Goal: Information Seeking & Learning: Compare options

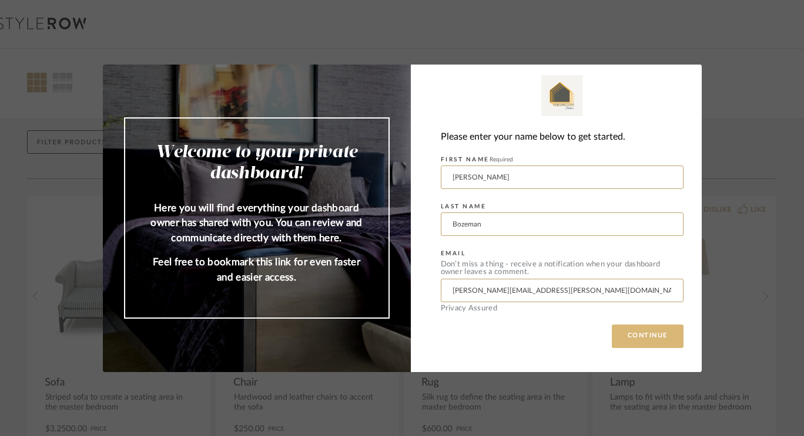
click at [646, 336] on button "CONTINUE" at bounding box center [648, 336] width 72 height 23
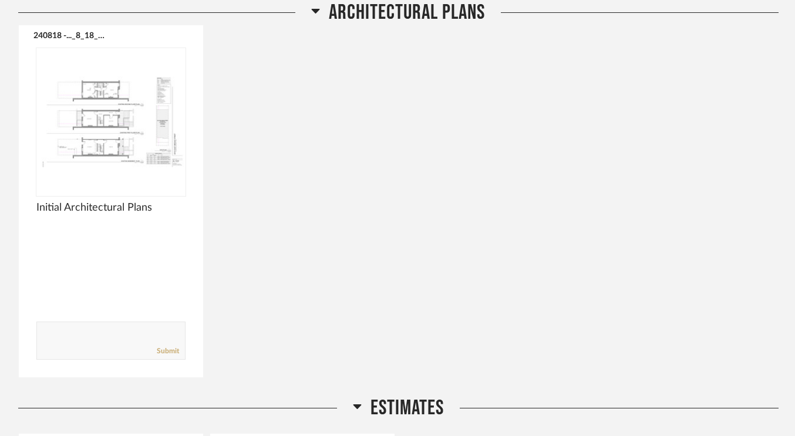
scroll to position [661, 0]
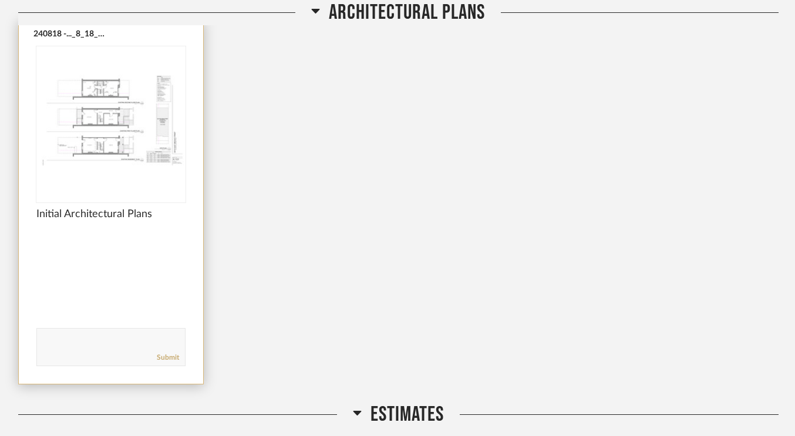
click at [0, 0] on img at bounding box center [0, 0] width 0 height 0
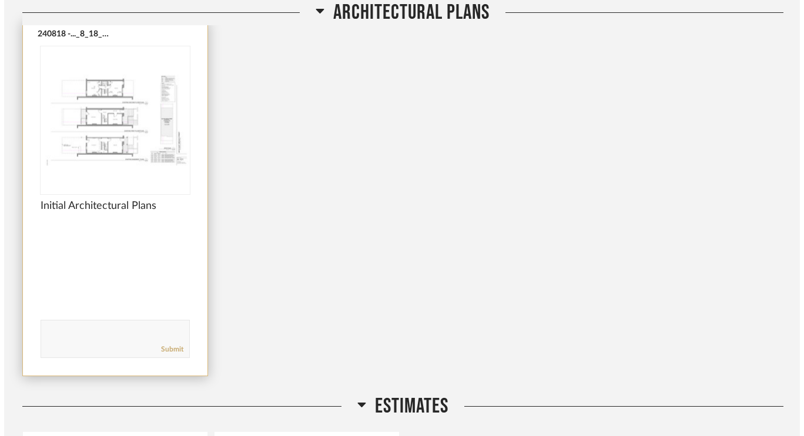
scroll to position [0, 0]
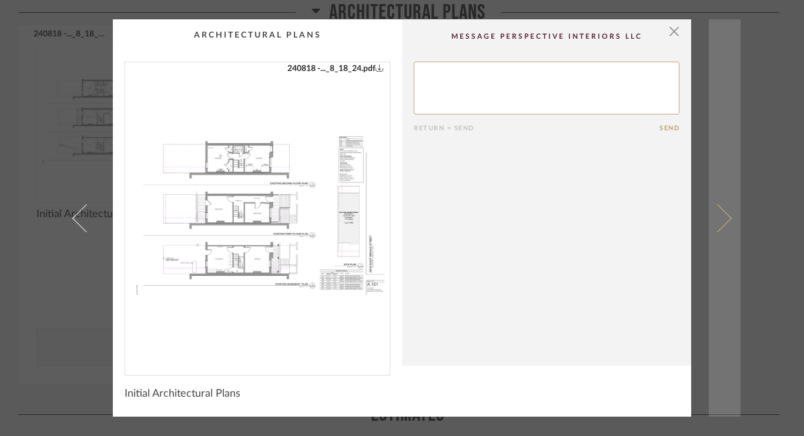
click at [710, 215] on span at bounding box center [717, 218] width 28 height 28
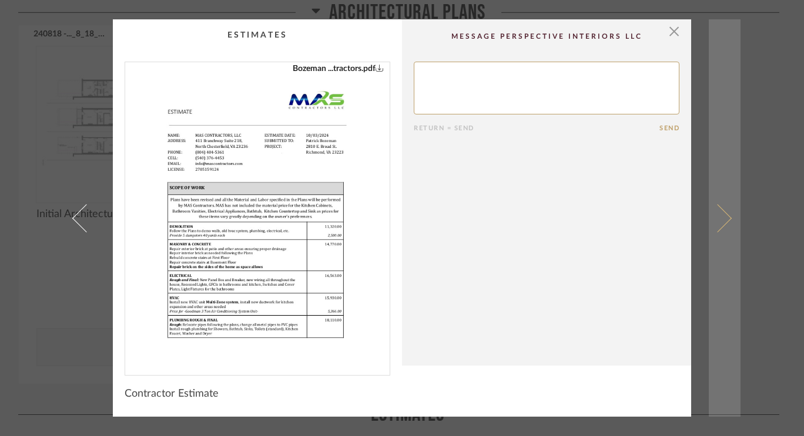
click at [715, 217] on span at bounding box center [717, 218] width 28 height 28
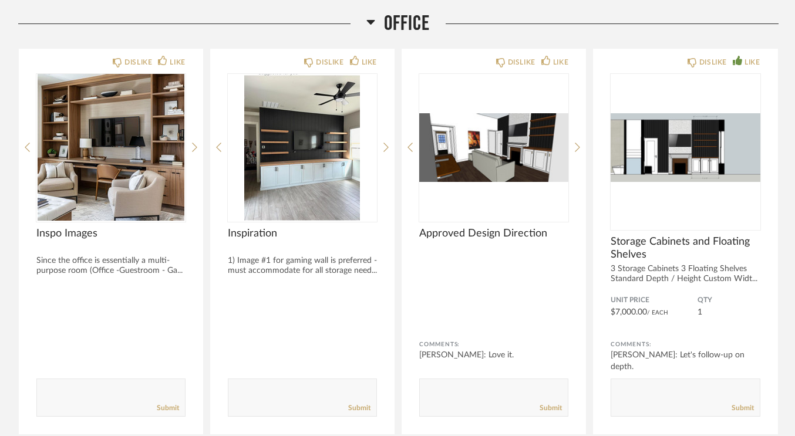
scroll to position [2288, 0]
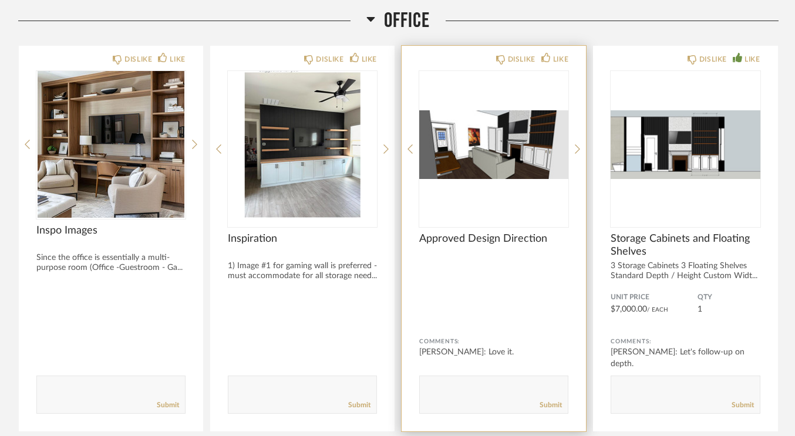
click at [490, 160] on img "0" at bounding box center [493, 144] width 149 height 147
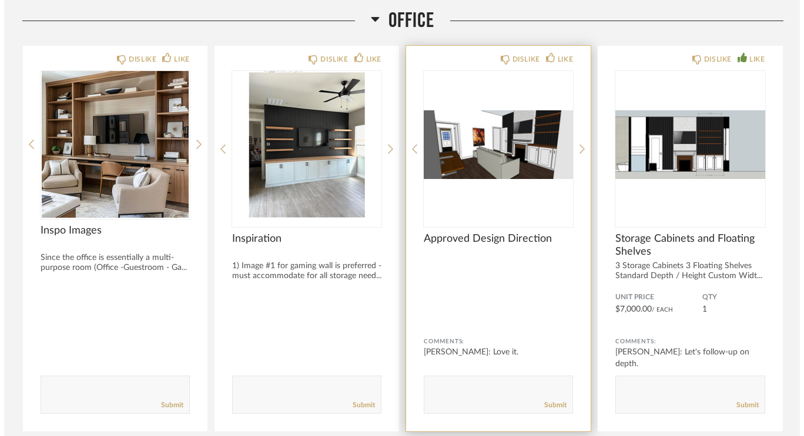
scroll to position [0, 0]
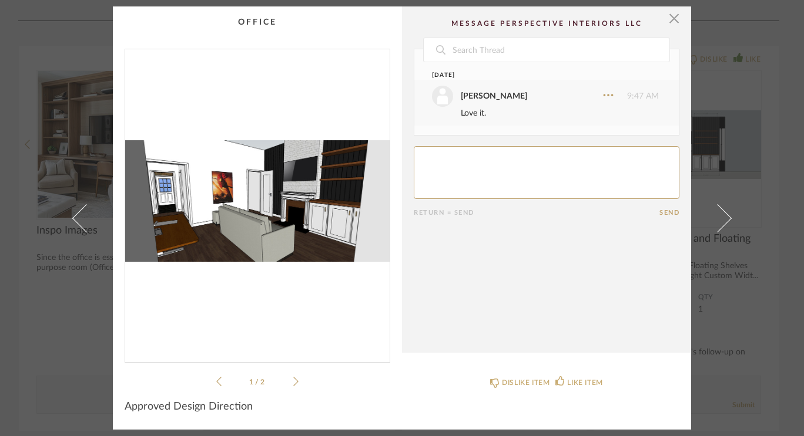
click at [291, 375] on ul "1 / 2" at bounding box center [257, 382] width 82 height 14
click at [293, 379] on icon at bounding box center [295, 382] width 5 height 11
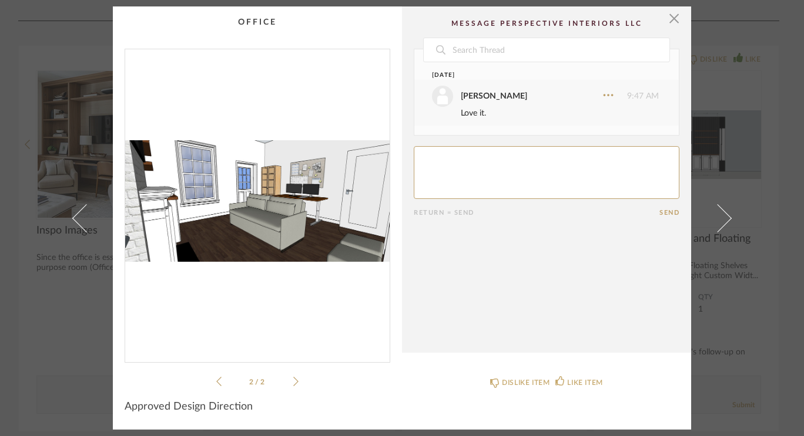
click at [293, 379] on icon at bounding box center [295, 382] width 5 height 11
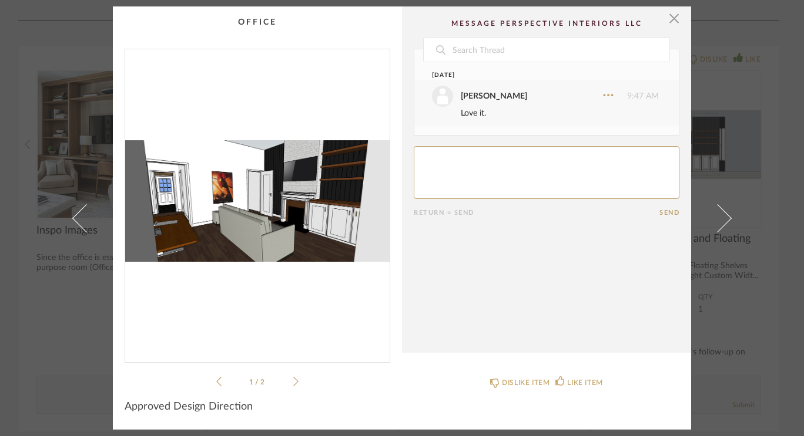
click at [293, 379] on icon at bounding box center [295, 382] width 5 height 11
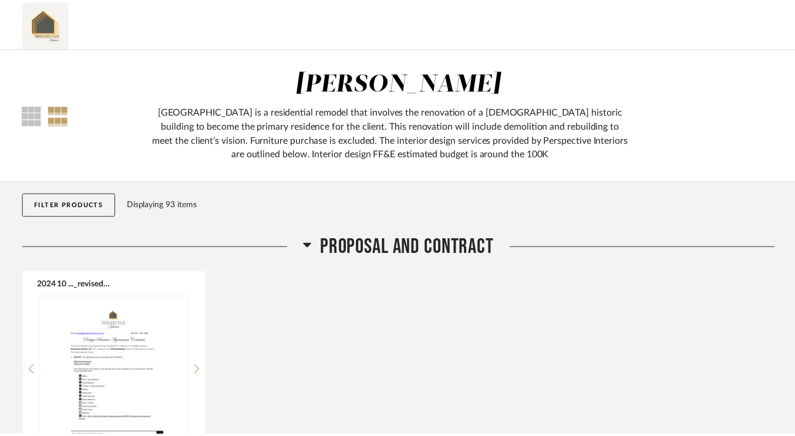
scroll to position [2288, 0]
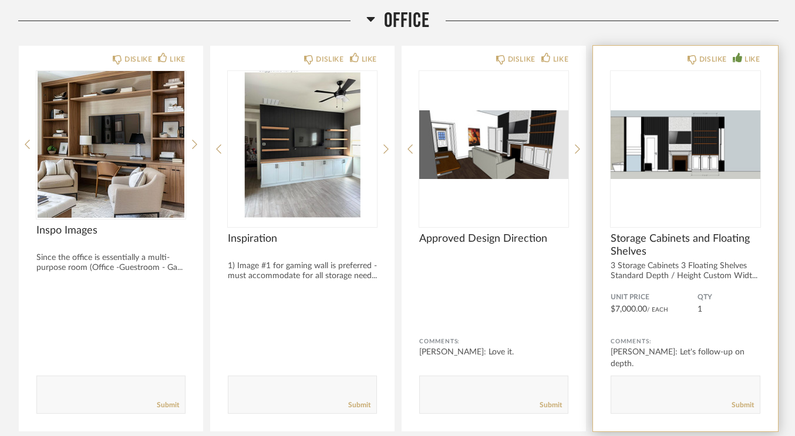
click at [687, 163] on img "0" at bounding box center [685, 144] width 149 height 147
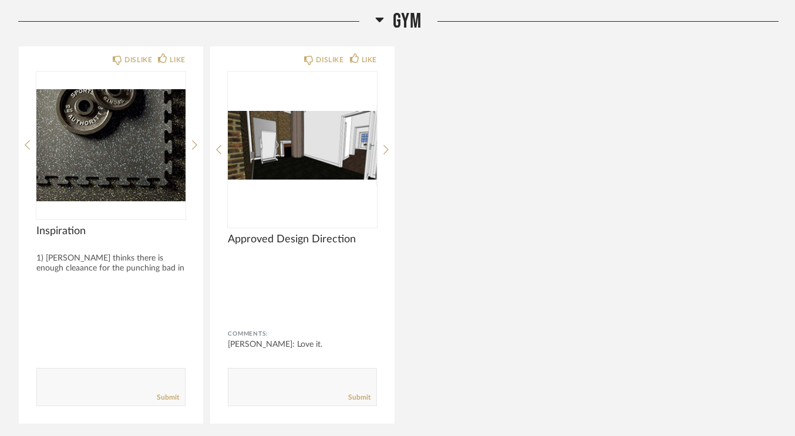
scroll to position [2721, 0]
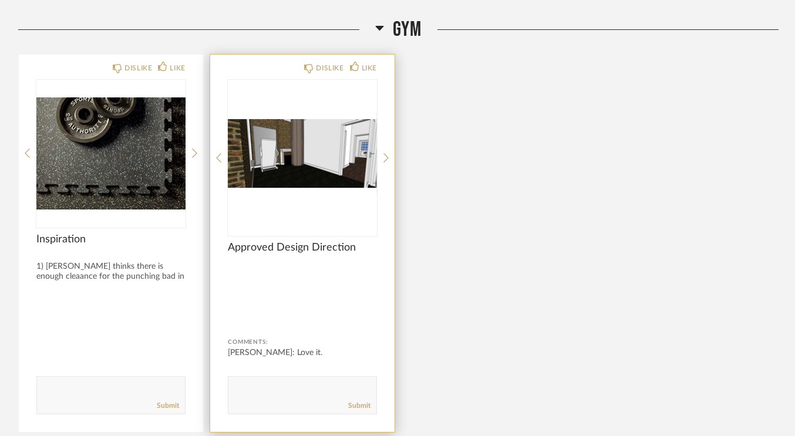
click at [284, 169] on img "0" at bounding box center [302, 153] width 149 height 147
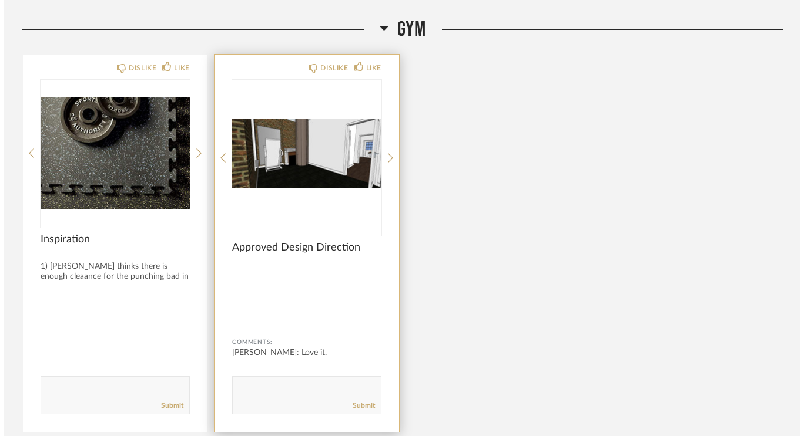
scroll to position [0, 0]
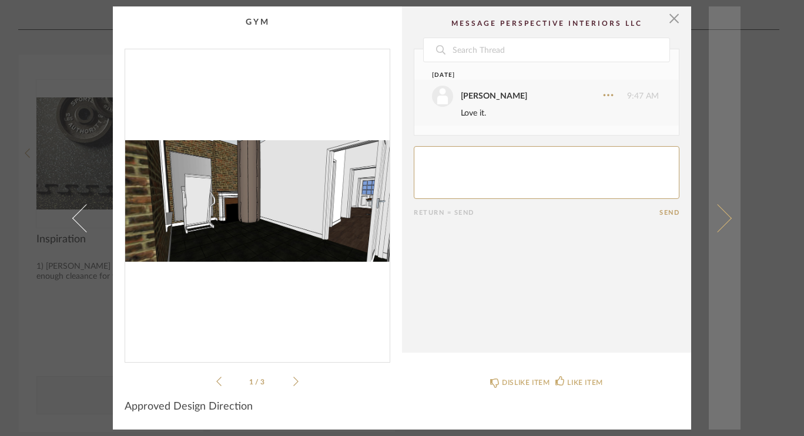
click at [726, 231] on link at bounding box center [724, 218] width 32 height 424
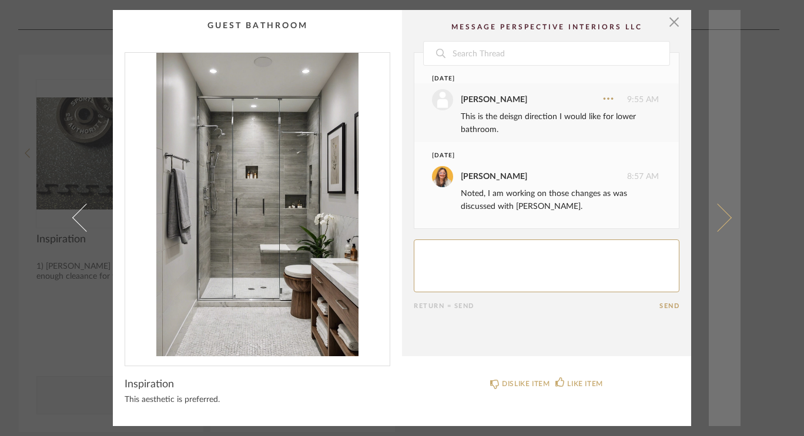
click at [724, 211] on link at bounding box center [724, 218] width 32 height 416
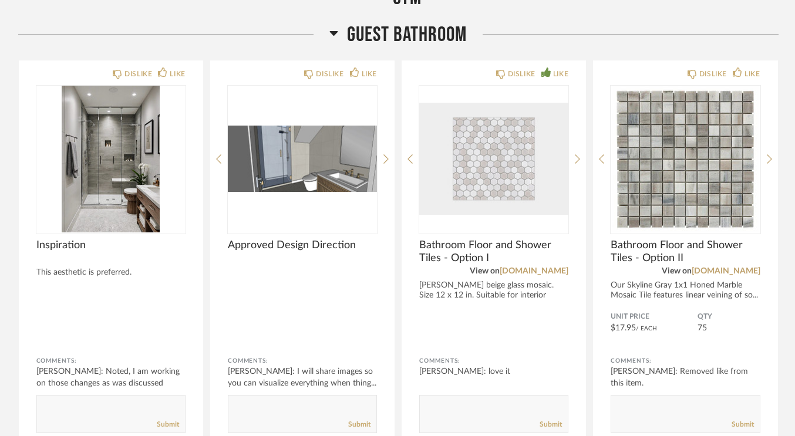
scroll to position [3138, 0]
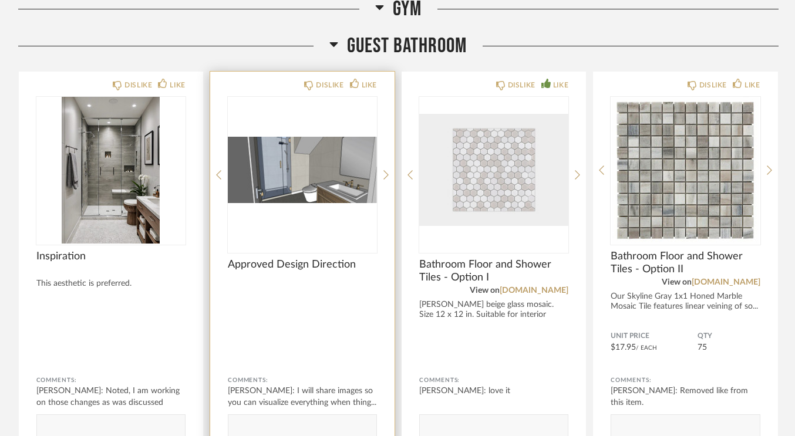
click at [332, 174] on img "0" at bounding box center [302, 170] width 149 height 147
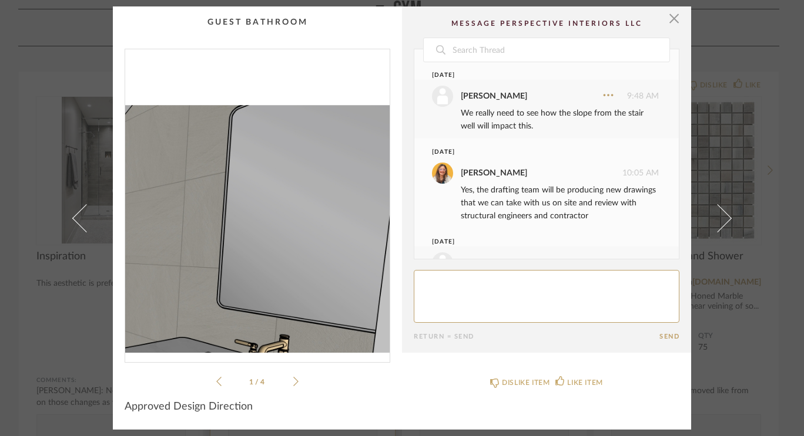
scroll to position [230, 0]
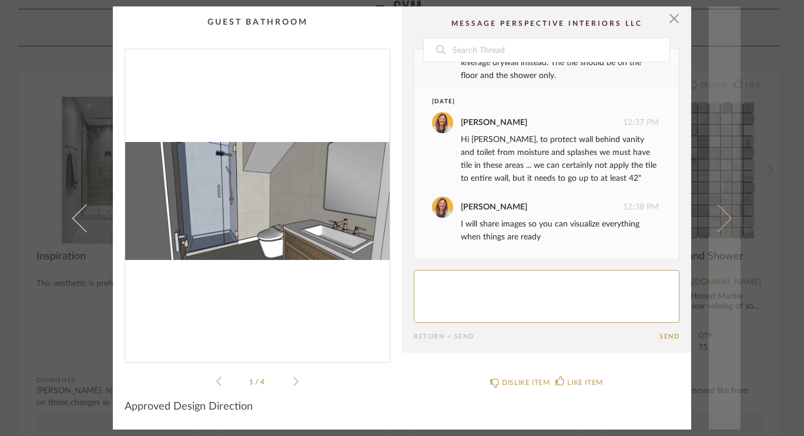
click at [718, 227] on span at bounding box center [717, 218] width 28 height 28
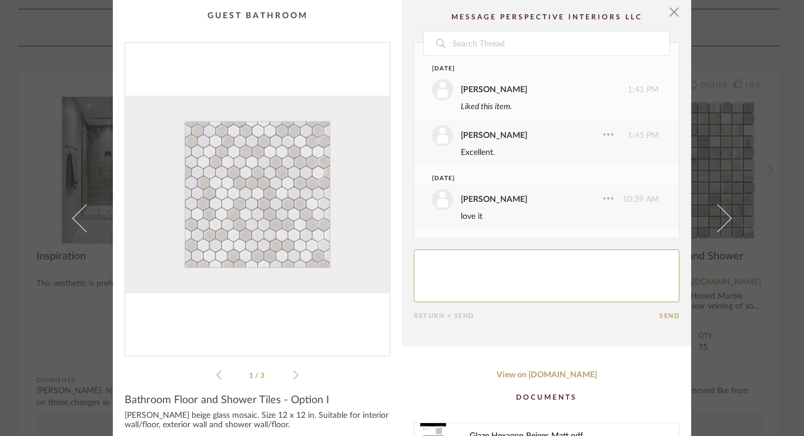
click at [718, 227] on span at bounding box center [717, 218] width 28 height 28
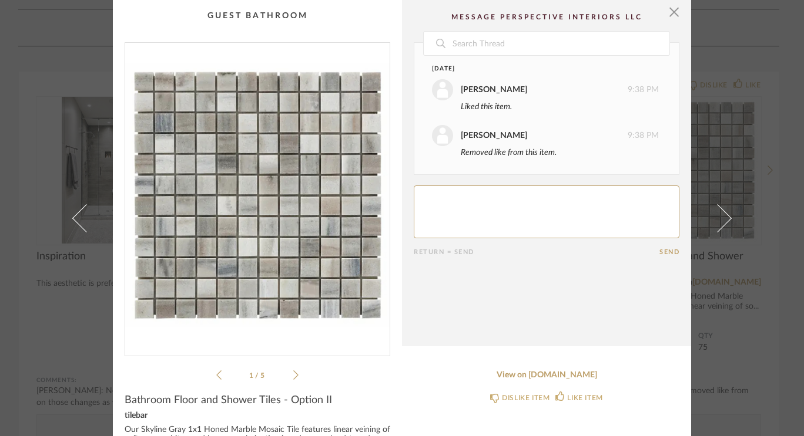
click at [718, 227] on span at bounding box center [717, 218] width 28 height 28
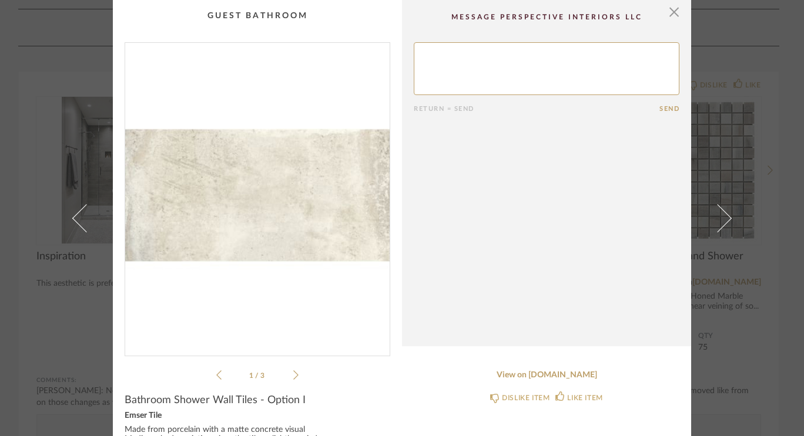
click at [718, 227] on span at bounding box center [717, 218] width 28 height 28
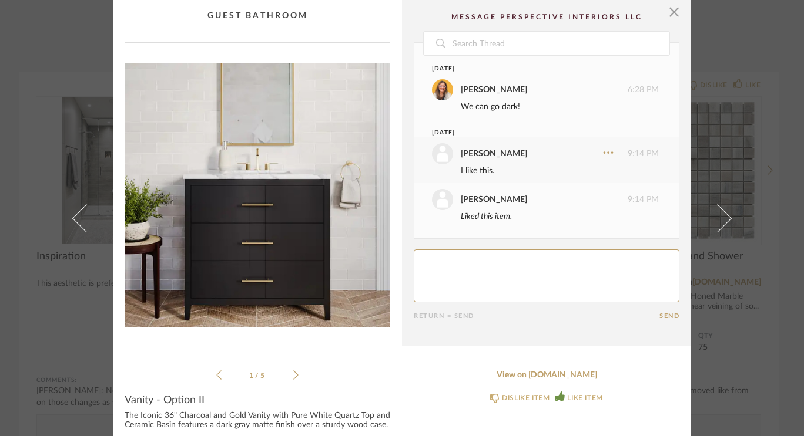
click at [718, 227] on span at bounding box center [717, 218] width 28 height 28
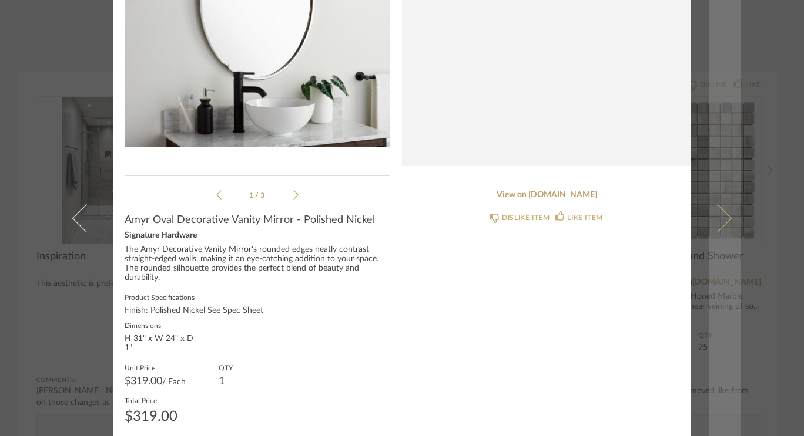
scroll to position [182, 0]
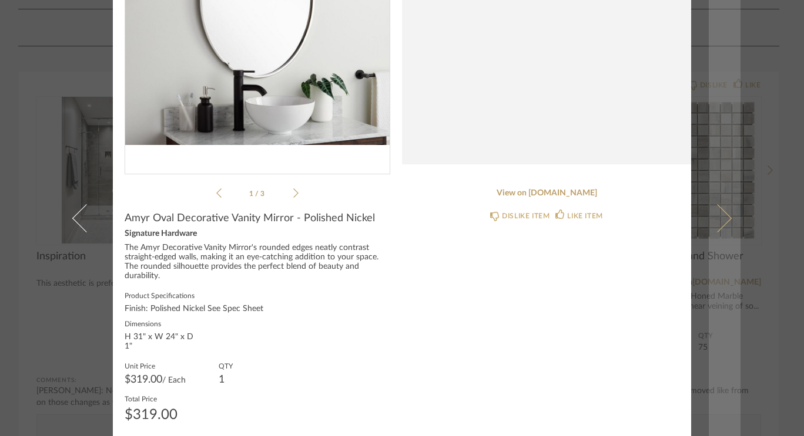
click at [723, 217] on span at bounding box center [717, 218] width 28 height 28
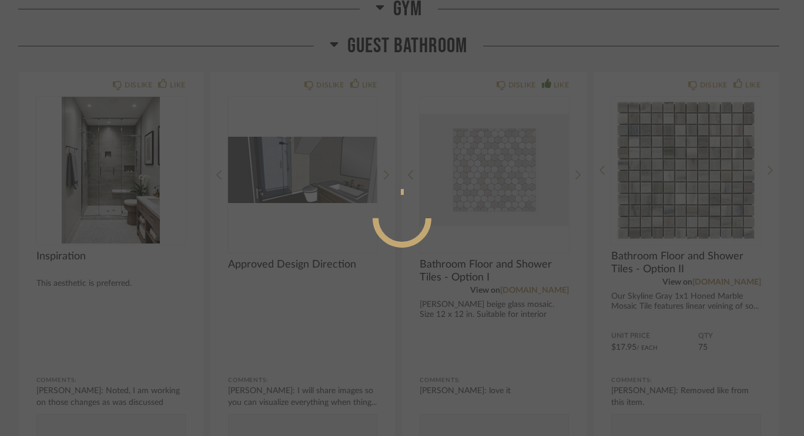
scroll to position [0, 0]
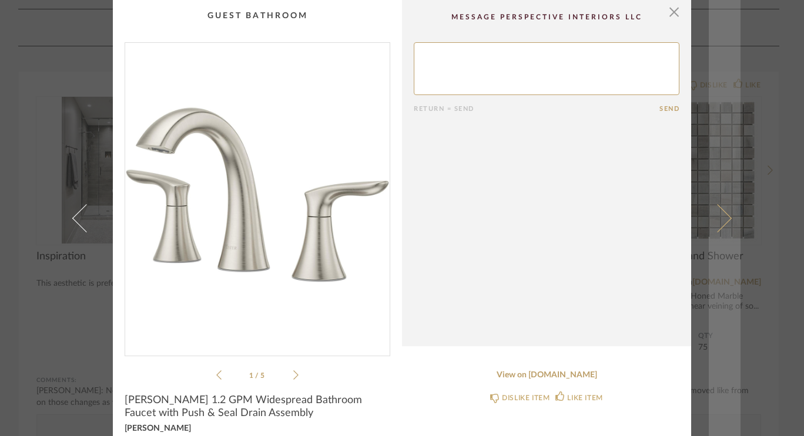
click at [724, 215] on span at bounding box center [717, 218] width 28 height 28
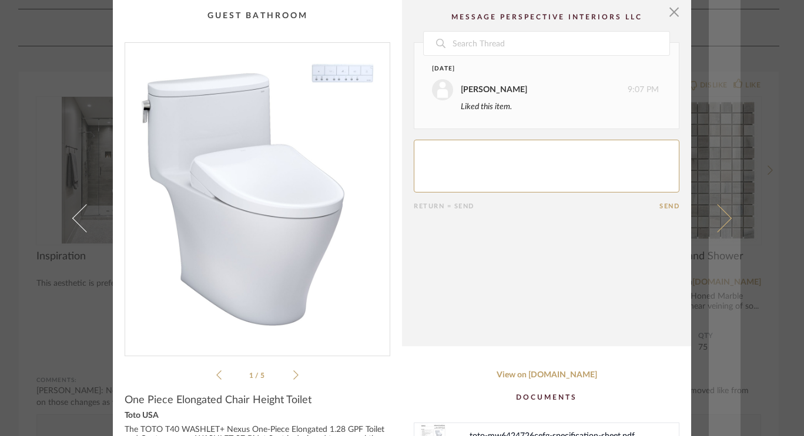
click at [723, 224] on link at bounding box center [724, 218] width 32 height 436
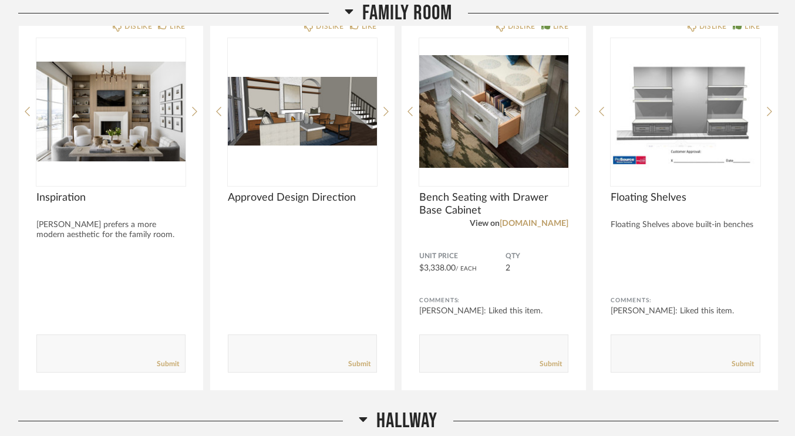
scroll to position [3700, 0]
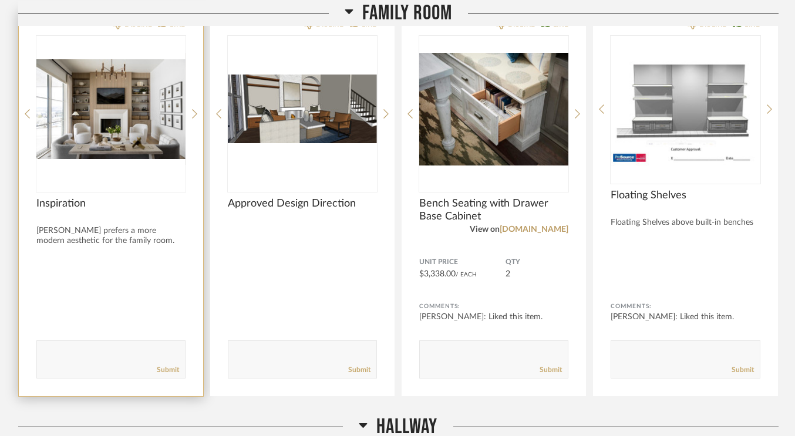
click at [125, 98] on img "0" at bounding box center [110, 109] width 149 height 147
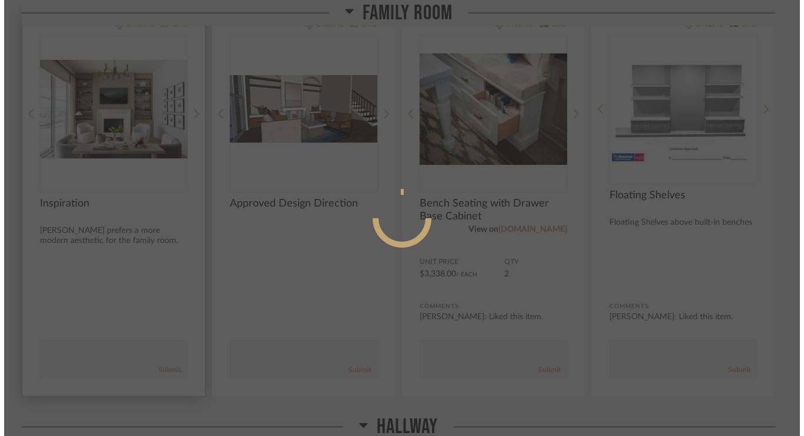
scroll to position [0, 0]
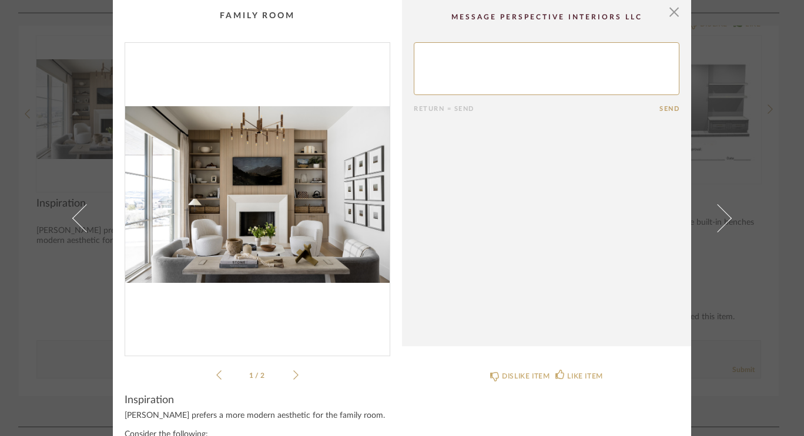
click at [293, 371] on icon at bounding box center [295, 375] width 5 height 11
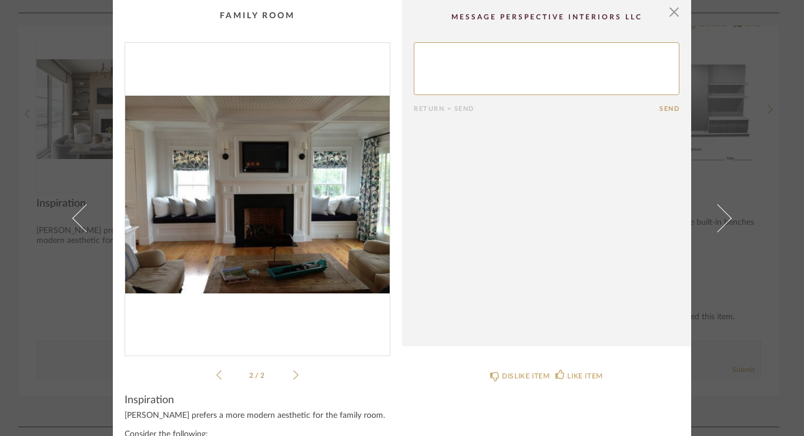
click at [293, 371] on icon at bounding box center [295, 375] width 5 height 11
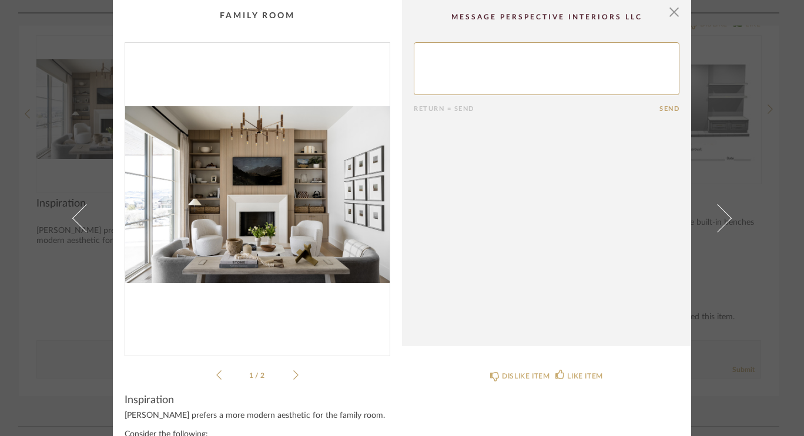
click at [293, 371] on icon at bounding box center [295, 375] width 5 height 11
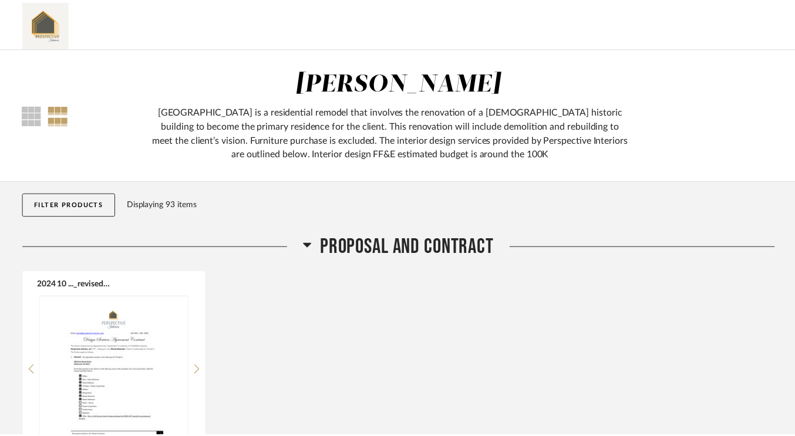
scroll to position [3700, 0]
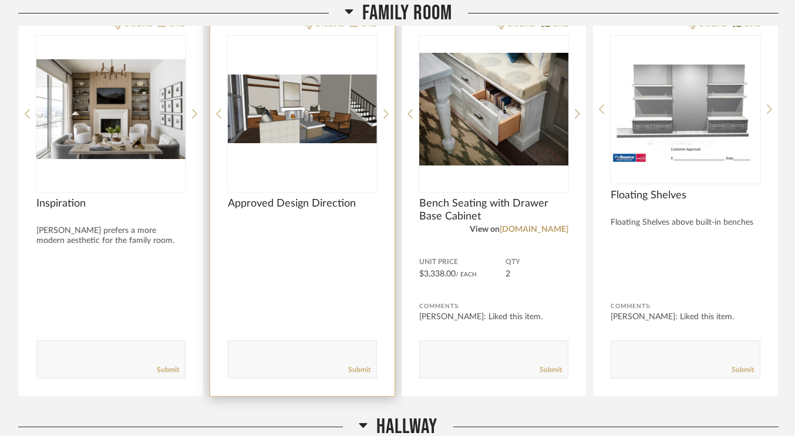
click at [335, 97] on img "0" at bounding box center [302, 109] width 149 height 147
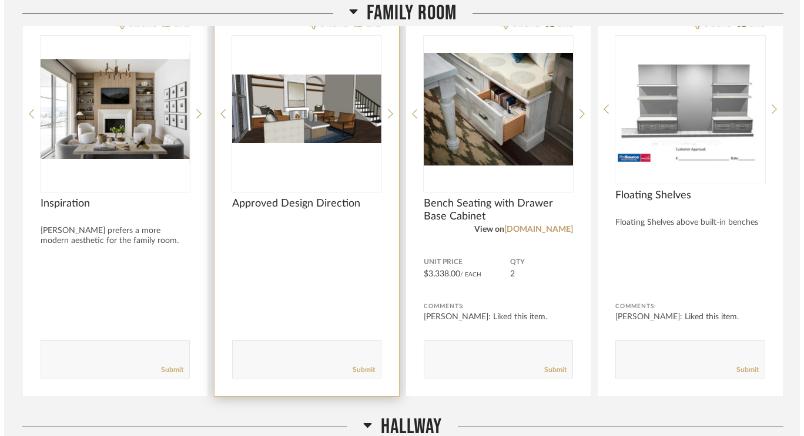
scroll to position [0, 0]
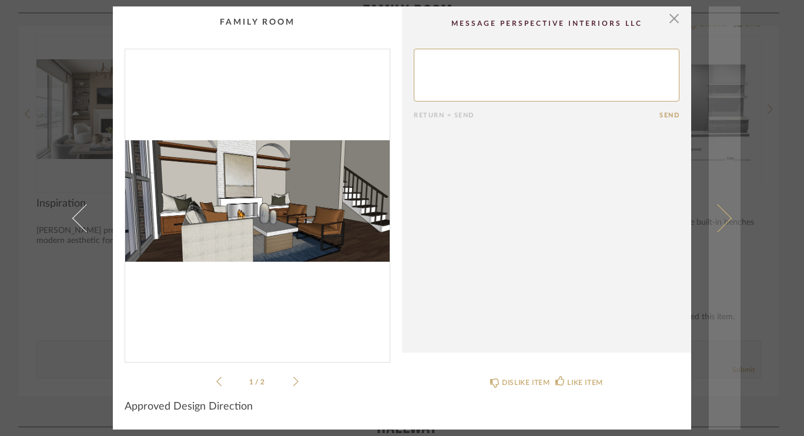
click at [715, 220] on span at bounding box center [717, 218] width 28 height 28
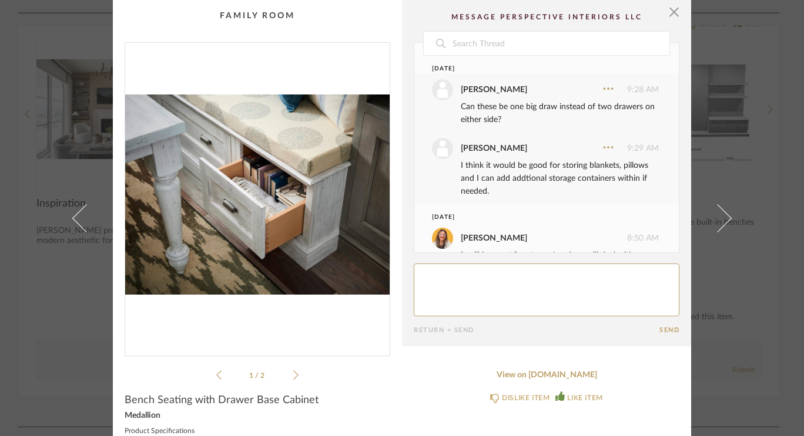
scroll to position [192, 0]
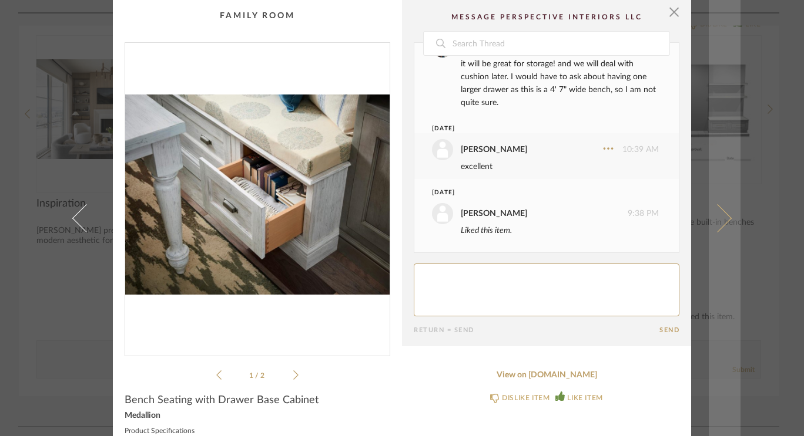
click at [720, 222] on span at bounding box center [717, 218] width 28 height 28
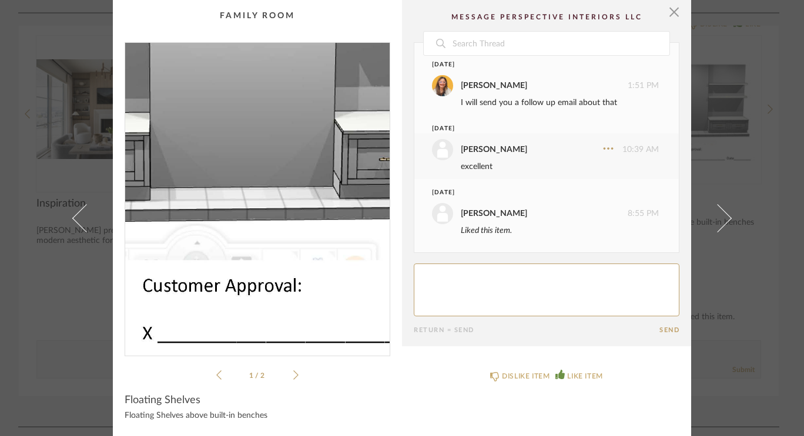
scroll to position [5, 0]
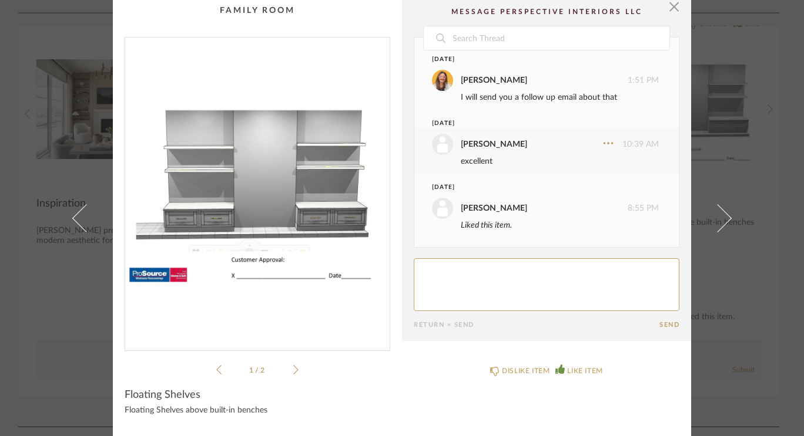
click at [285, 368] on li "1 / 2" at bounding box center [257, 370] width 72 height 14
click at [285, 371] on li "1 / 2" at bounding box center [257, 370] width 72 height 14
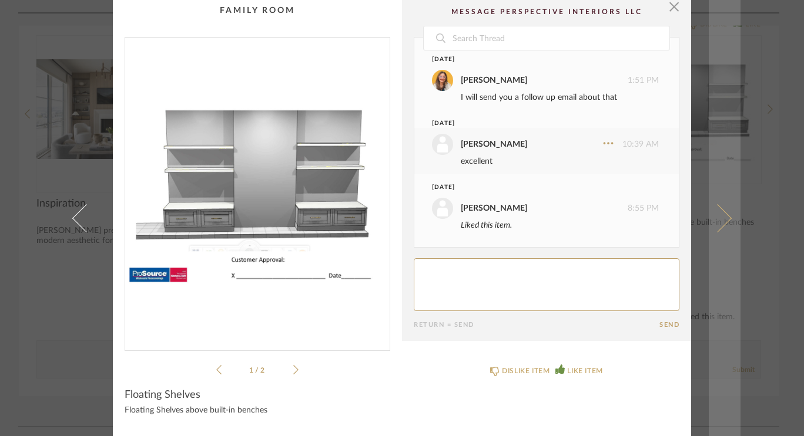
click at [730, 215] on link at bounding box center [724, 218] width 32 height 436
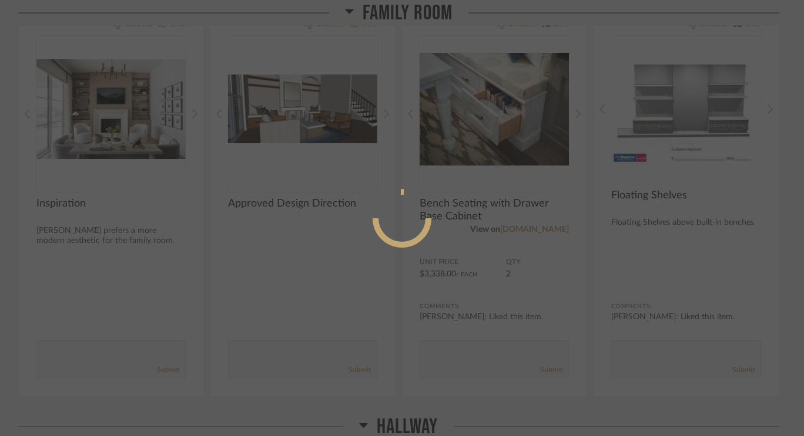
scroll to position [0, 0]
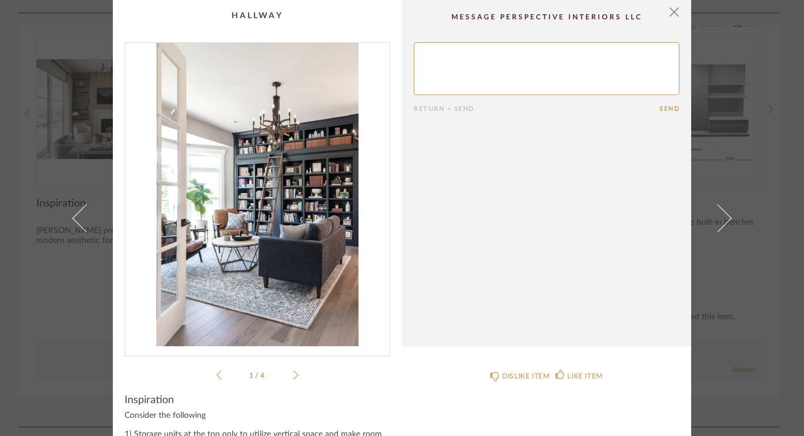
click at [730, 215] on link at bounding box center [724, 218] width 32 height 436
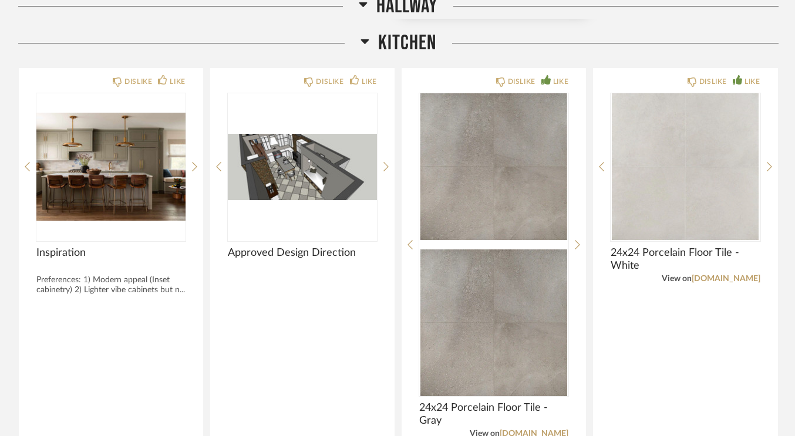
scroll to position [4495, 0]
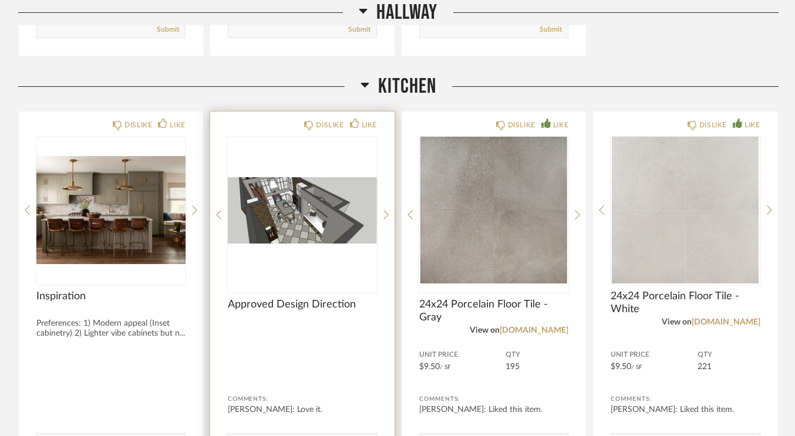
click at [284, 200] on img "0" at bounding box center [302, 210] width 149 height 147
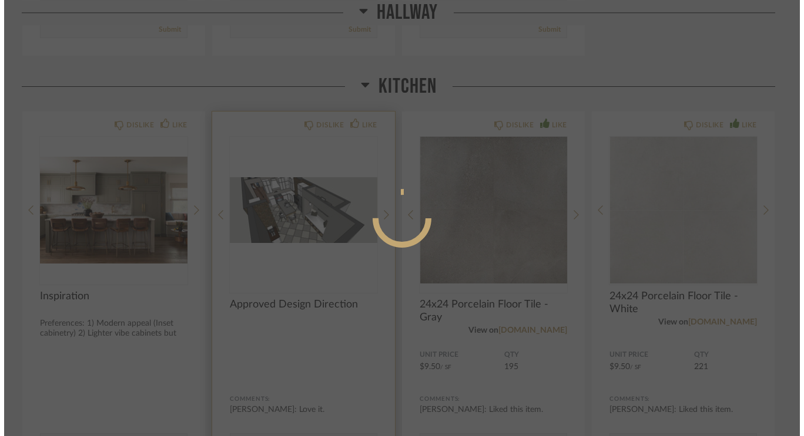
scroll to position [0, 0]
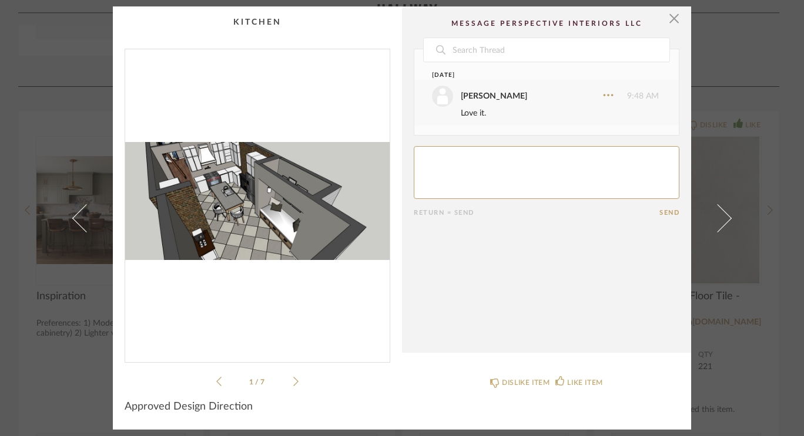
click at [293, 379] on icon at bounding box center [295, 382] width 5 height 11
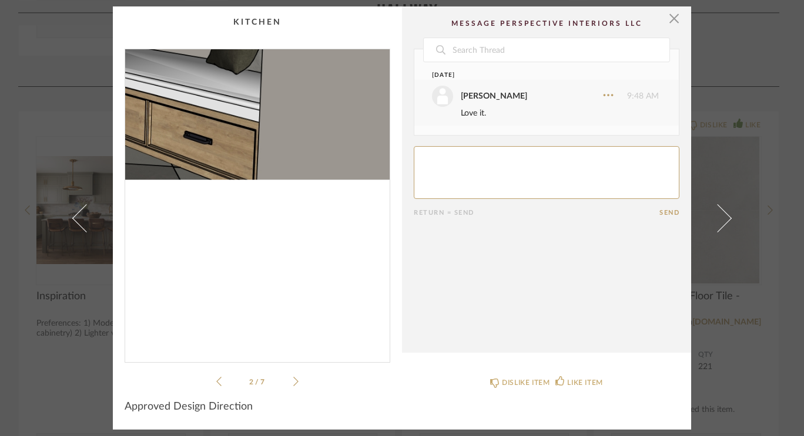
click at [336, 267] on img "1" at bounding box center [257, 201] width 264 height 304
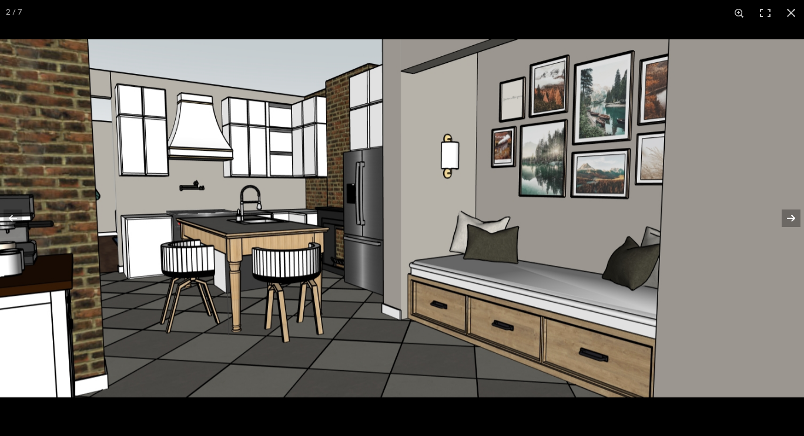
click at [794, 223] on button at bounding box center [782, 218] width 41 height 59
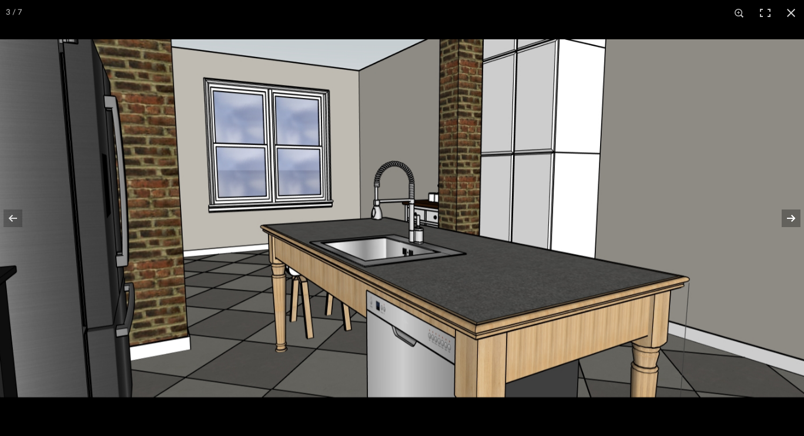
click at [794, 223] on button at bounding box center [782, 218] width 41 height 59
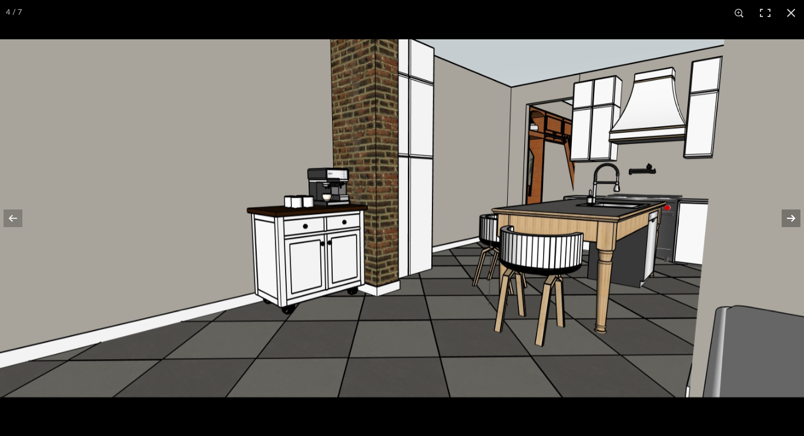
click at [794, 223] on button at bounding box center [782, 218] width 41 height 59
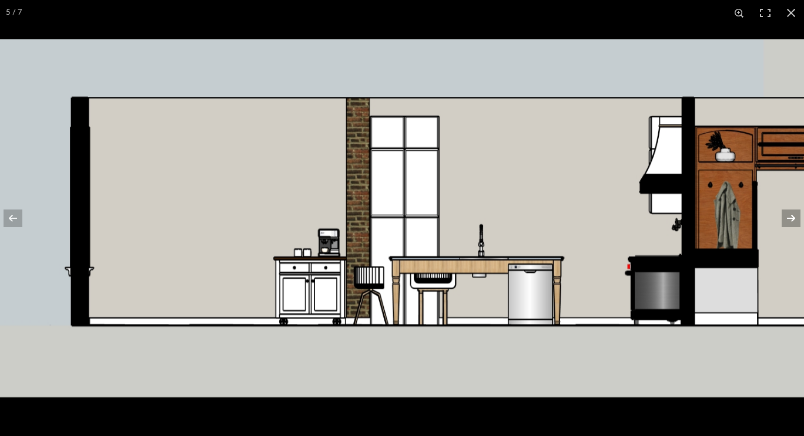
click at [794, 222] on button at bounding box center [782, 218] width 41 height 59
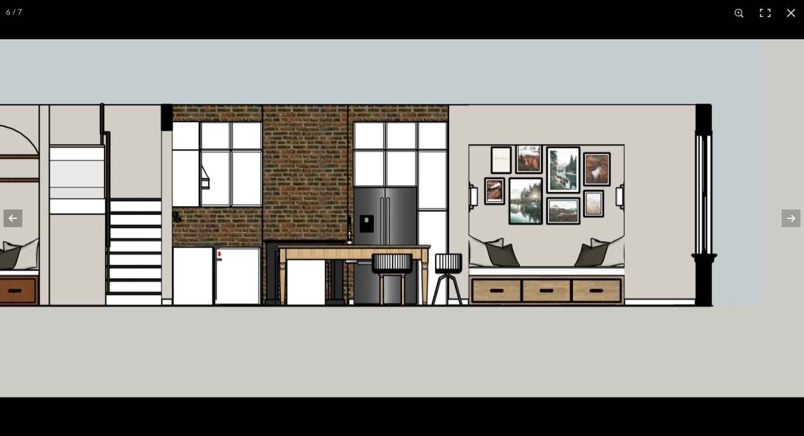
click at [11, 217] on button at bounding box center [20, 218] width 41 height 59
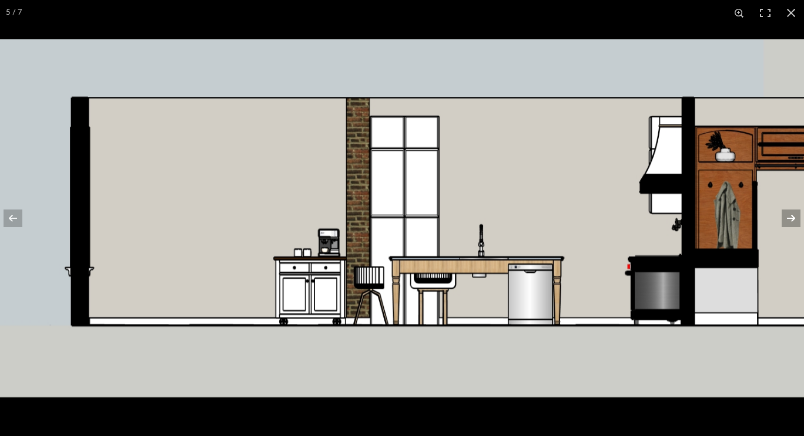
click at [778, 216] on button at bounding box center [782, 218] width 41 height 59
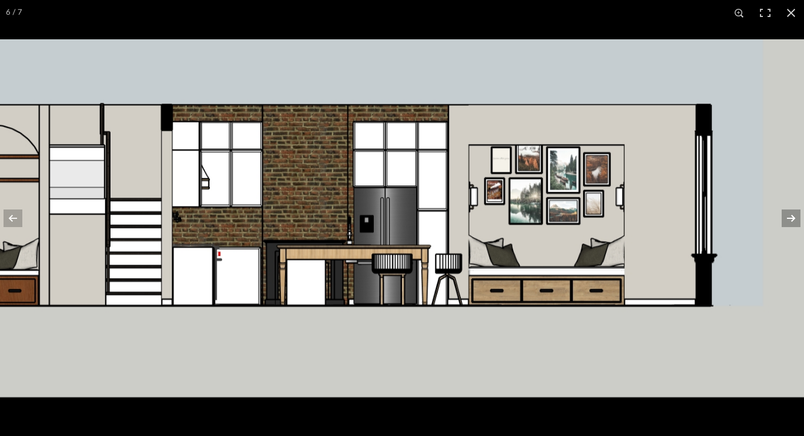
click at [797, 223] on button at bounding box center [782, 218] width 41 height 59
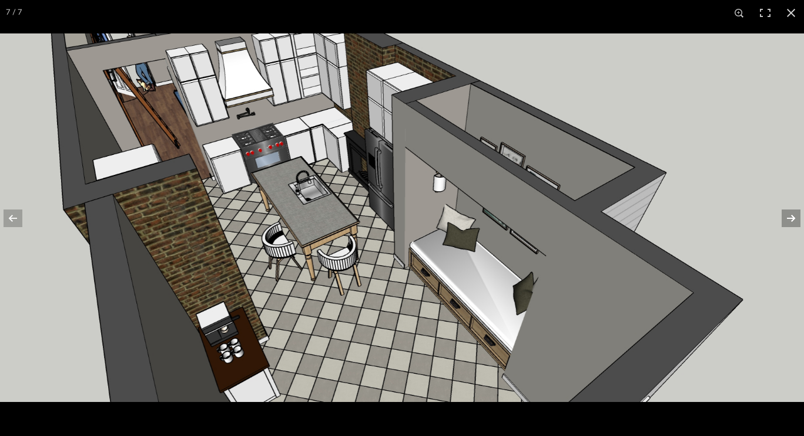
click at [795, 223] on button at bounding box center [782, 218] width 41 height 59
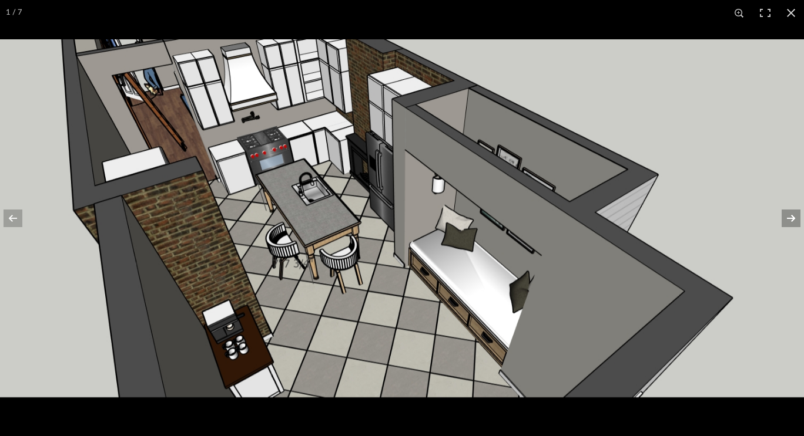
click at [795, 223] on button at bounding box center [782, 218] width 41 height 59
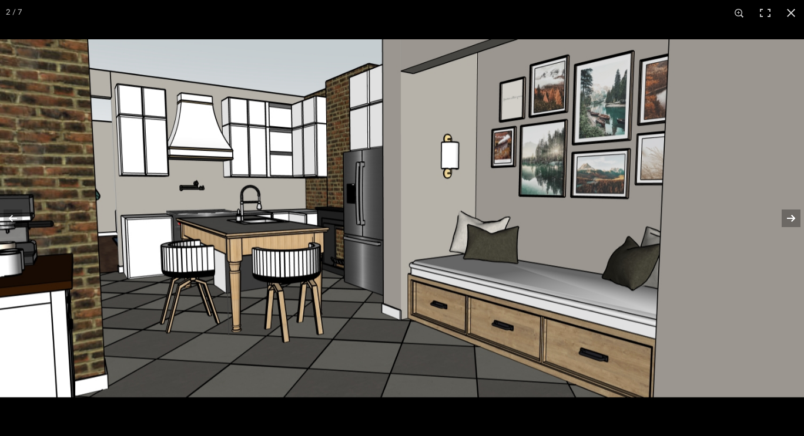
click at [795, 223] on button at bounding box center [782, 218] width 41 height 59
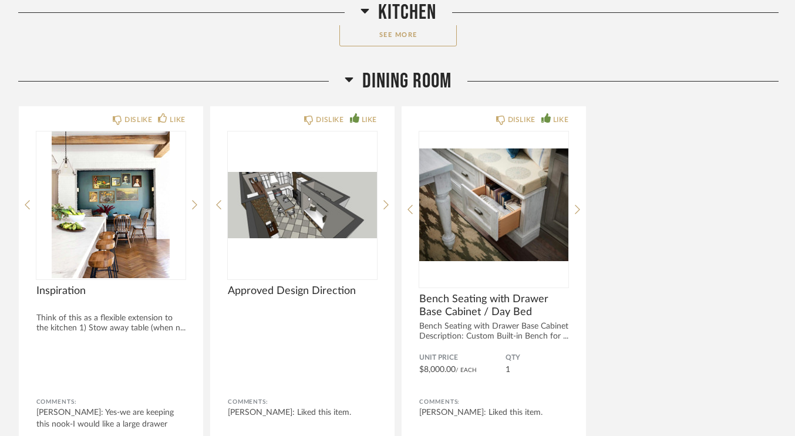
scroll to position [4981, 0]
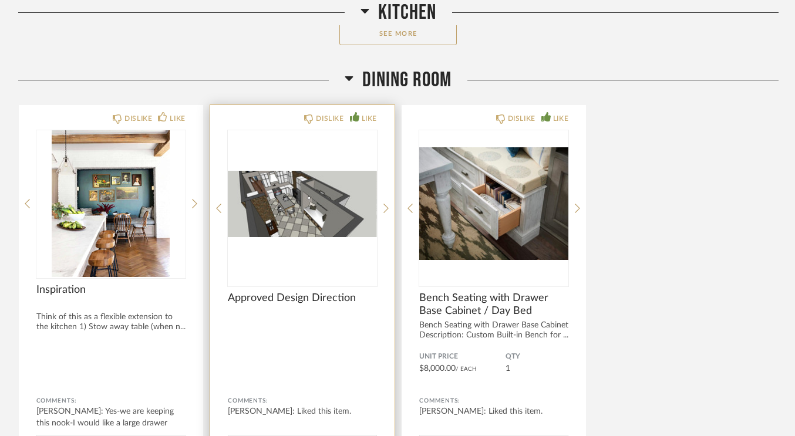
click at [315, 203] on img "0" at bounding box center [302, 203] width 149 height 147
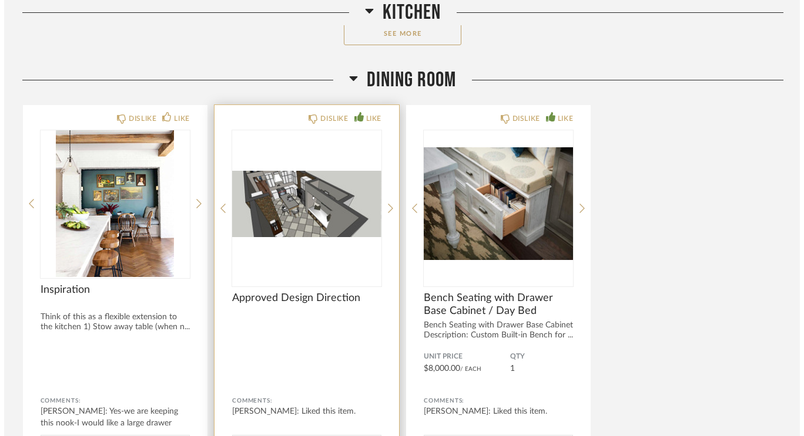
scroll to position [0, 0]
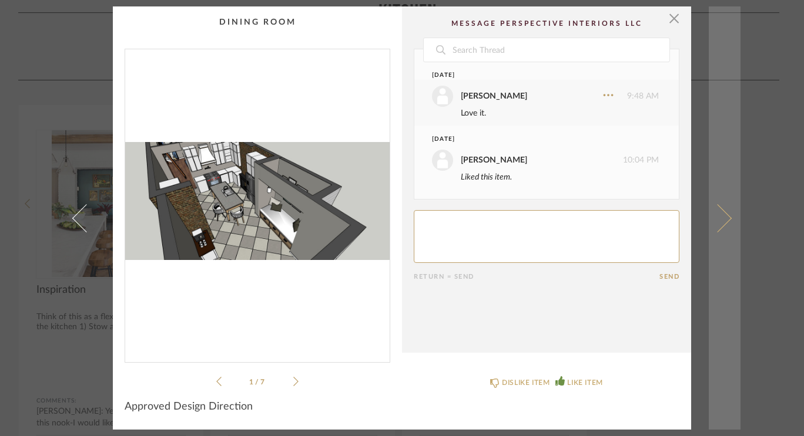
click at [723, 216] on span at bounding box center [717, 218] width 28 height 28
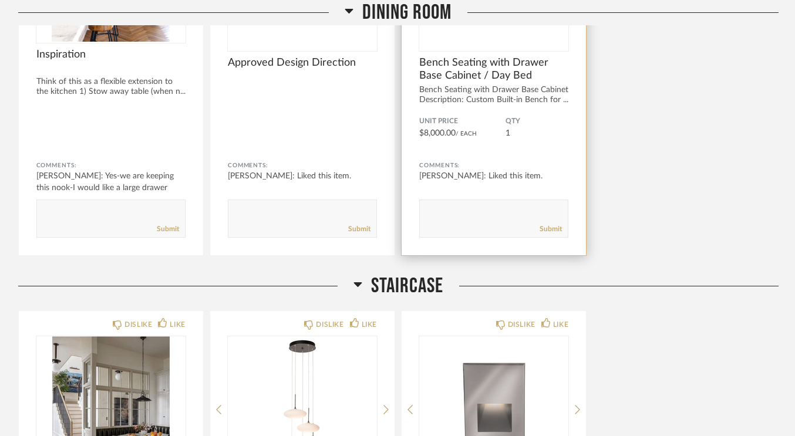
scroll to position [5218, 0]
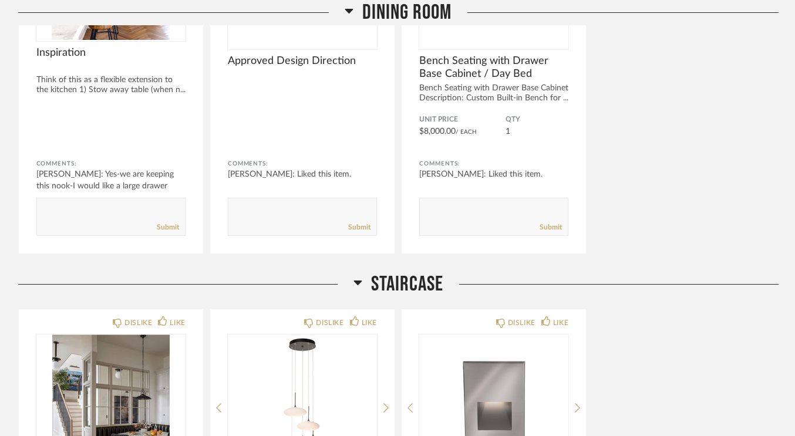
click at [357, 287] on icon at bounding box center [358, 283] width 9 height 14
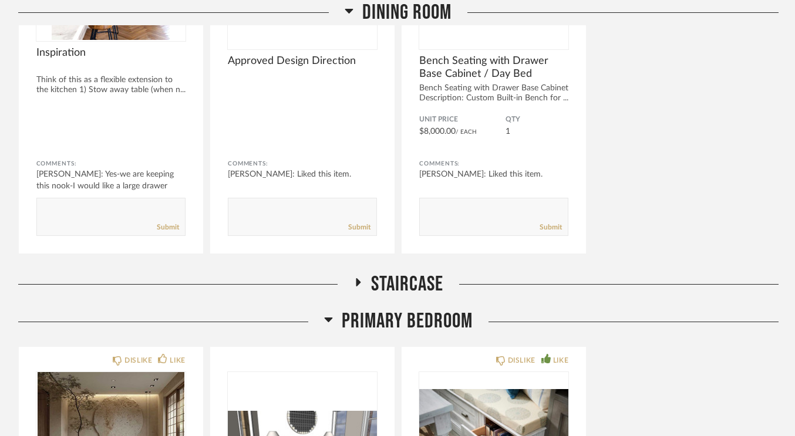
click at [357, 287] on icon at bounding box center [358, 282] width 14 height 9
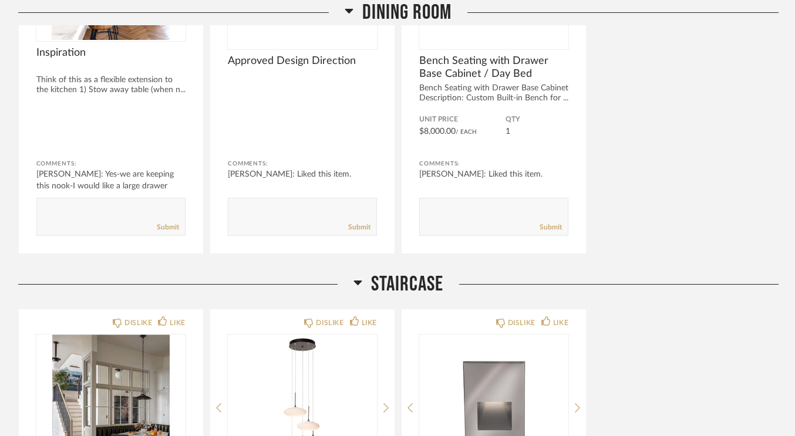
click at [350, 11] on icon at bounding box center [349, 11] width 8 height 5
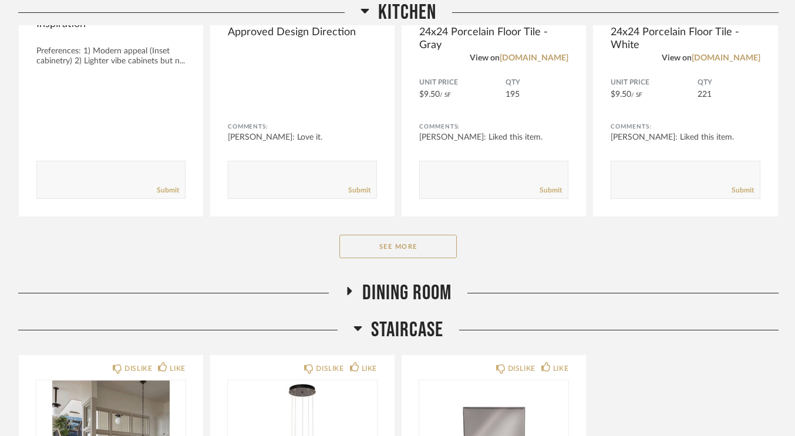
scroll to position [4768, 0]
click at [385, 238] on button "See More" at bounding box center [398, 245] width 117 height 23
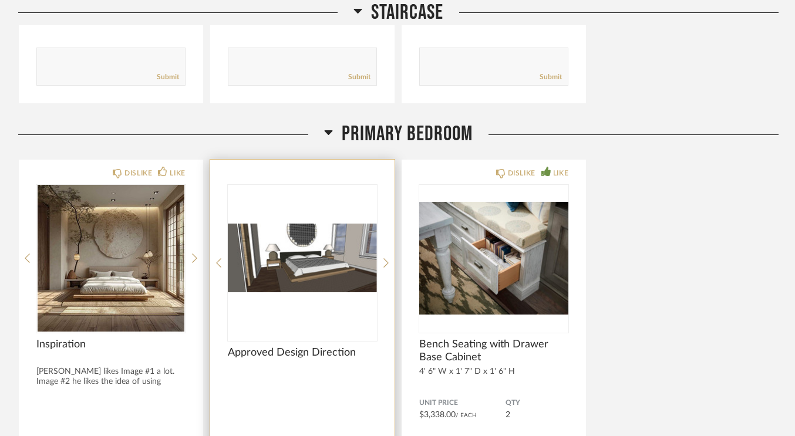
scroll to position [7091, 0]
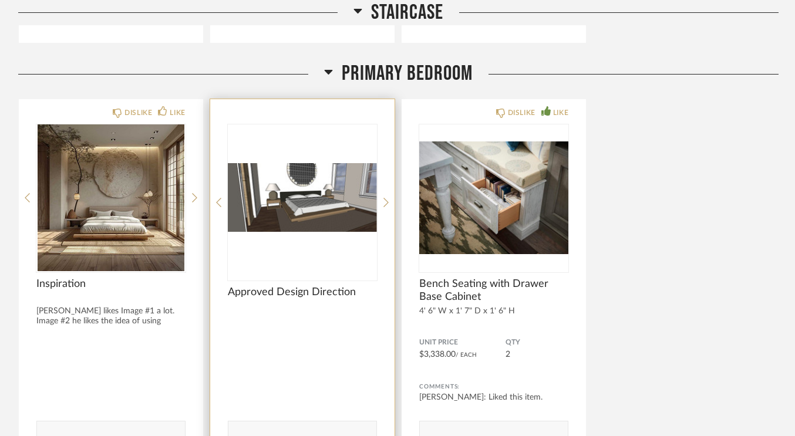
click at [311, 208] on img "0" at bounding box center [302, 198] width 149 height 147
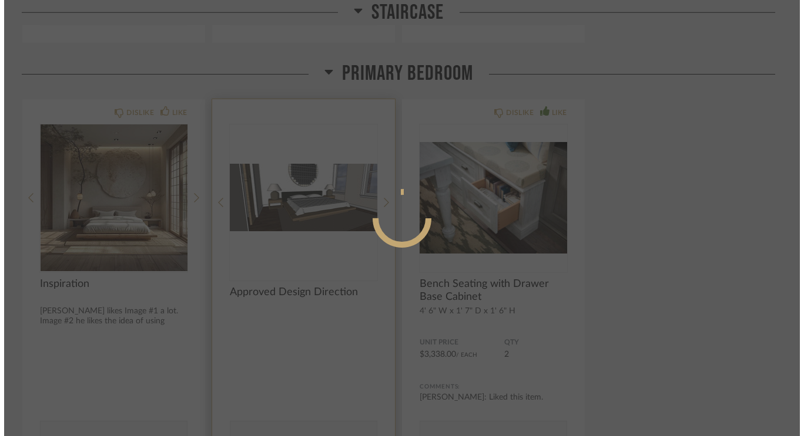
scroll to position [0, 0]
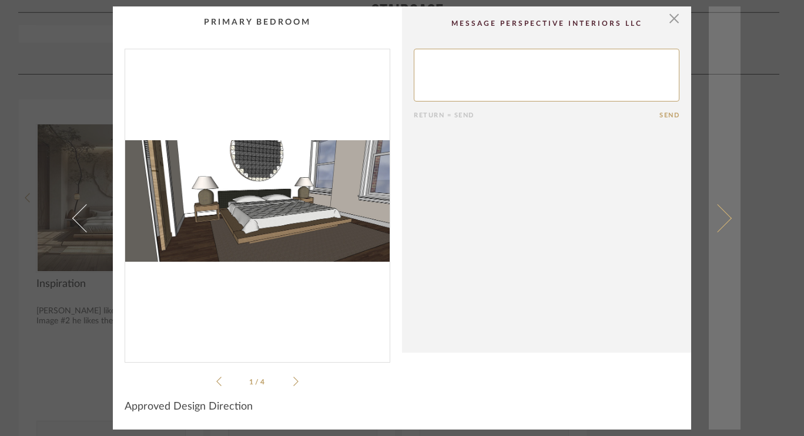
click at [726, 224] on link at bounding box center [724, 218] width 32 height 424
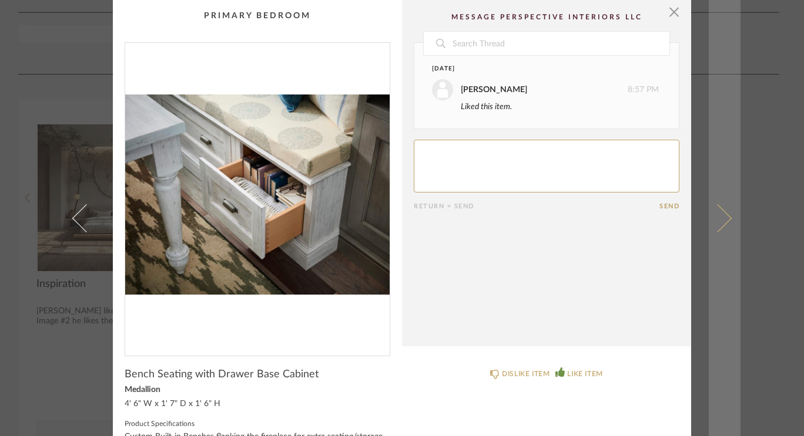
click at [710, 210] on span at bounding box center [717, 218] width 28 height 28
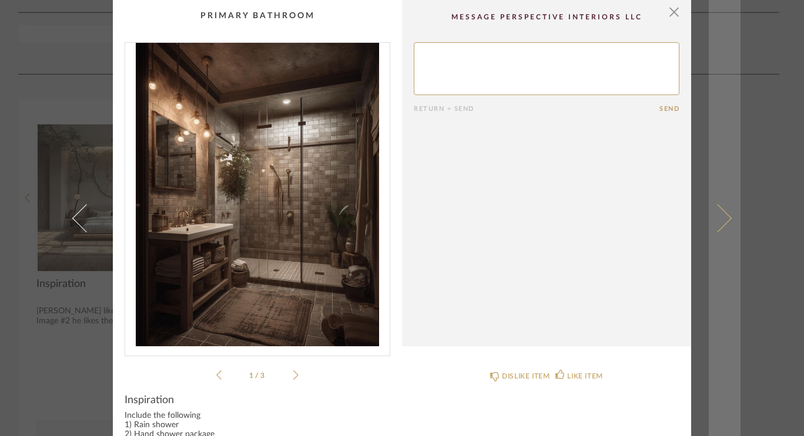
click at [721, 214] on span at bounding box center [717, 218] width 28 height 28
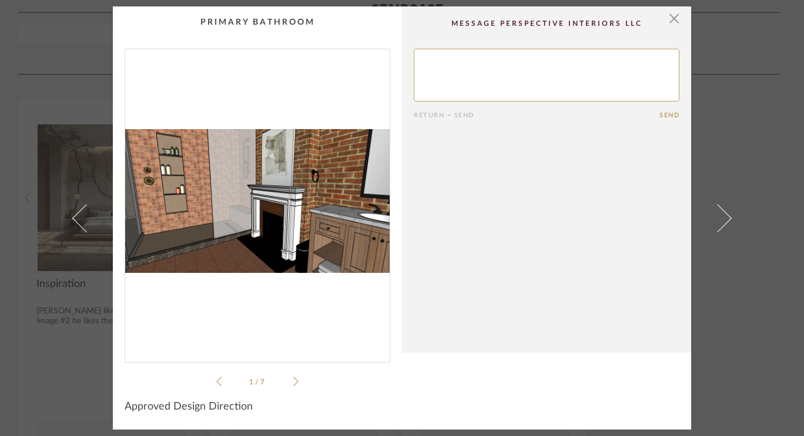
click at [308, 183] on img "0" at bounding box center [257, 201] width 264 height 304
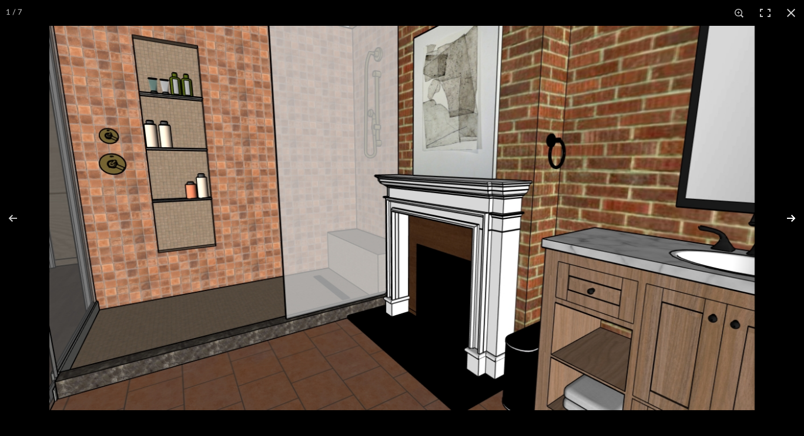
click at [797, 219] on button at bounding box center [782, 218] width 41 height 59
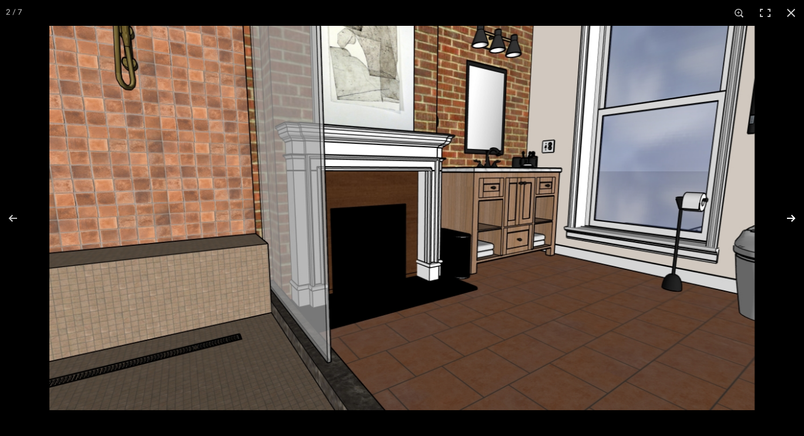
click at [797, 219] on button at bounding box center [782, 218] width 41 height 59
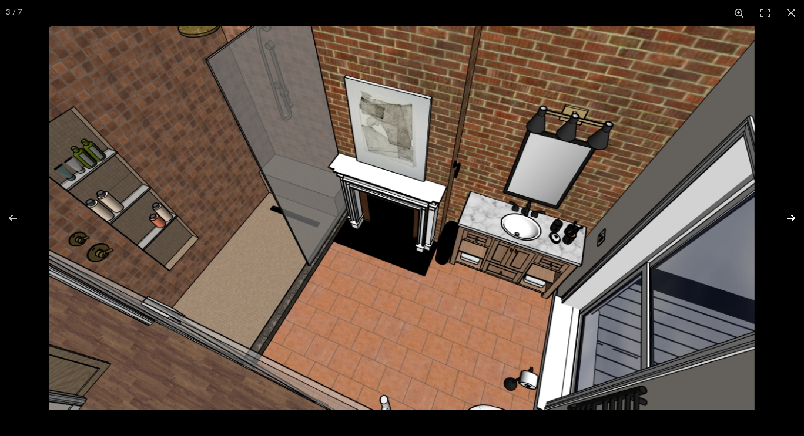
click at [792, 219] on button at bounding box center [782, 218] width 41 height 59
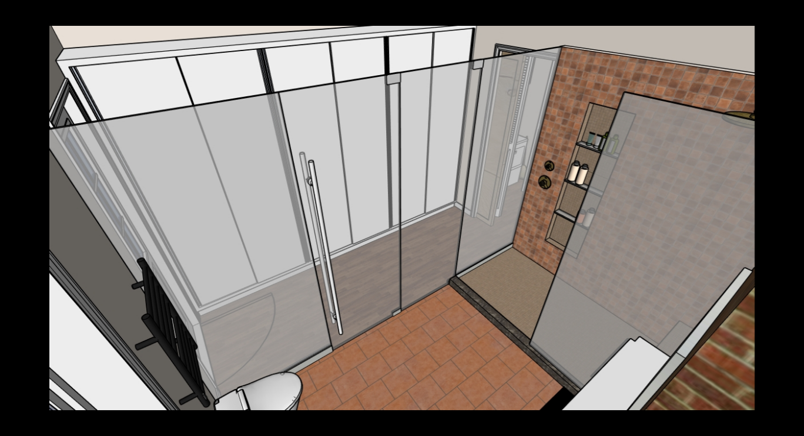
click at [792, 219] on button at bounding box center [782, 218] width 41 height 59
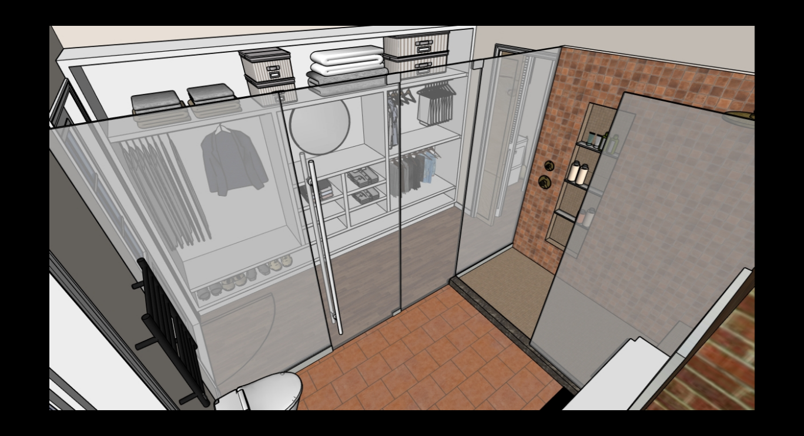
click at [792, 219] on button at bounding box center [782, 218] width 41 height 59
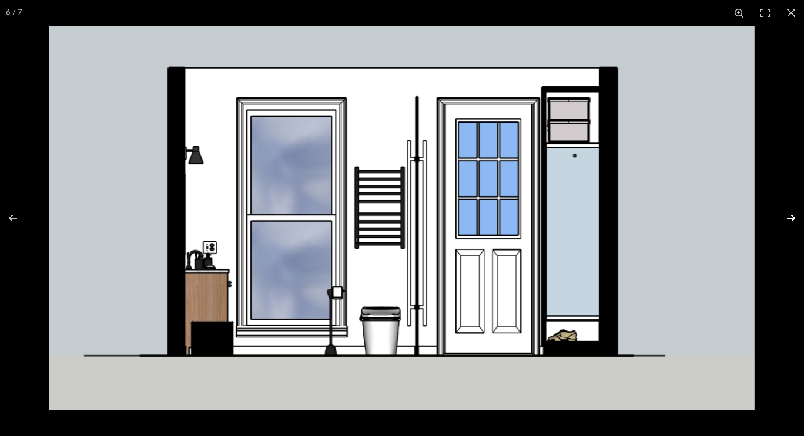
click at [792, 219] on button at bounding box center [782, 218] width 41 height 59
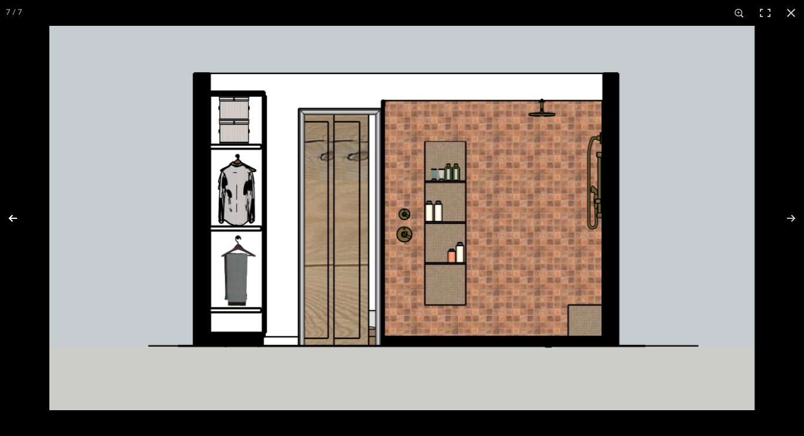
click at [16, 214] on button at bounding box center [20, 218] width 41 height 59
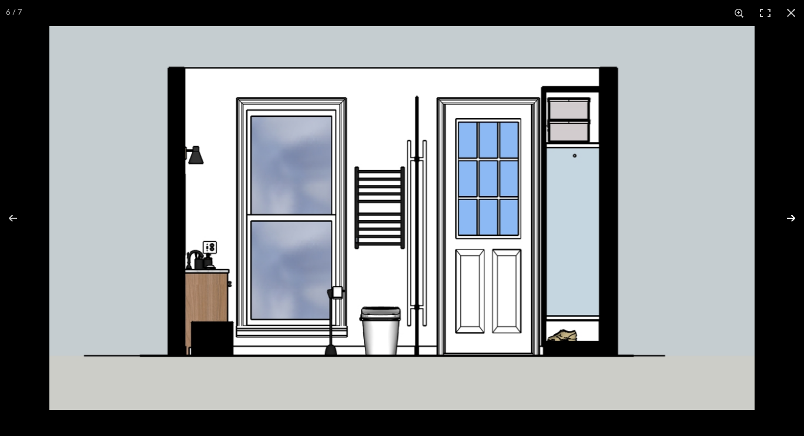
click at [794, 219] on button at bounding box center [782, 218] width 41 height 59
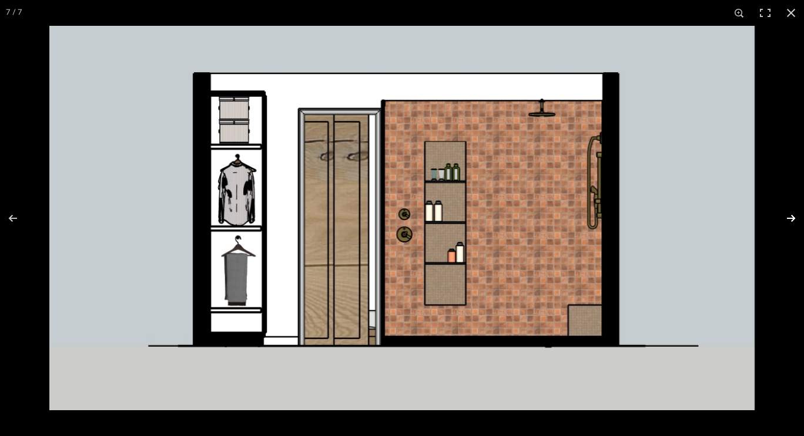
click at [794, 219] on button at bounding box center [782, 218] width 41 height 59
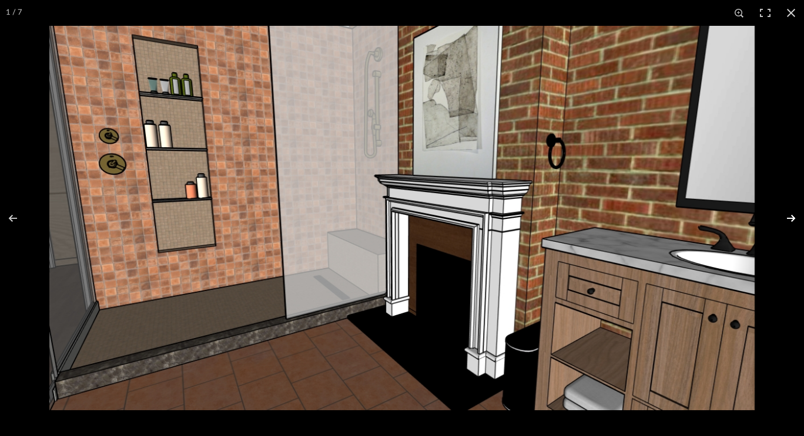
click at [794, 219] on button at bounding box center [782, 218] width 41 height 59
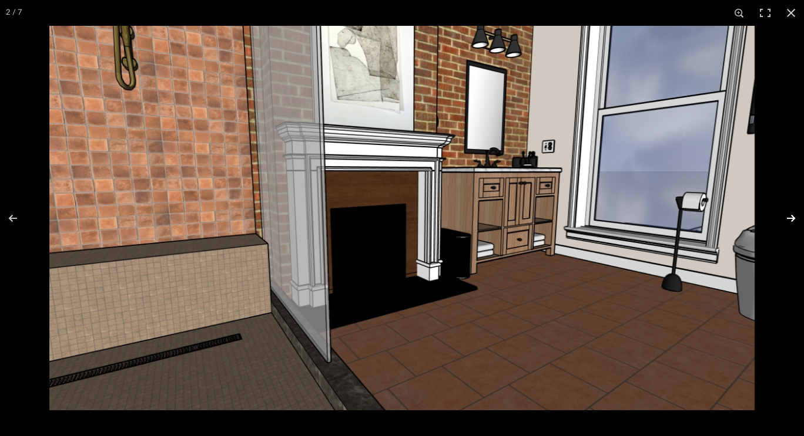
click at [790, 215] on button at bounding box center [782, 218] width 41 height 59
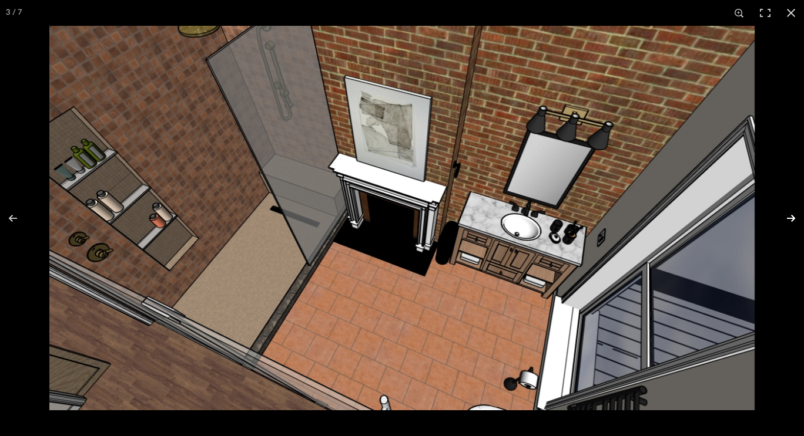
click at [790, 215] on button at bounding box center [782, 218] width 41 height 59
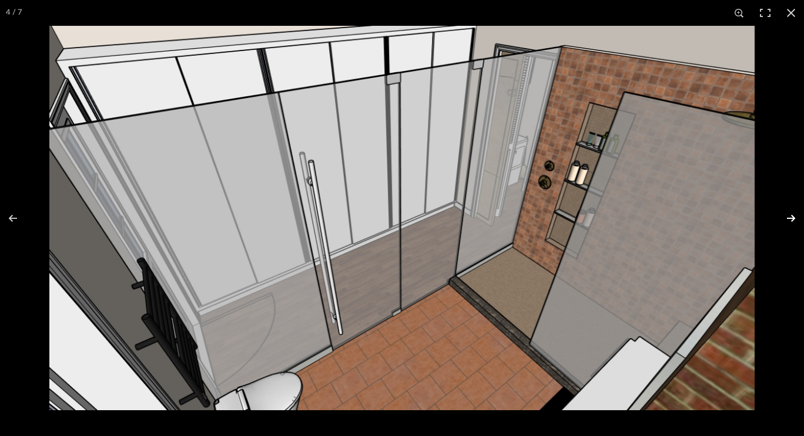
click at [790, 215] on button at bounding box center [782, 218] width 41 height 59
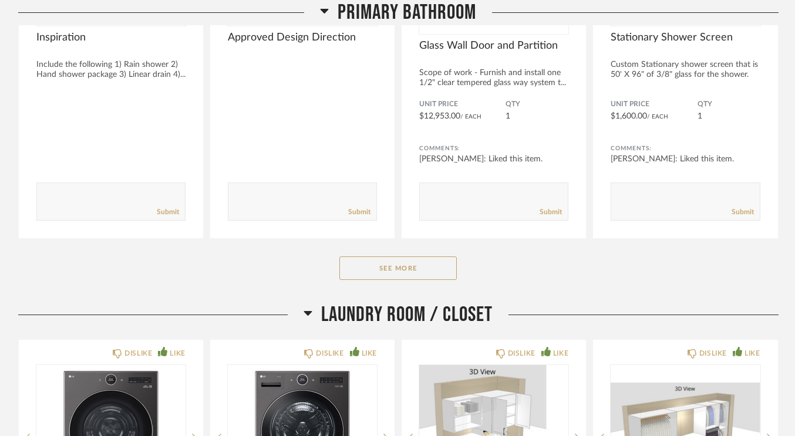
scroll to position [7773, 0]
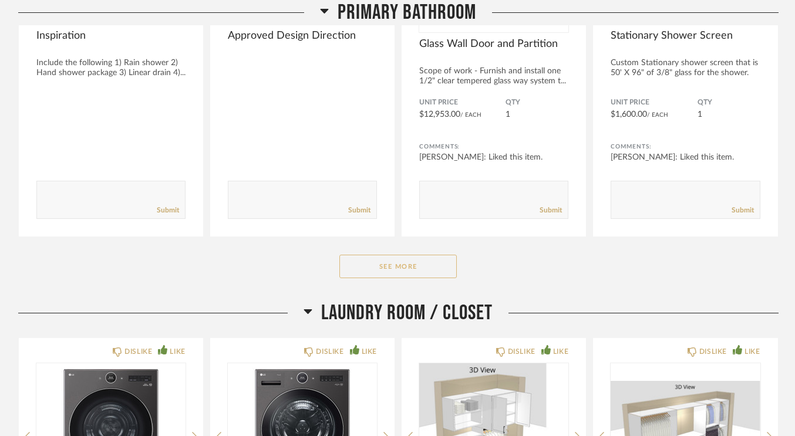
click at [395, 261] on button "See More" at bounding box center [398, 266] width 117 height 23
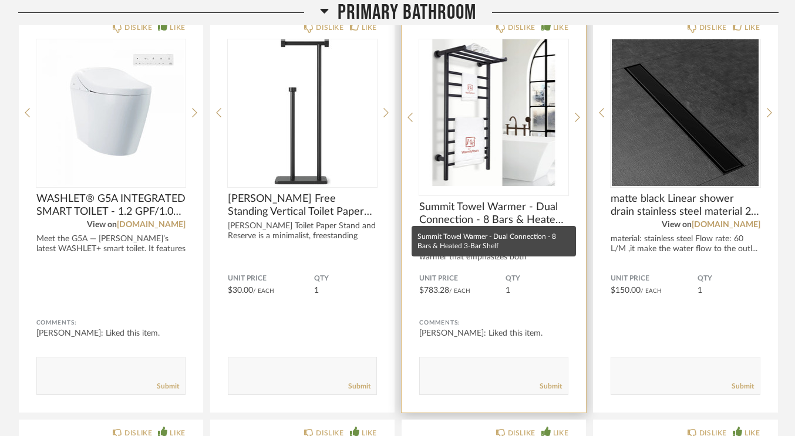
scroll to position [8798, 0]
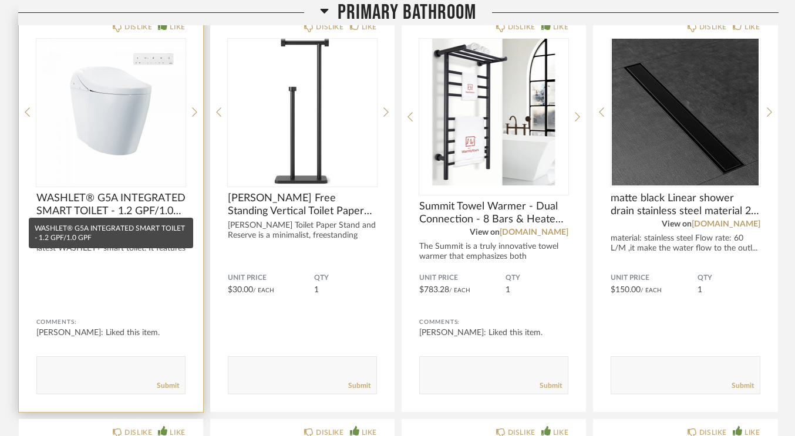
click at [105, 201] on span "WASHLET® G5A INTEGRATED SMART TOILET - 1.2 GPF/1.0 GPF" at bounding box center [110, 205] width 149 height 26
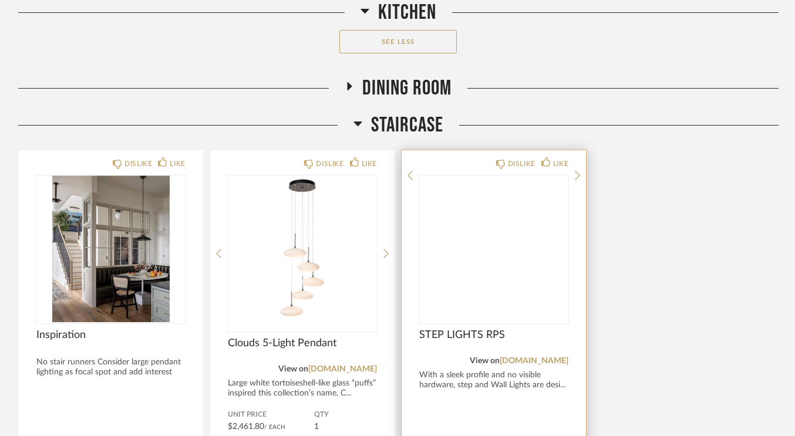
scroll to position [6596, 0]
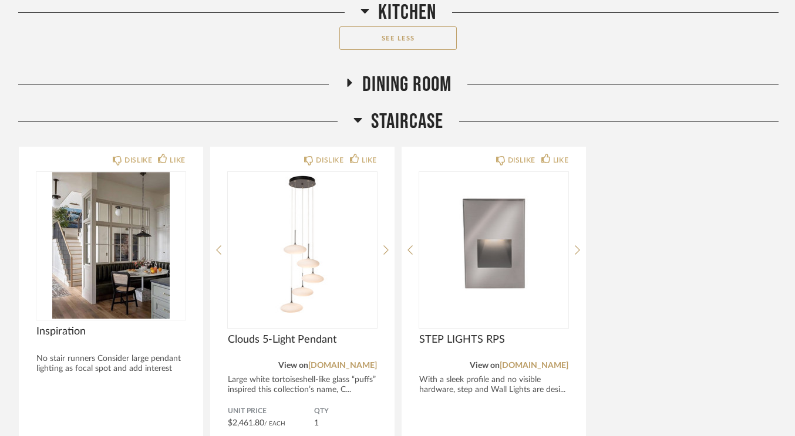
click at [373, 119] on span "Staircase" at bounding box center [407, 121] width 72 height 25
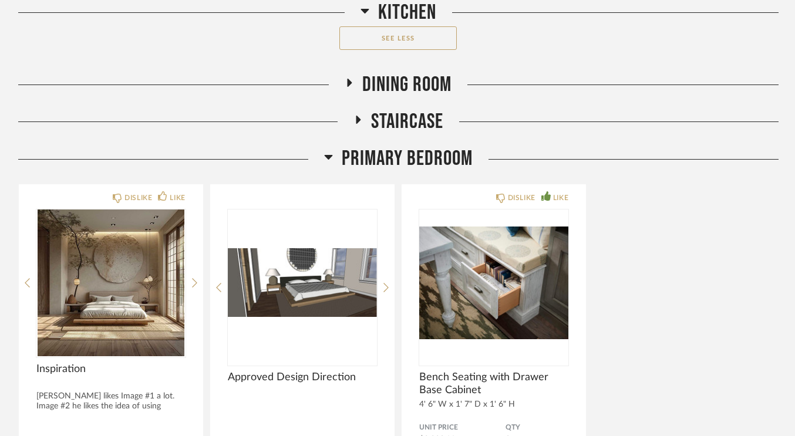
click at [367, 115] on h2 "Staircase" at bounding box center [399, 121] width 90 height 25
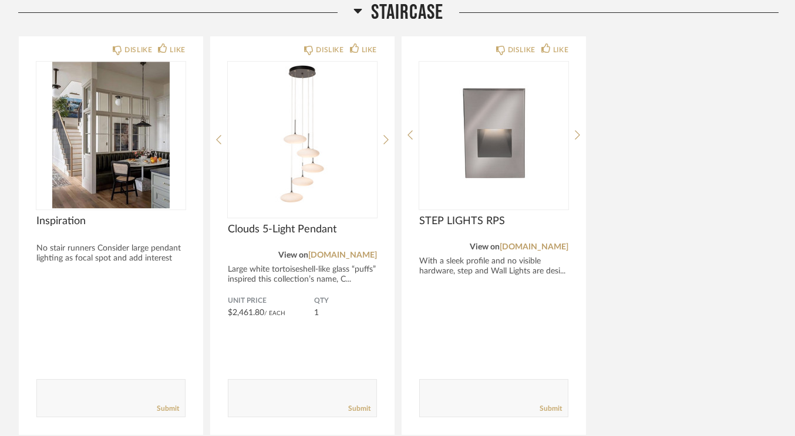
scroll to position [6703, 0]
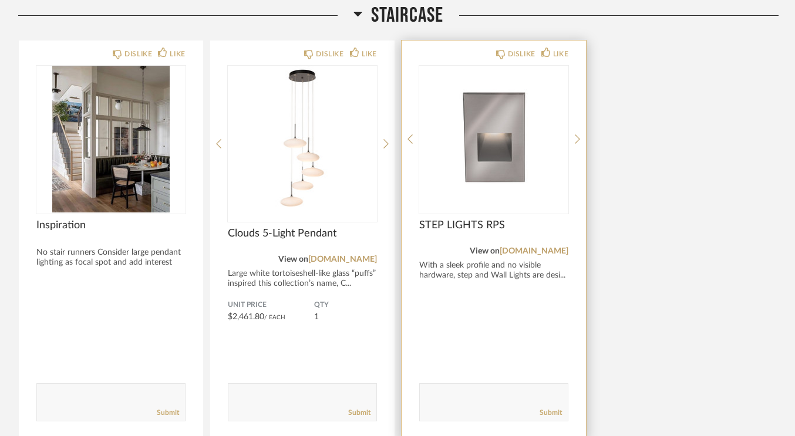
click at [501, 156] on div at bounding box center [493, 139] width 149 height 147
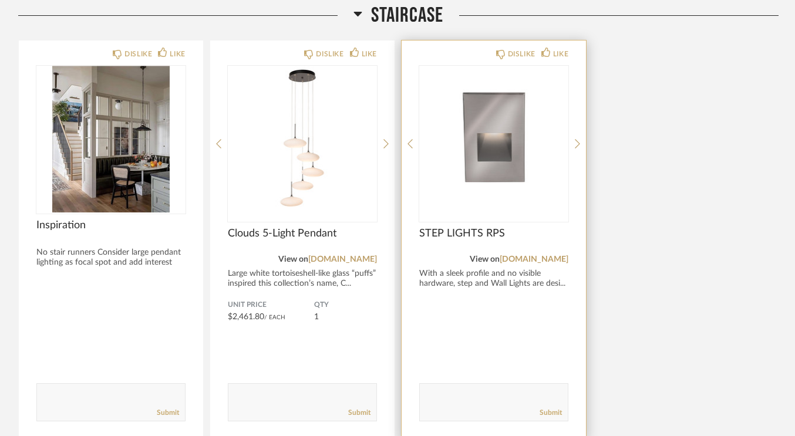
click at [501, 156] on img "0" at bounding box center [493, 139] width 149 height 147
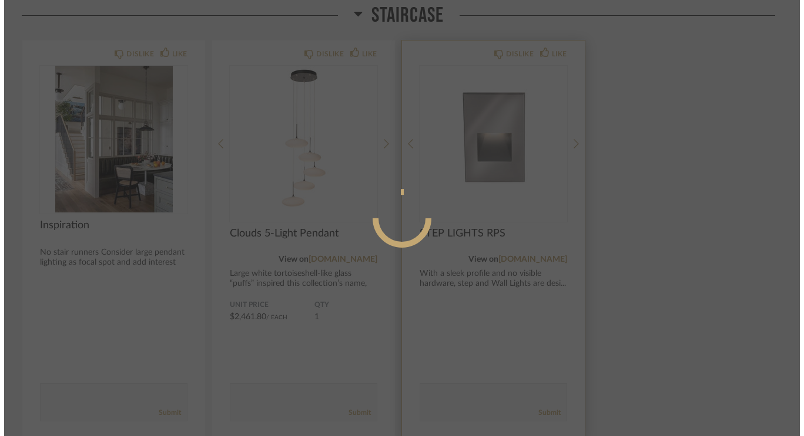
scroll to position [0, 0]
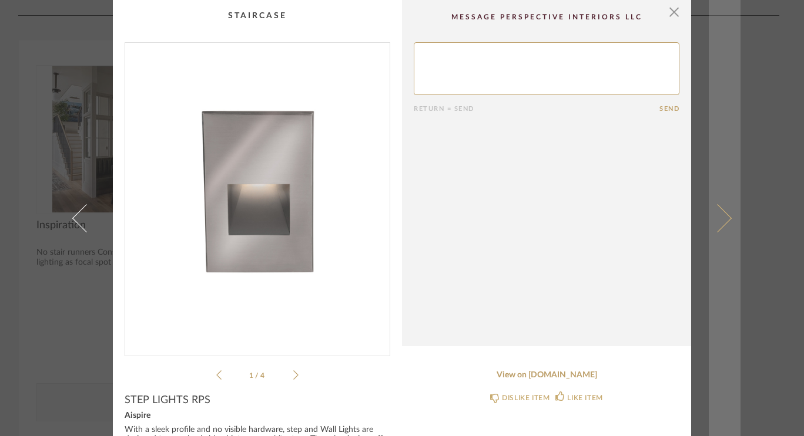
click at [720, 231] on link at bounding box center [724, 218] width 32 height 436
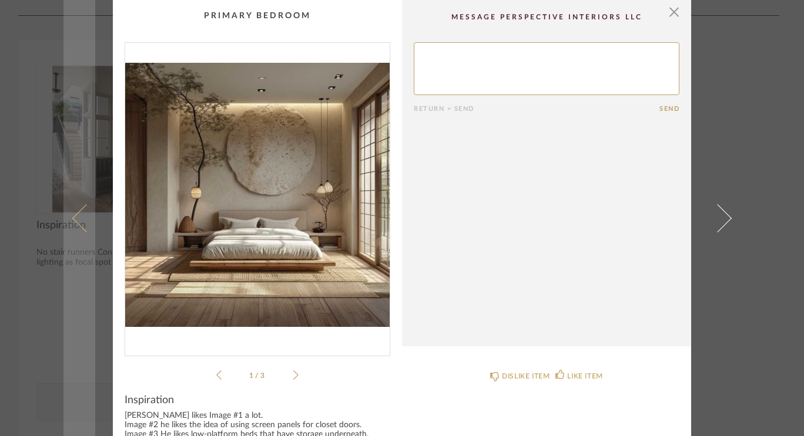
click at [79, 222] on span at bounding box center [86, 218] width 28 height 28
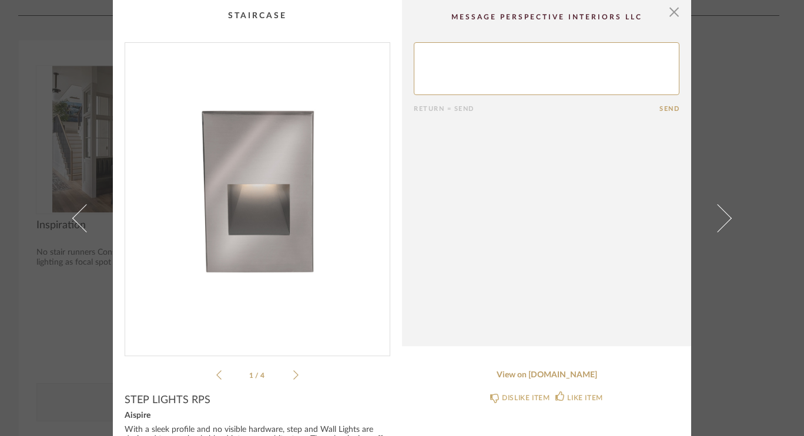
click at [293, 375] on div "1 / 4" at bounding box center [258, 212] width 266 height 340
click at [293, 375] on icon at bounding box center [295, 375] width 5 height 11
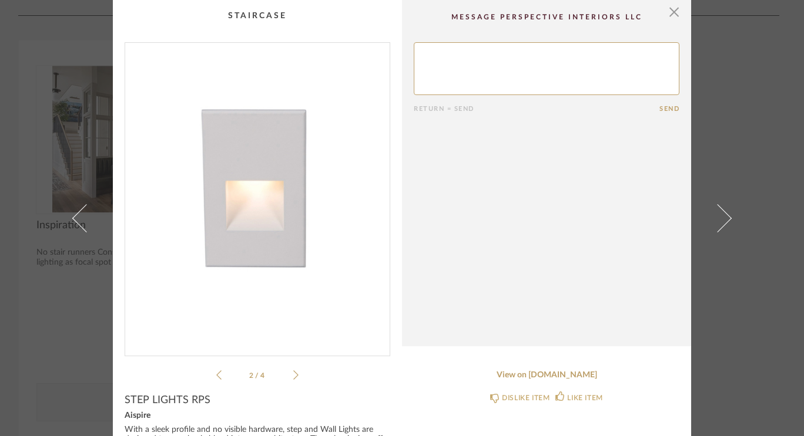
click at [293, 375] on icon at bounding box center [295, 375] width 5 height 11
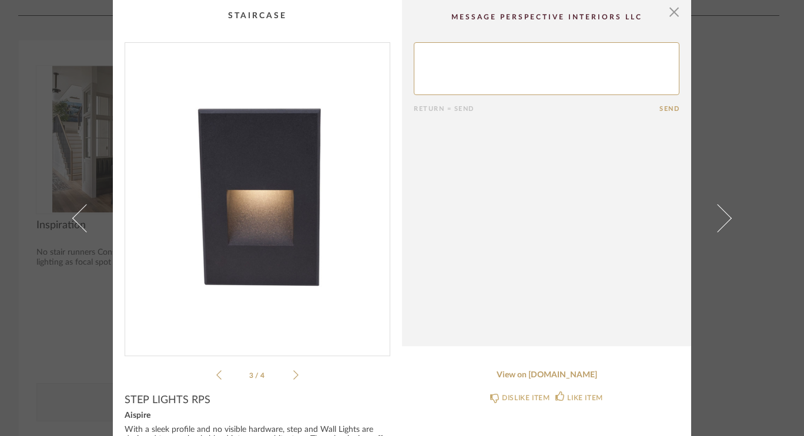
click at [293, 375] on icon at bounding box center [295, 375] width 5 height 11
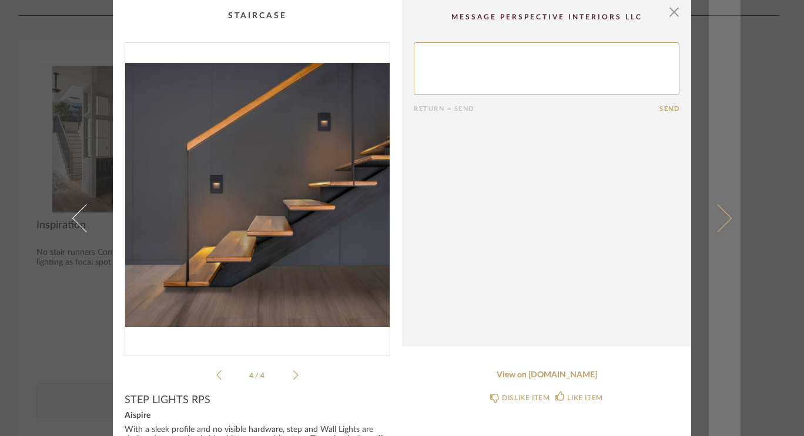
click at [724, 223] on link at bounding box center [724, 218] width 32 height 436
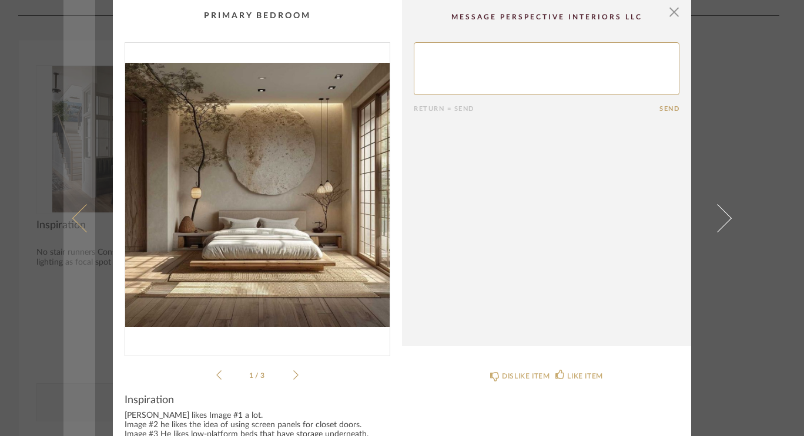
click at [81, 226] on span at bounding box center [86, 218] width 28 height 28
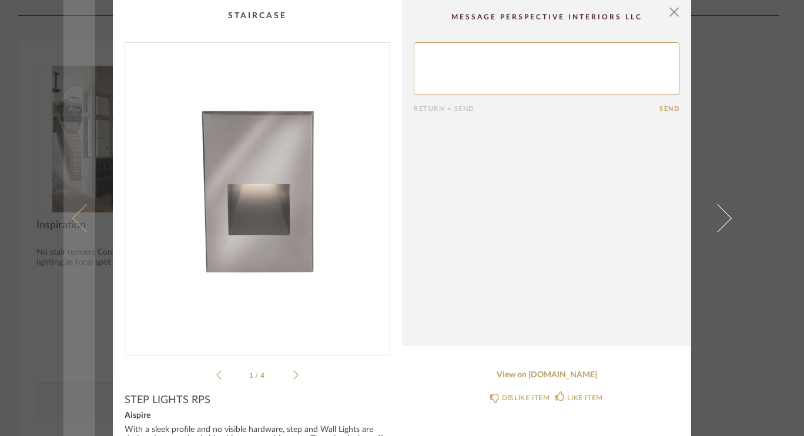
click at [77, 226] on span at bounding box center [86, 218] width 28 height 28
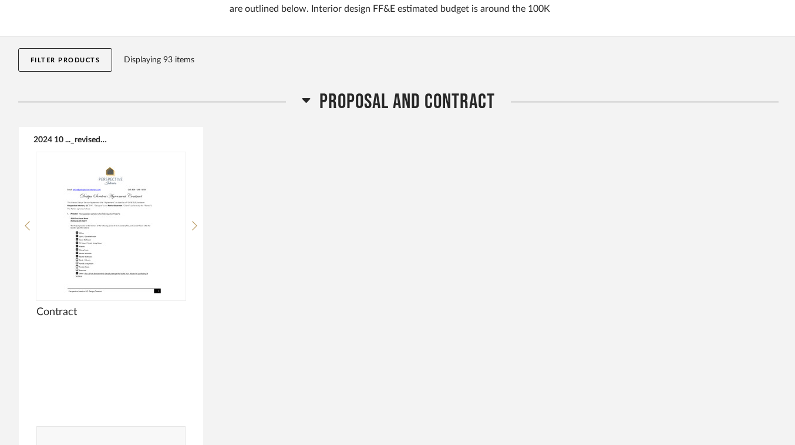
scroll to position [145, 0]
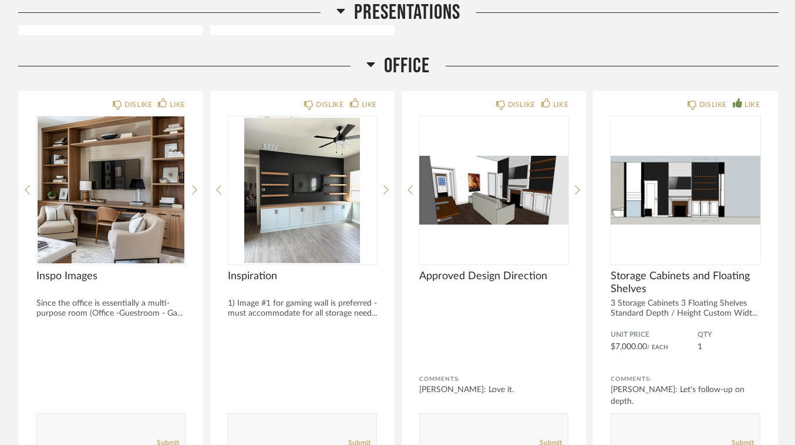
scroll to position [2235, 0]
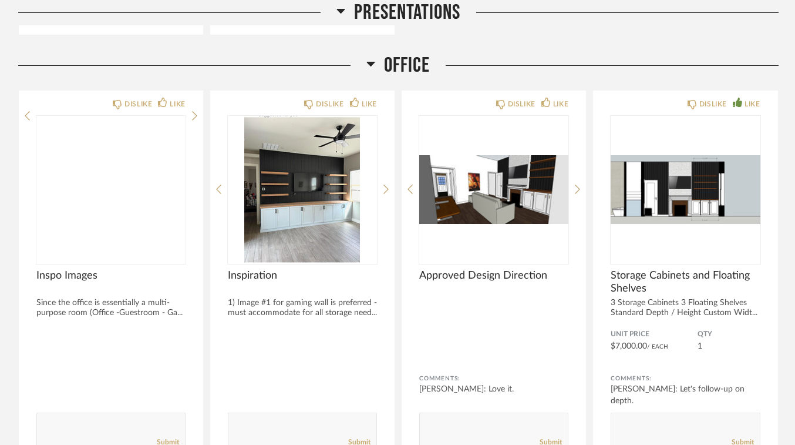
click at [0, 0] on img at bounding box center [0, 0] width 0 height 0
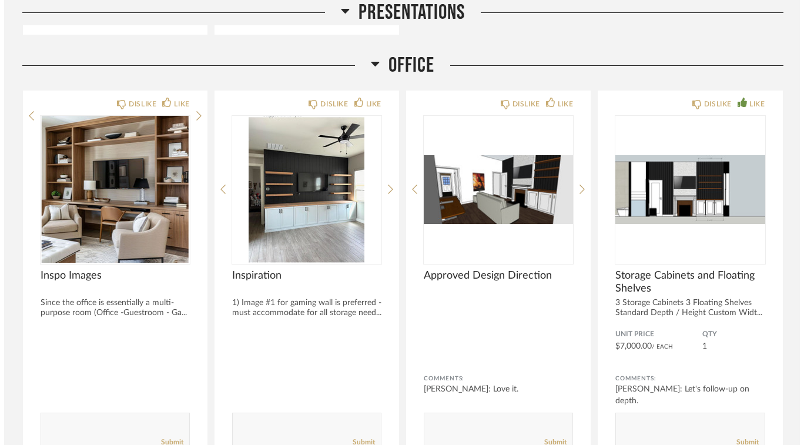
scroll to position [0, 0]
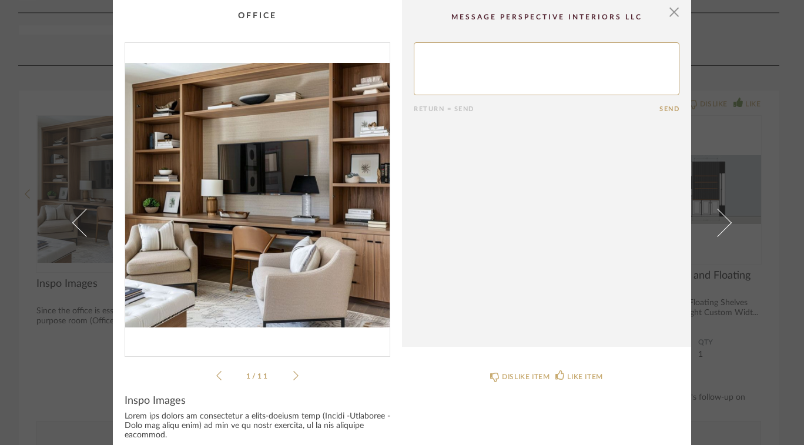
click at [293, 375] on icon at bounding box center [295, 375] width 5 height 11
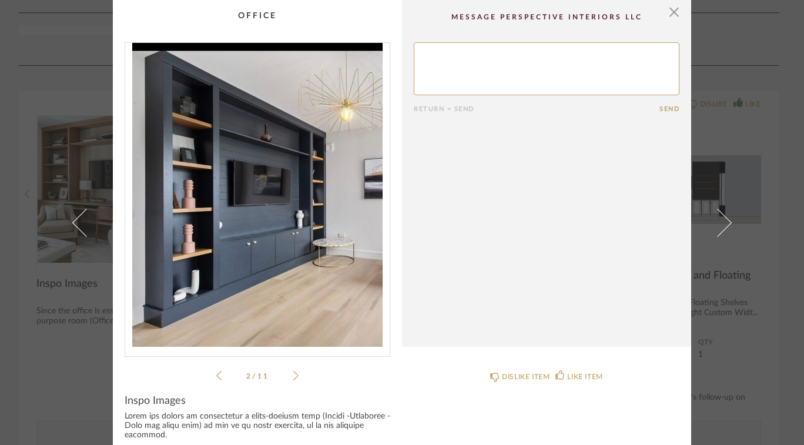
click at [293, 375] on icon at bounding box center [295, 375] width 5 height 11
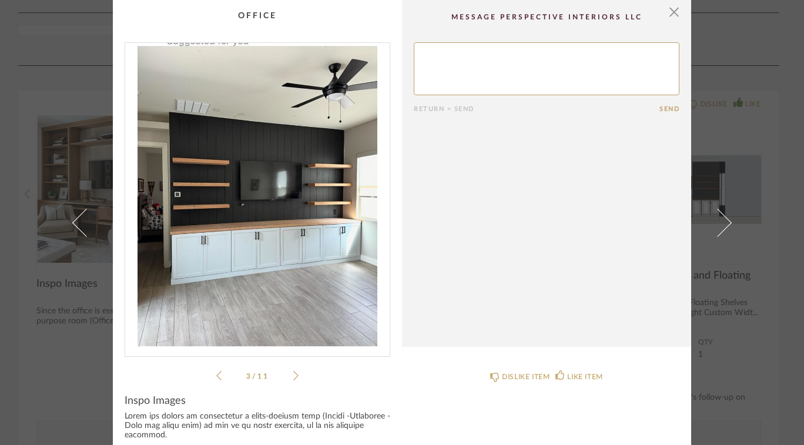
click at [293, 375] on icon at bounding box center [295, 375] width 5 height 11
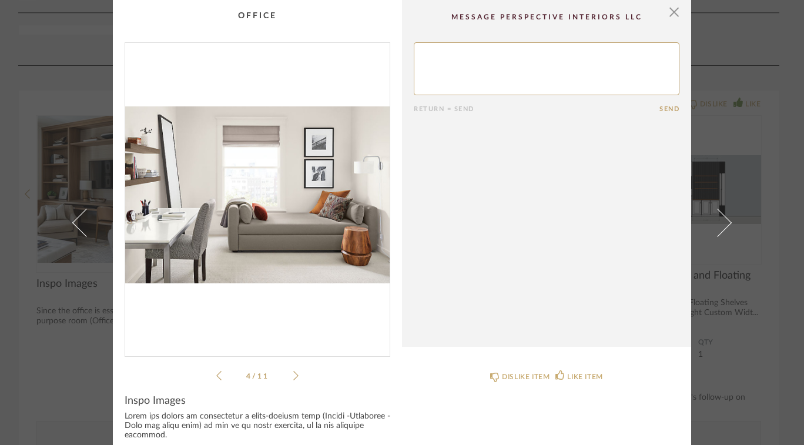
click at [293, 375] on icon at bounding box center [295, 375] width 5 height 11
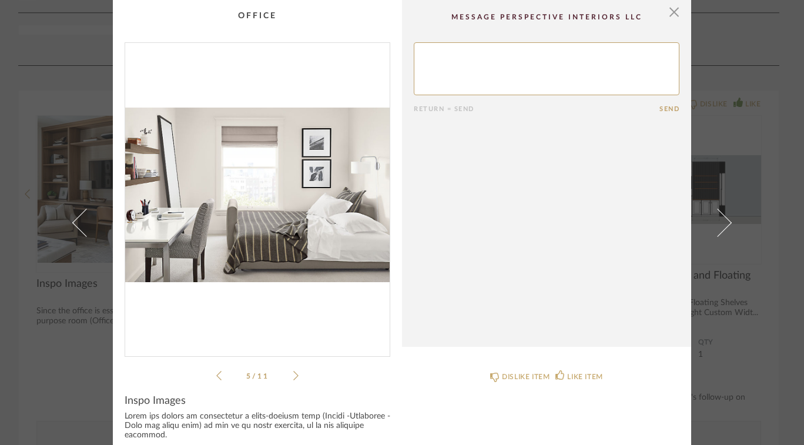
click at [293, 379] on icon at bounding box center [295, 375] width 5 height 11
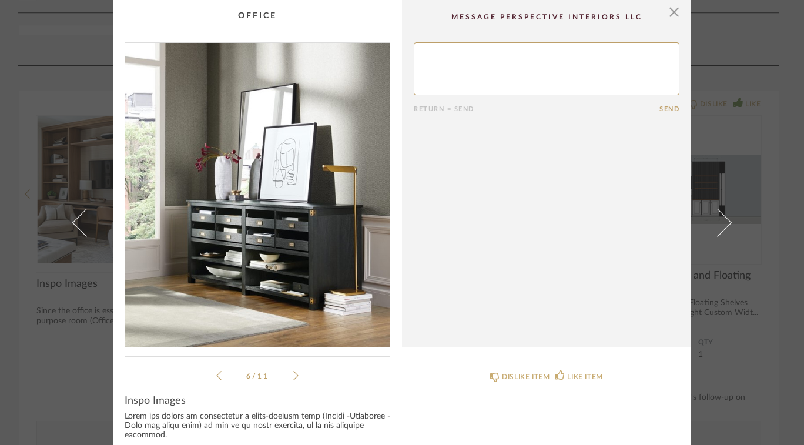
click at [293, 375] on icon at bounding box center [295, 375] width 5 height 11
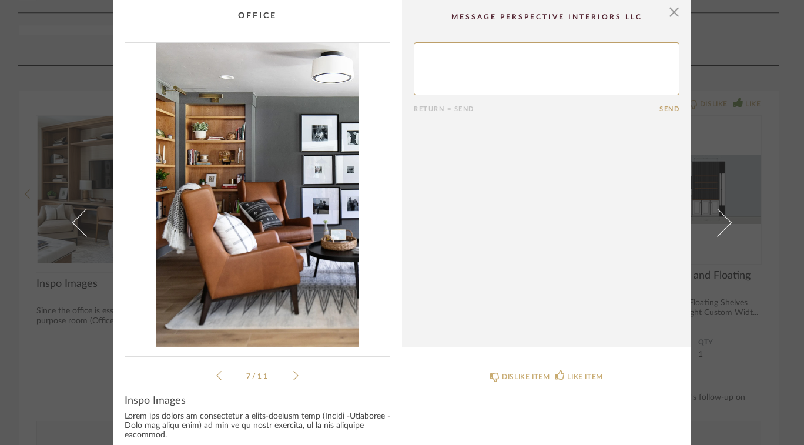
click at [293, 377] on icon at bounding box center [295, 375] width 5 height 11
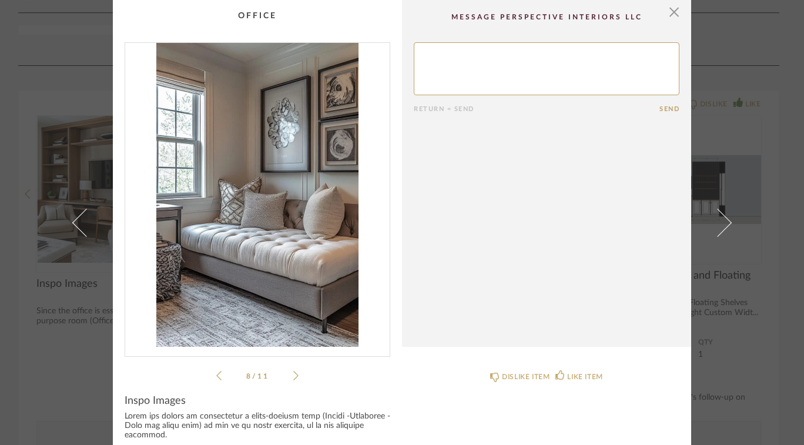
click at [671, 18] on span "button" at bounding box center [673, 11] width 23 height 23
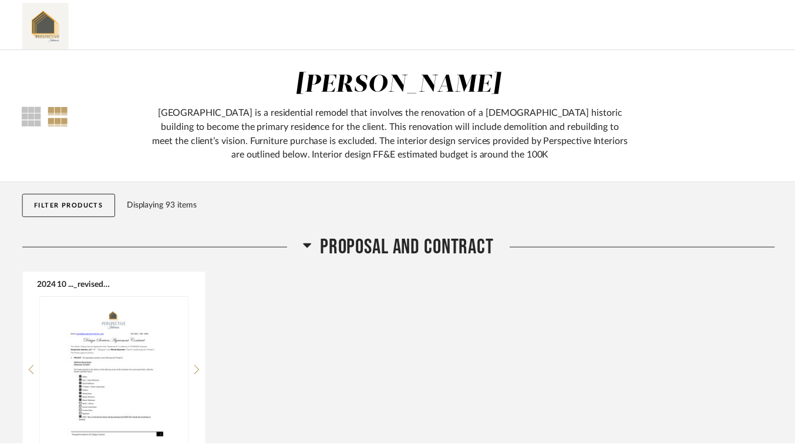
scroll to position [2235, 0]
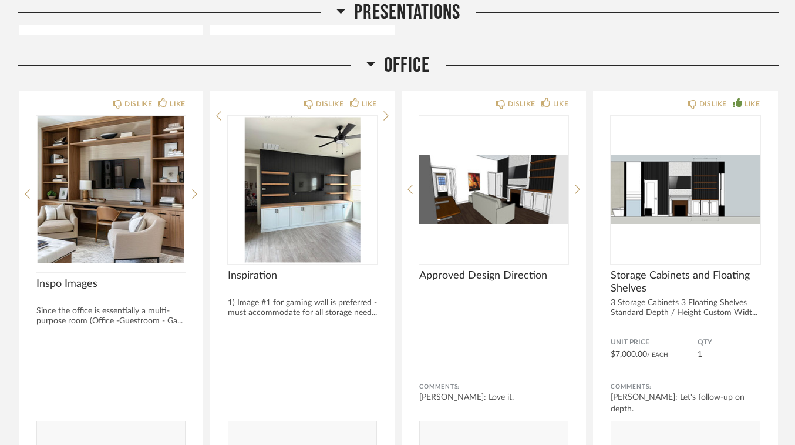
click at [0, 0] on img at bounding box center [0, 0] width 0 height 0
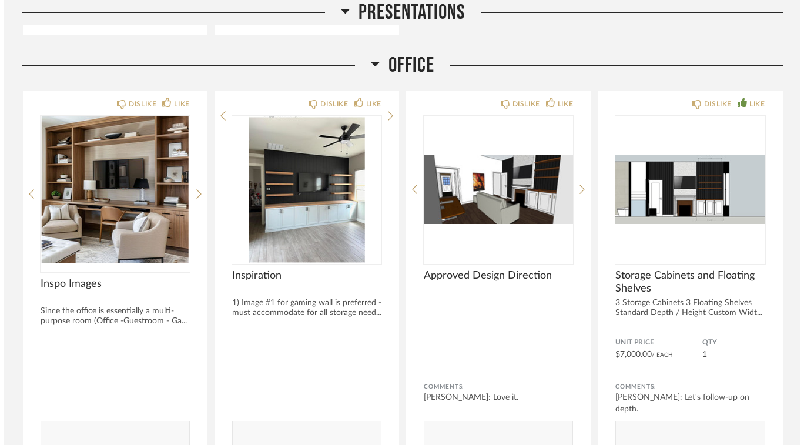
scroll to position [0, 0]
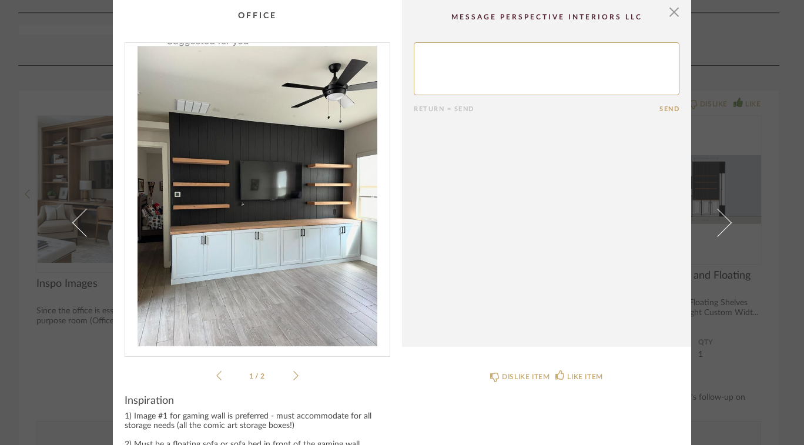
click at [304, 374] on div "1 / 2" at bounding box center [258, 212] width 266 height 340
click at [293, 375] on icon at bounding box center [295, 375] width 5 height 11
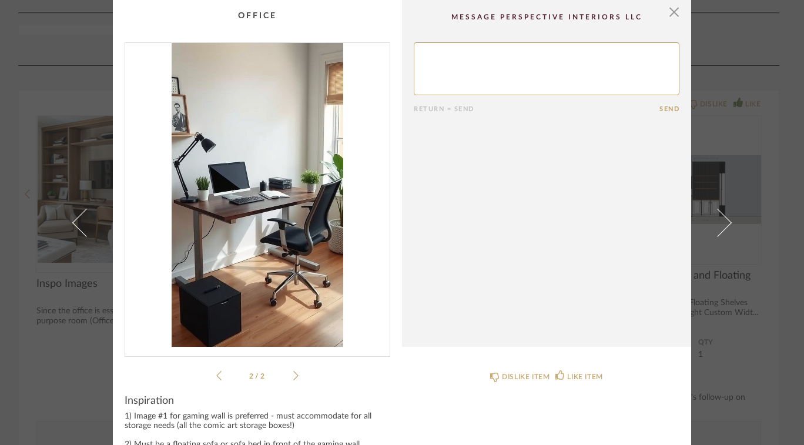
click at [294, 375] on icon at bounding box center [295, 375] width 5 height 9
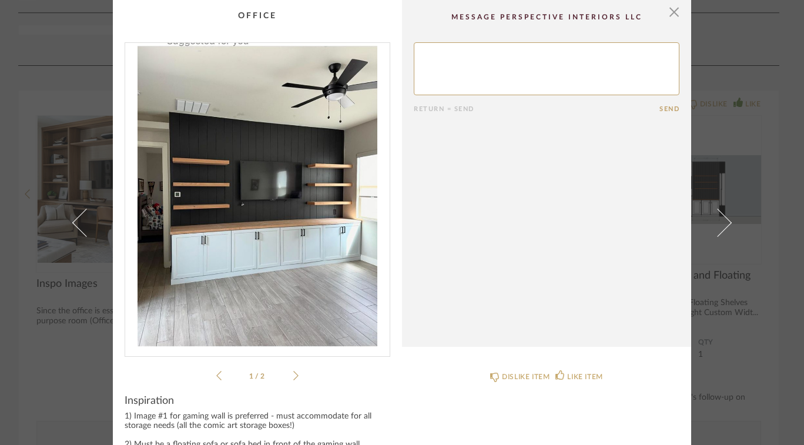
click at [293, 374] on icon at bounding box center [295, 375] width 5 height 11
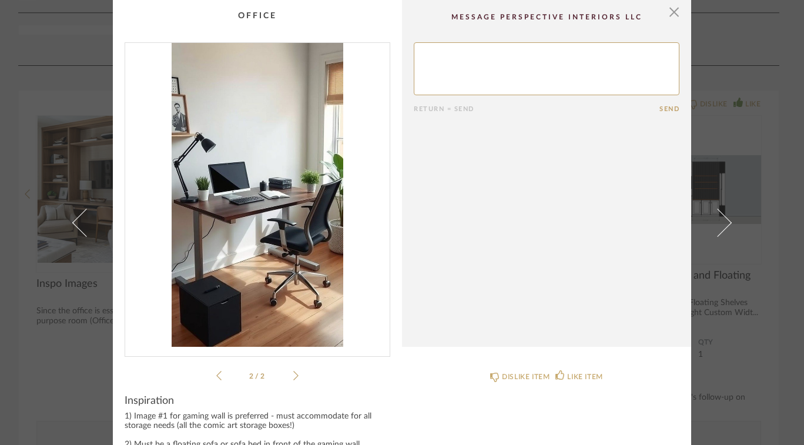
click at [667, 22] on span "button" at bounding box center [673, 11] width 23 height 23
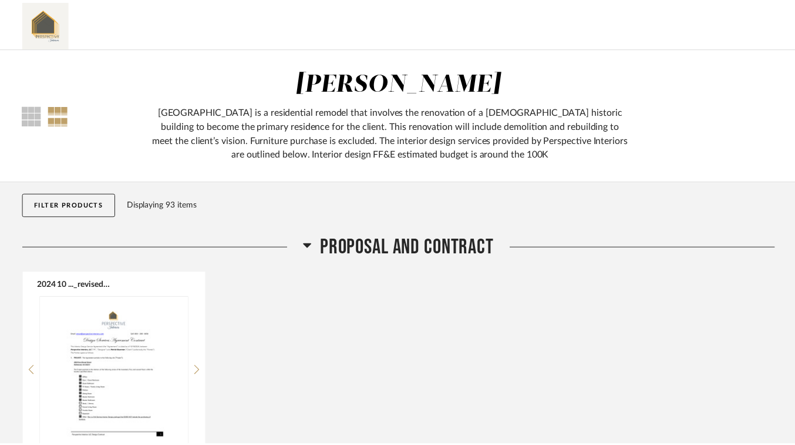
scroll to position [2235, 0]
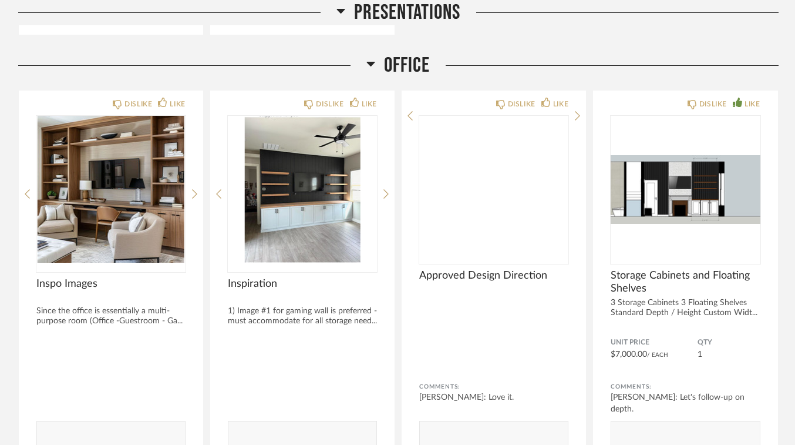
click at [0, 0] on img at bounding box center [0, 0] width 0 height 0
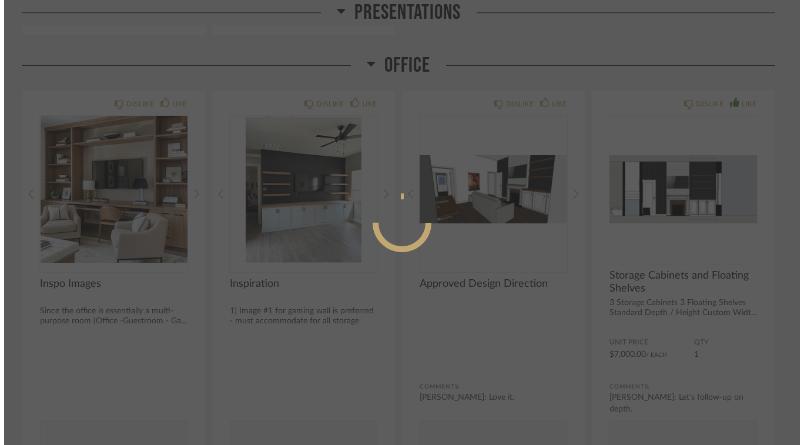
scroll to position [0, 0]
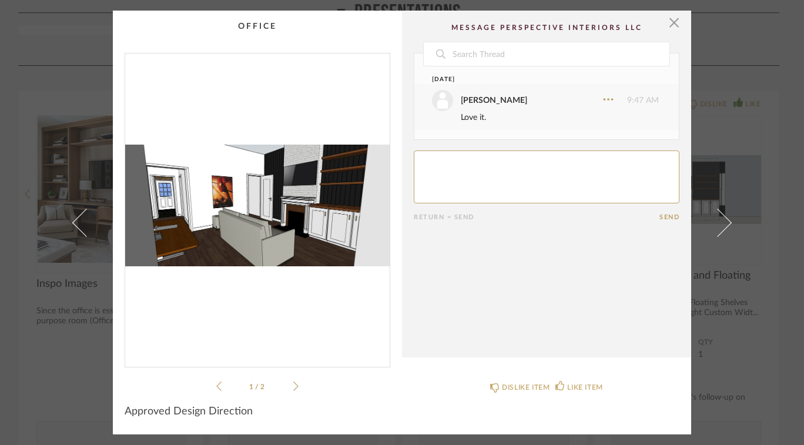
click at [317, 223] on img "0" at bounding box center [257, 205] width 264 height 304
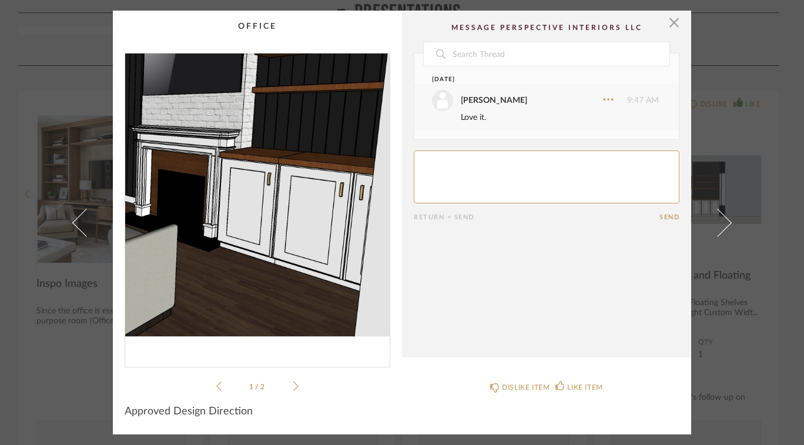
click at [679, 22] on cpp-summary-comments "Date [DATE] [PERSON_NAME] 9:47 AM Love it. Return = Send Send" at bounding box center [546, 184] width 289 height 347
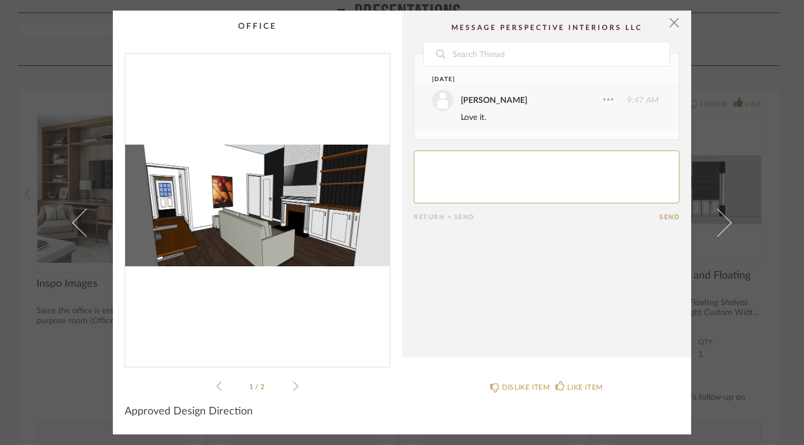
click at [671, 21] on span "button" at bounding box center [673, 22] width 23 height 23
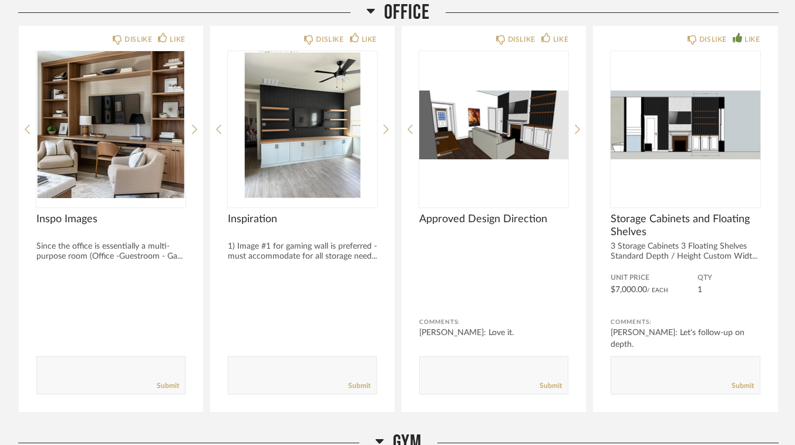
scroll to position [2300, 0]
click at [682, 132] on img "0" at bounding box center [685, 124] width 149 height 147
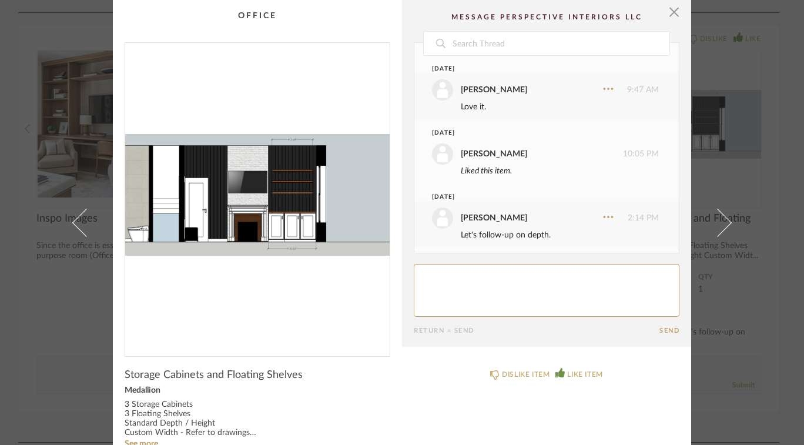
scroll to position [4, 0]
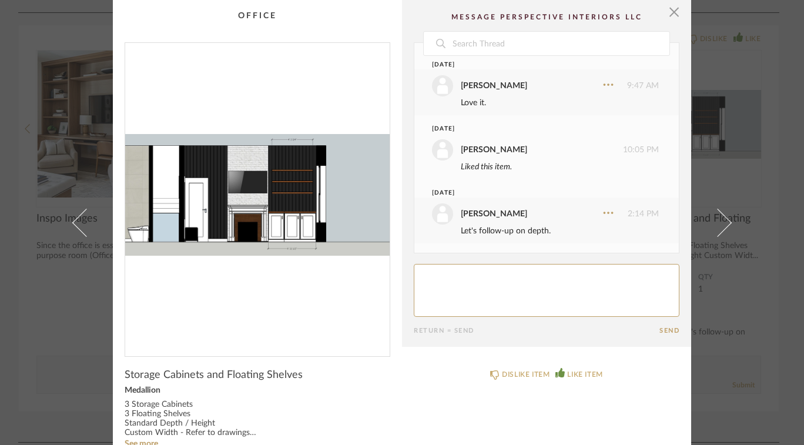
click at [265, 169] on img "0" at bounding box center [257, 195] width 264 height 304
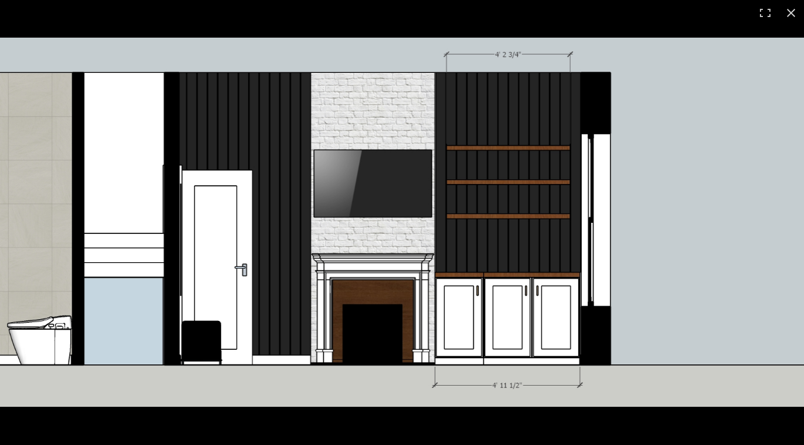
click at [792, 15] on div "× Date [DATE] [PERSON_NAME] 9:47 AM Love it. [DATE] [PERSON_NAME] 10:05 PM Like…" at bounding box center [402, 222] width 804 height 445
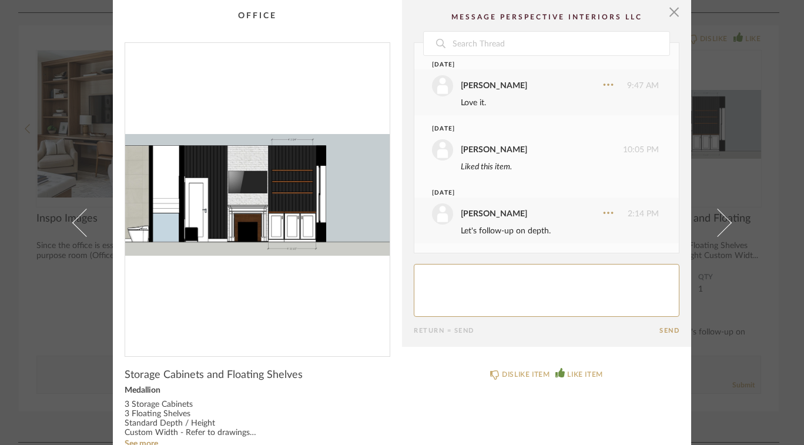
click at [725, 222] on span at bounding box center [717, 222] width 28 height 28
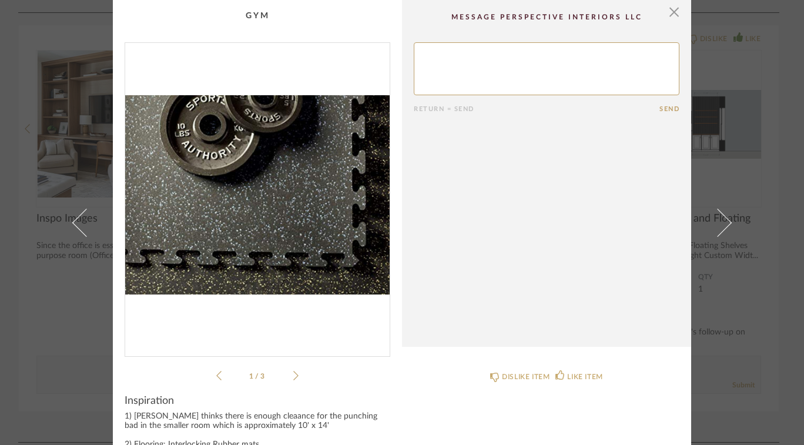
click at [677, 16] on cpp-summary-comments "Return = Send Send" at bounding box center [546, 173] width 289 height 347
click at [673, 12] on span "button" at bounding box center [673, 11] width 23 height 23
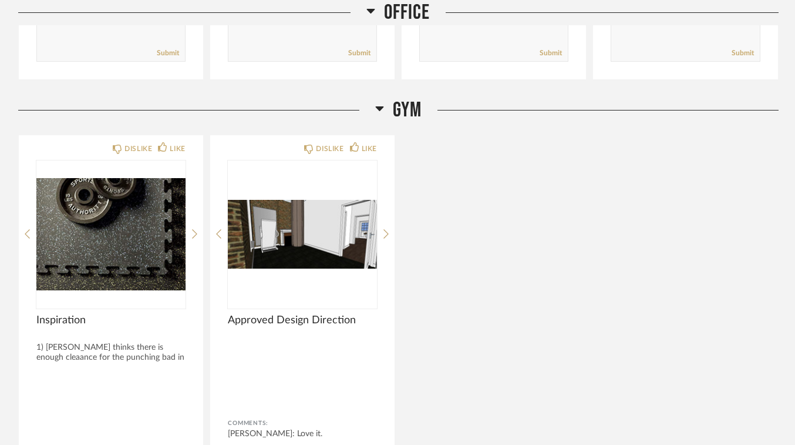
scroll to position [2657, 0]
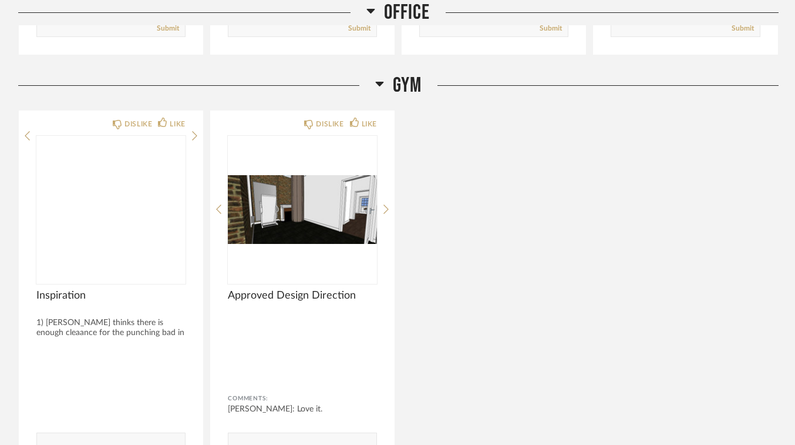
click at [0, 0] on img at bounding box center [0, 0] width 0 height 0
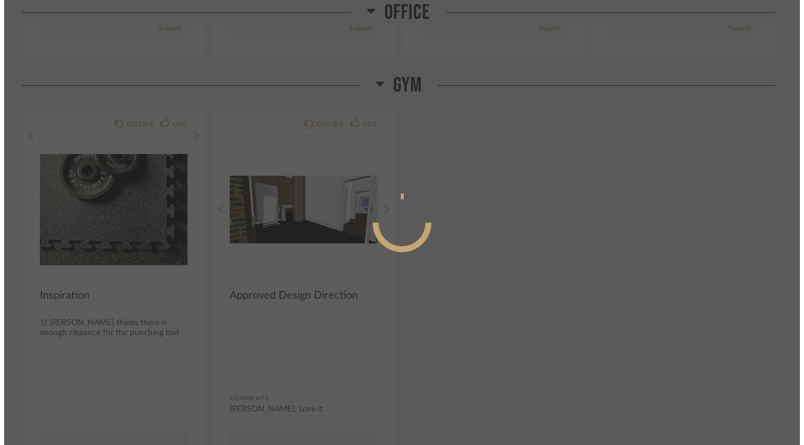
scroll to position [0, 0]
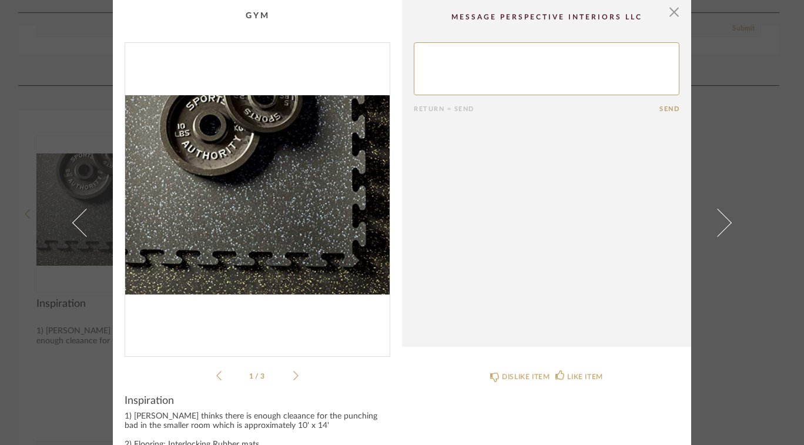
click at [293, 375] on icon at bounding box center [295, 375] width 5 height 11
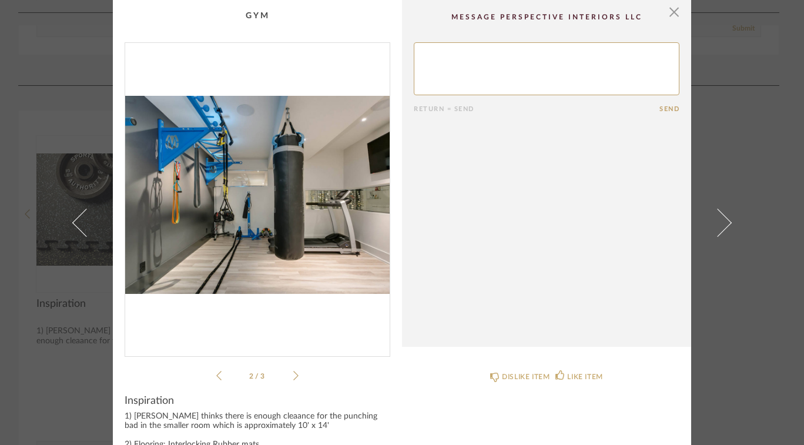
click at [293, 374] on icon at bounding box center [295, 375] width 5 height 11
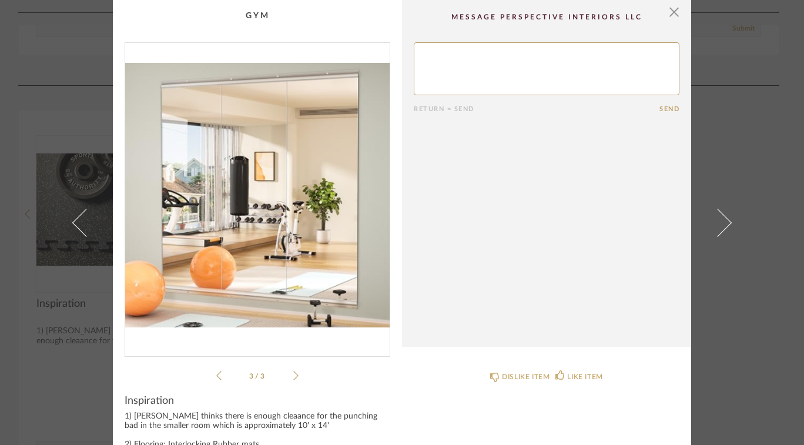
click at [293, 370] on icon at bounding box center [295, 375] width 5 height 11
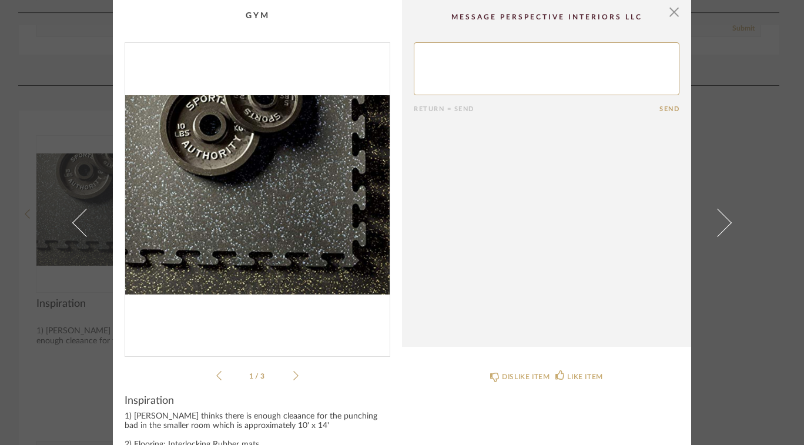
click at [294, 375] on icon at bounding box center [295, 375] width 5 height 11
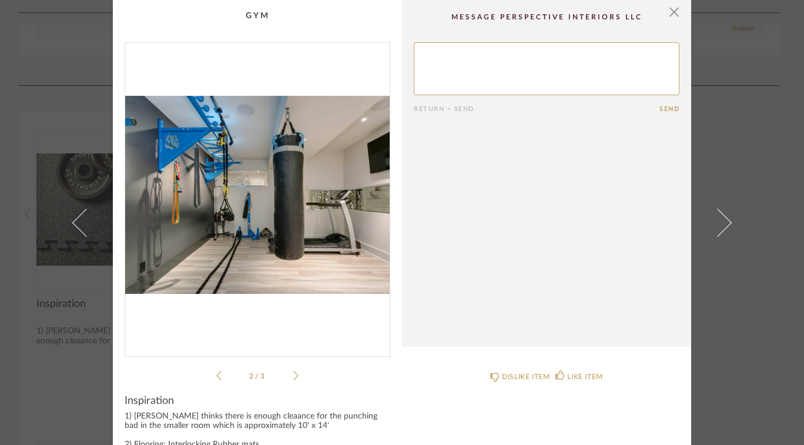
click at [676, 7] on cpp-summary-comments "Return = Send Send" at bounding box center [546, 173] width 289 height 347
click at [676, 21] on cpp-summary-comments "Return = Send Send" at bounding box center [546, 173] width 289 height 347
click at [672, 15] on span "button" at bounding box center [673, 11] width 23 height 23
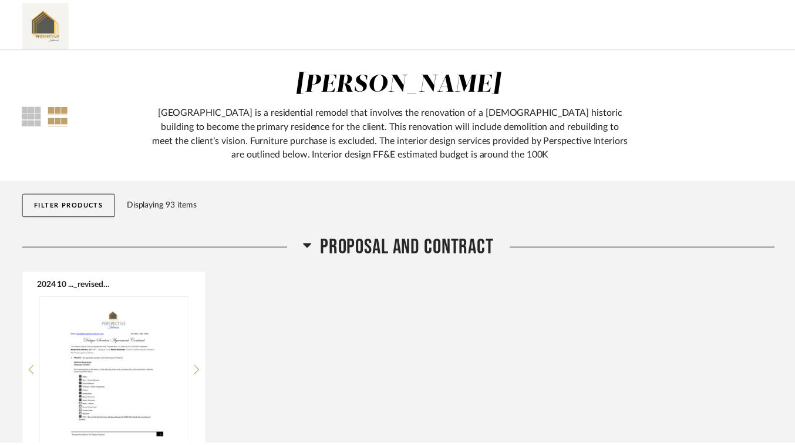
scroll to position [2657, 0]
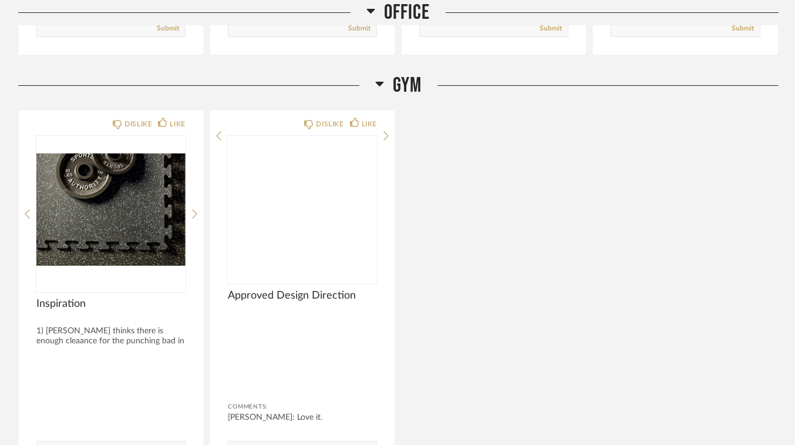
click at [0, 0] on img at bounding box center [0, 0] width 0 height 0
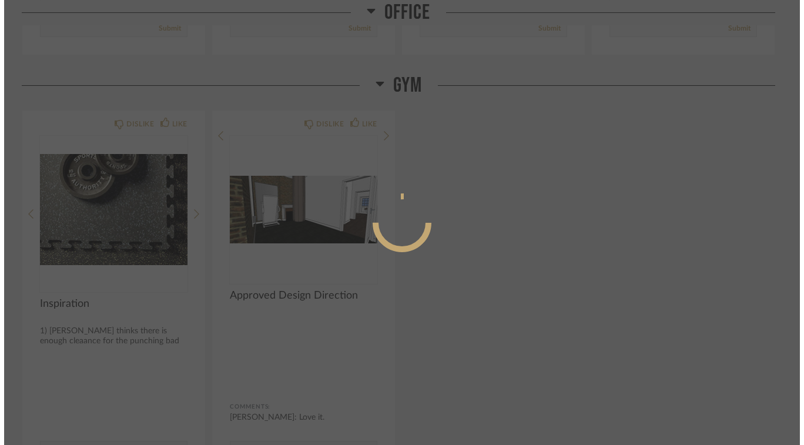
scroll to position [0, 0]
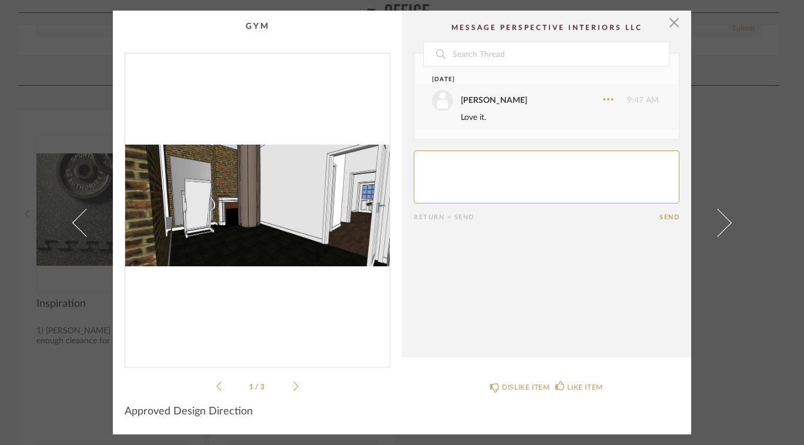
click at [320, 191] on img "0" at bounding box center [257, 205] width 264 height 304
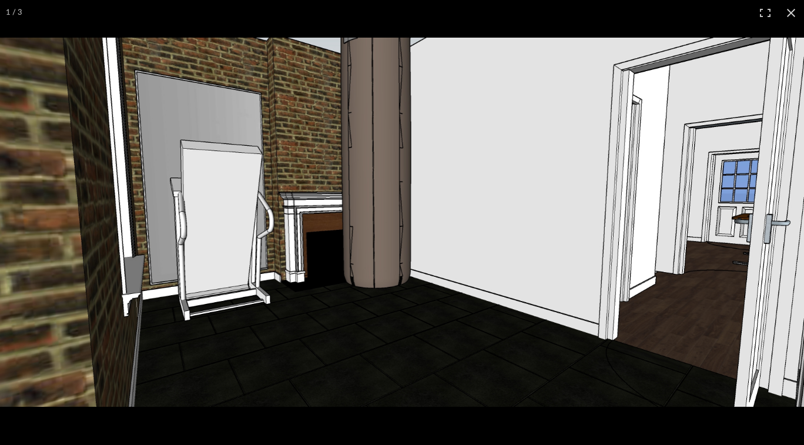
click at [795, 26] on div at bounding box center [402, 222] width 804 height 445
click at [794, 19] on div "× 1 / 3 Date [DATE] [PERSON_NAME] 9:47 AM Love it. Return = Send Send Approved …" at bounding box center [402, 222] width 804 height 445
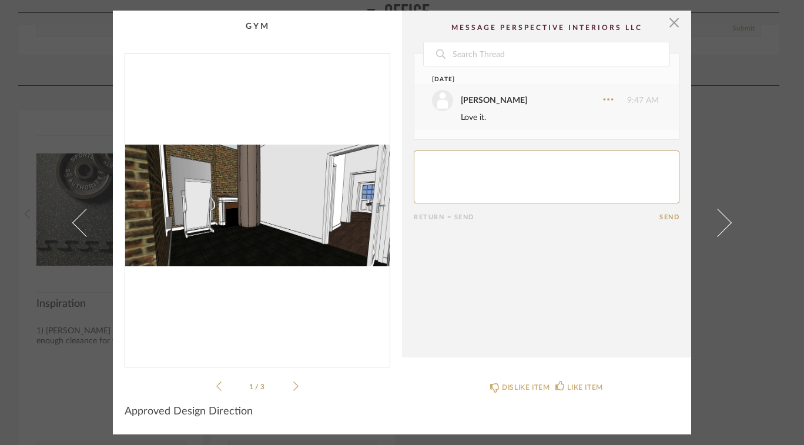
click at [713, 229] on span at bounding box center [717, 222] width 28 height 28
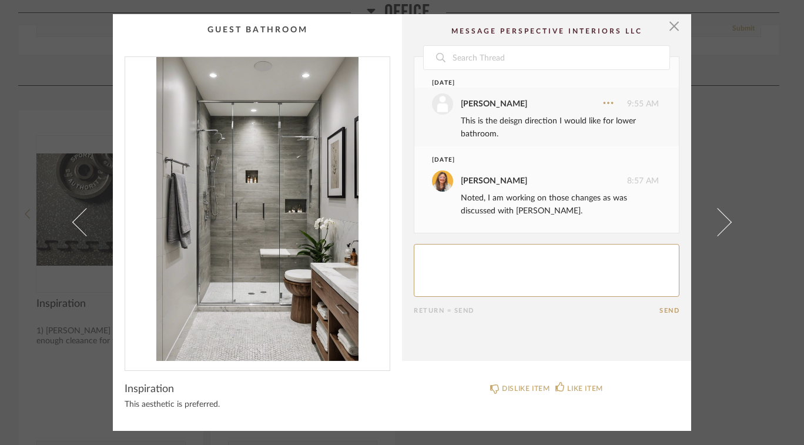
click at [274, 153] on img "0" at bounding box center [257, 209] width 264 height 304
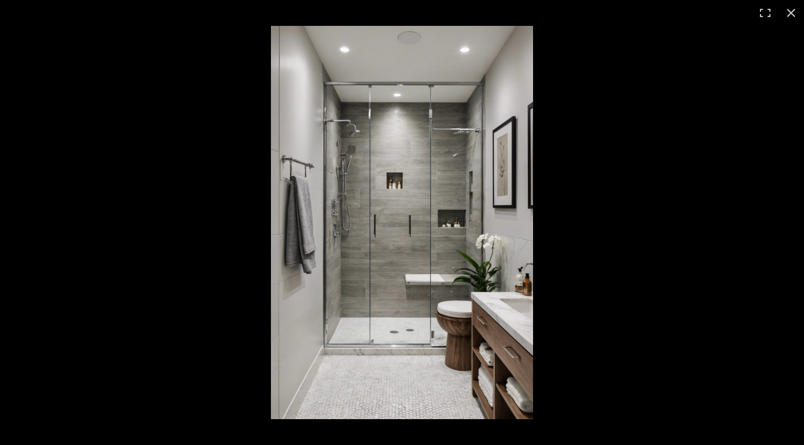
click at [789, 22] on div "× Date [DATE] [PERSON_NAME] 9:55 AM This is the deisgn direction I would like f…" at bounding box center [402, 222] width 804 height 445
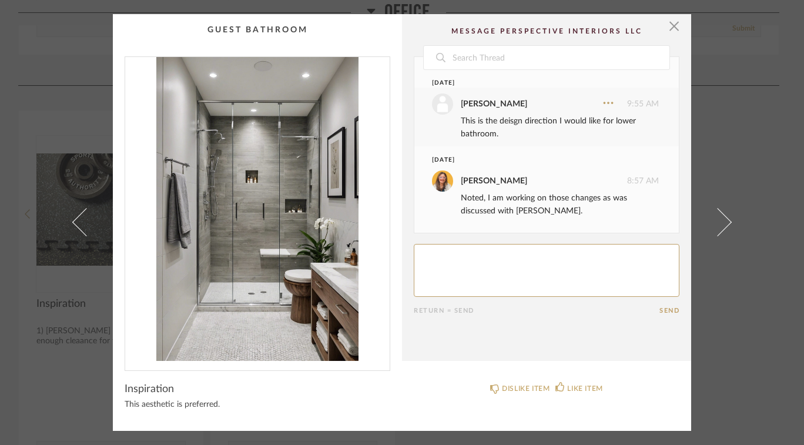
click at [728, 224] on link at bounding box center [724, 222] width 32 height 416
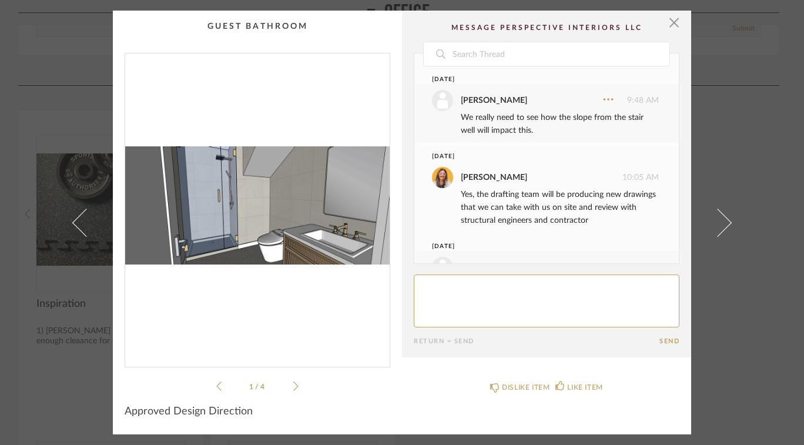
scroll to position [230, 0]
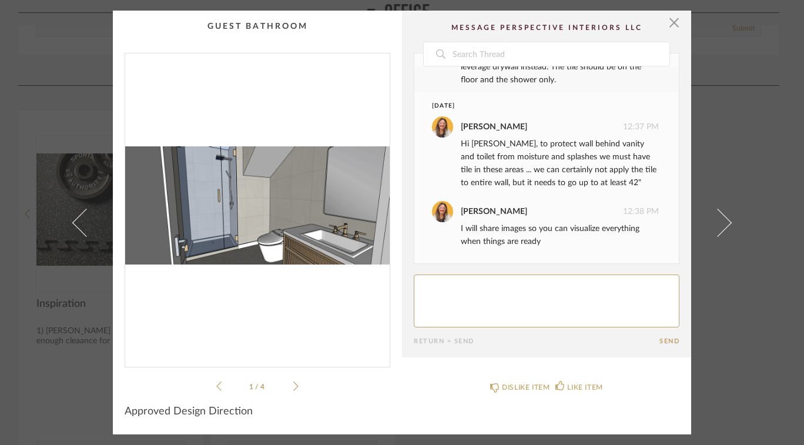
click at [293, 386] on icon at bounding box center [295, 386] width 5 height 11
click at [281, 182] on img "0" at bounding box center [257, 205] width 264 height 304
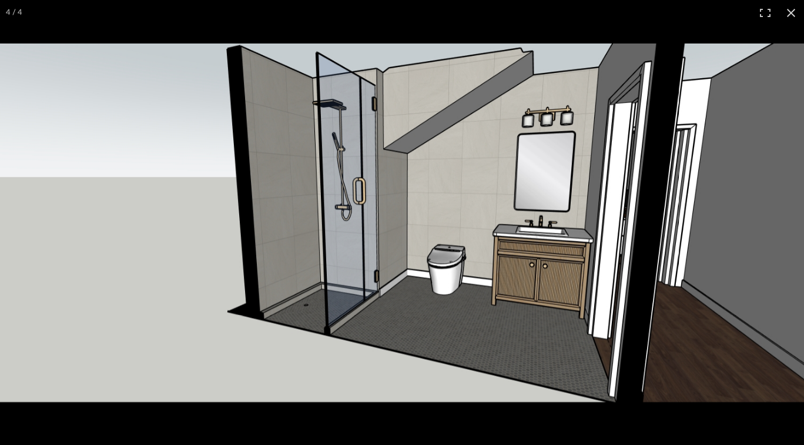
click at [237, 123] on img at bounding box center [402, 222] width 804 height 358
click at [469, 187] on img at bounding box center [402, 222] width 804 height 358
click at [489, 201] on img at bounding box center [402, 222] width 804 height 358
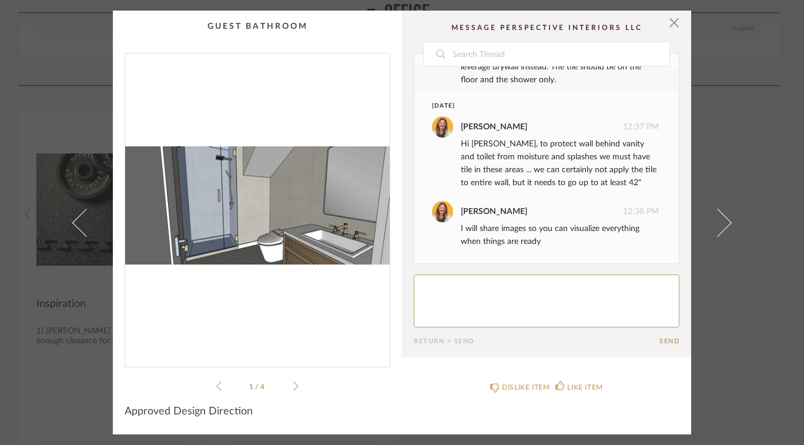
click at [720, 223] on span at bounding box center [717, 222] width 28 height 28
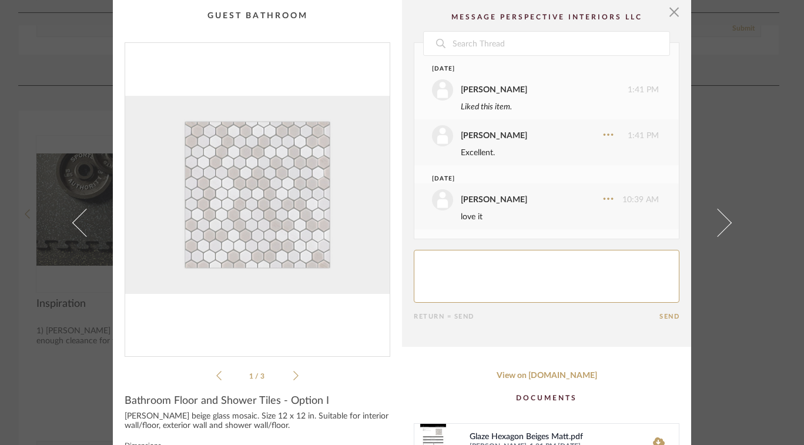
click at [723, 226] on span at bounding box center [717, 222] width 28 height 28
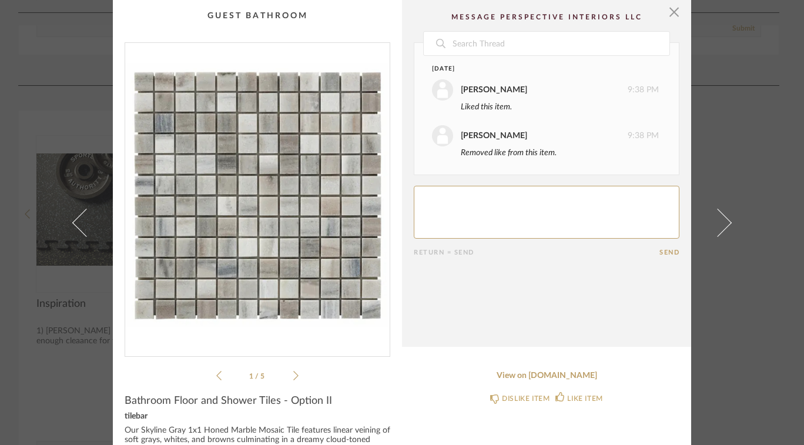
click at [734, 227] on link at bounding box center [724, 222] width 32 height 445
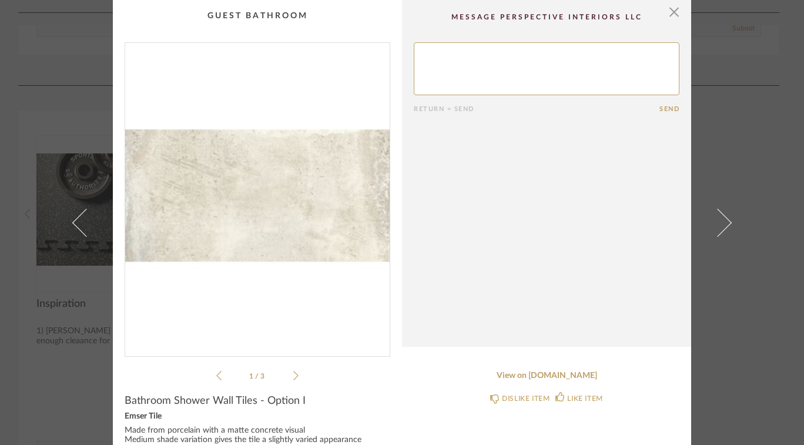
click at [722, 214] on link at bounding box center [724, 222] width 32 height 445
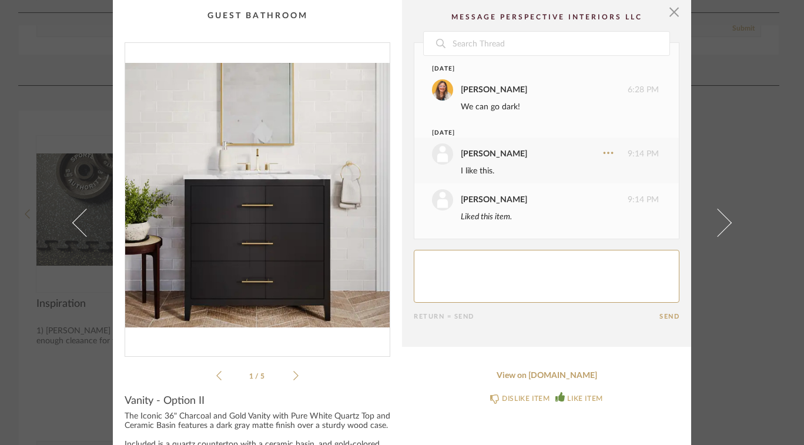
click at [725, 213] on link at bounding box center [724, 222] width 32 height 445
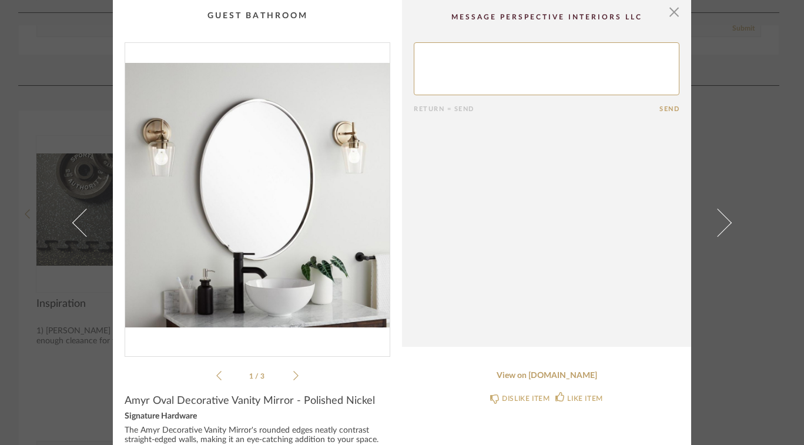
click at [720, 208] on link at bounding box center [724, 222] width 32 height 445
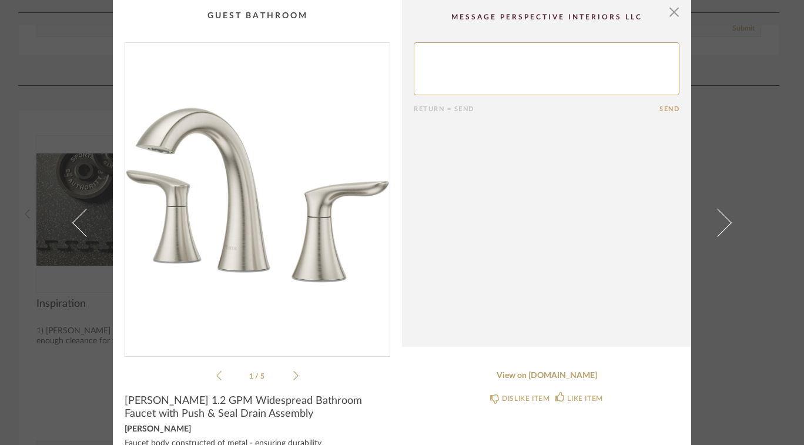
click at [722, 215] on link at bounding box center [724, 222] width 32 height 445
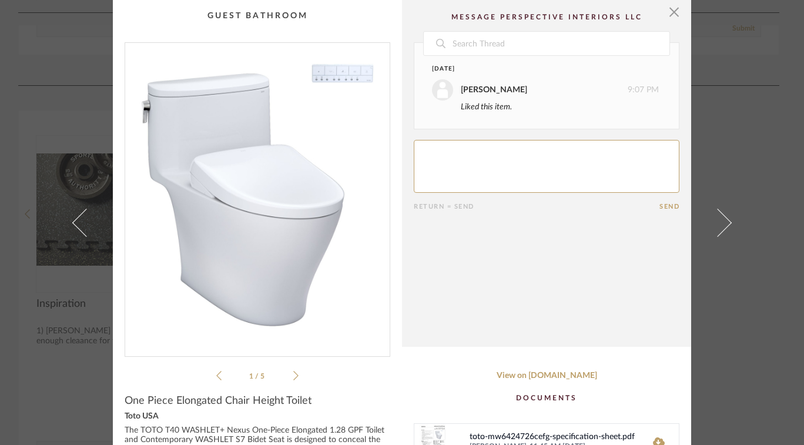
click at [721, 217] on span at bounding box center [717, 222] width 28 height 28
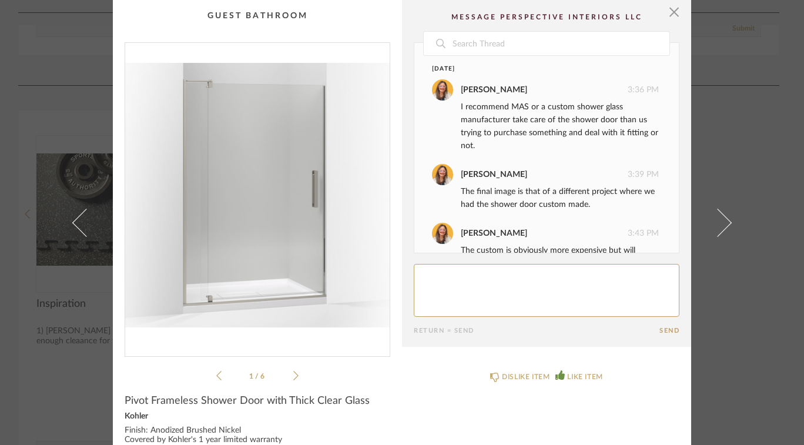
scroll to position [109, 0]
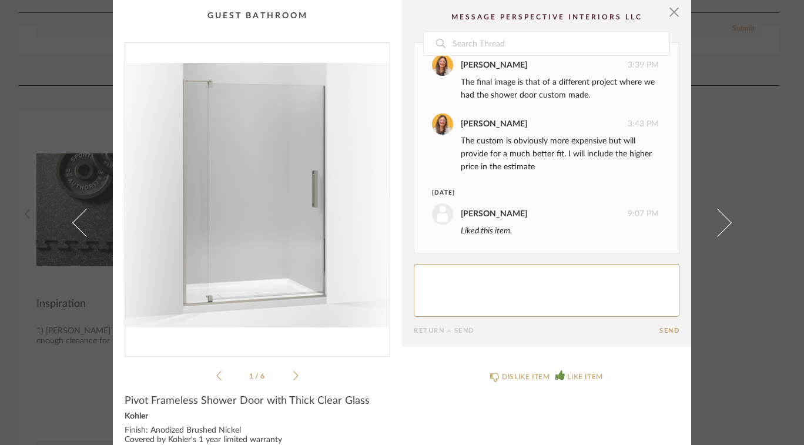
click at [723, 215] on link at bounding box center [724, 222] width 32 height 445
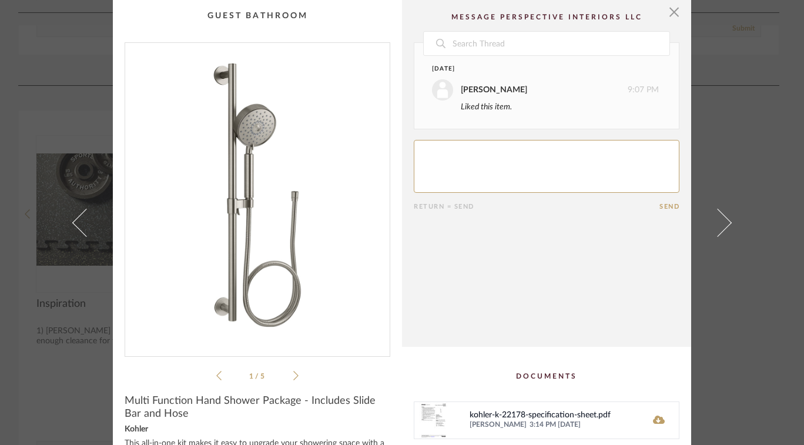
click at [717, 210] on link at bounding box center [724, 222] width 32 height 445
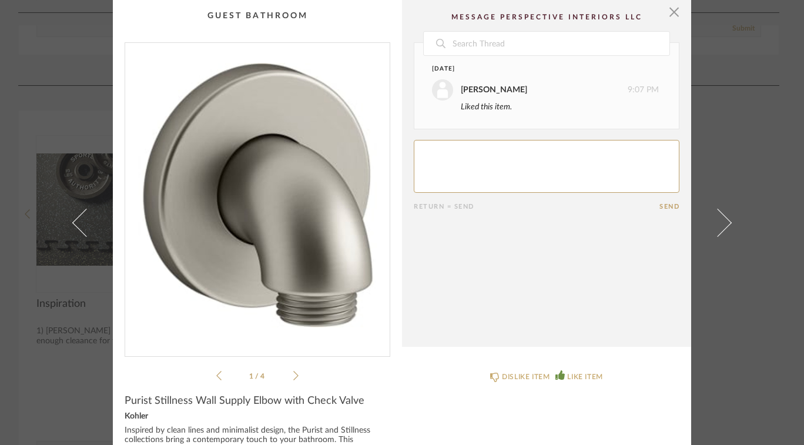
click at [723, 214] on link at bounding box center [724, 222] width 32 height 445
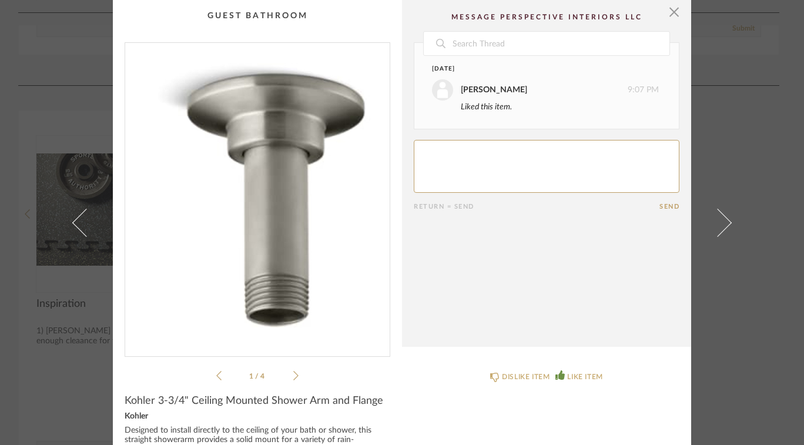
click at [720, 225] on span at bounding box center [717, 222] width 28 height 28
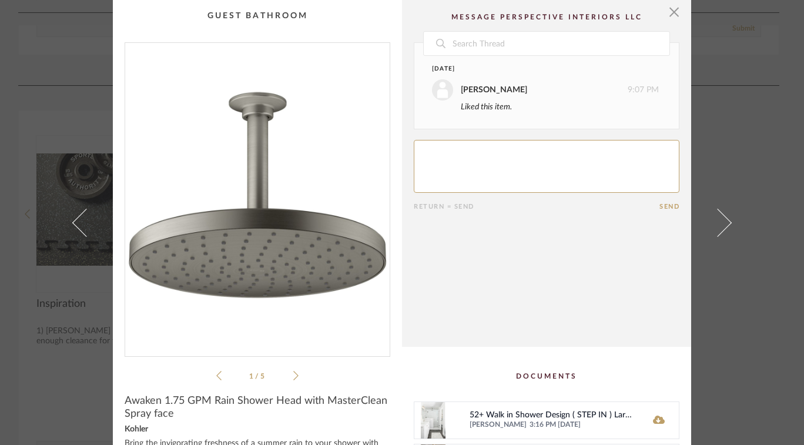
click at [77, 217] on span at bounding box center [86, 222] width 28 height 28
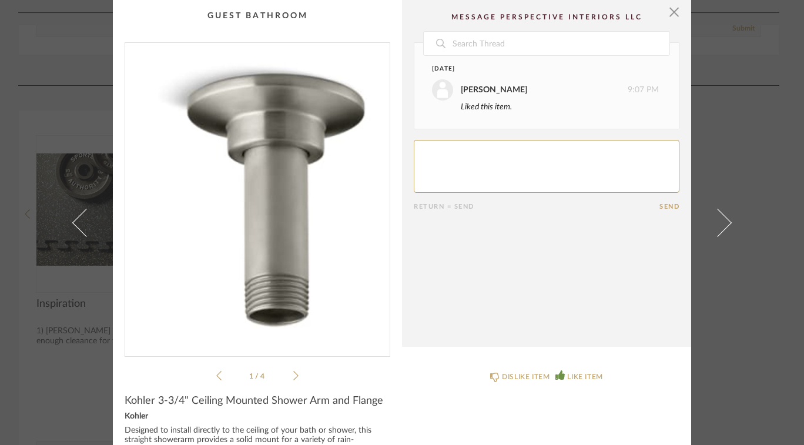
click at [735, 222] on link at bounding box center [724, 222] width 32 height 445
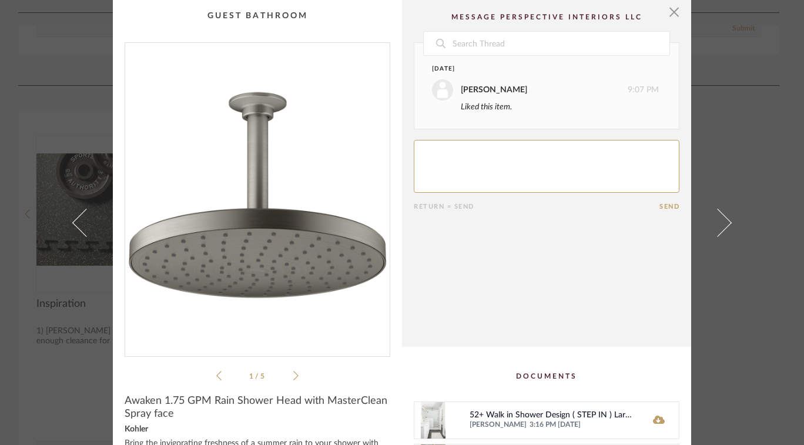
click at [733, 216] on link at bounding box center [724, 222] width 32 height 445
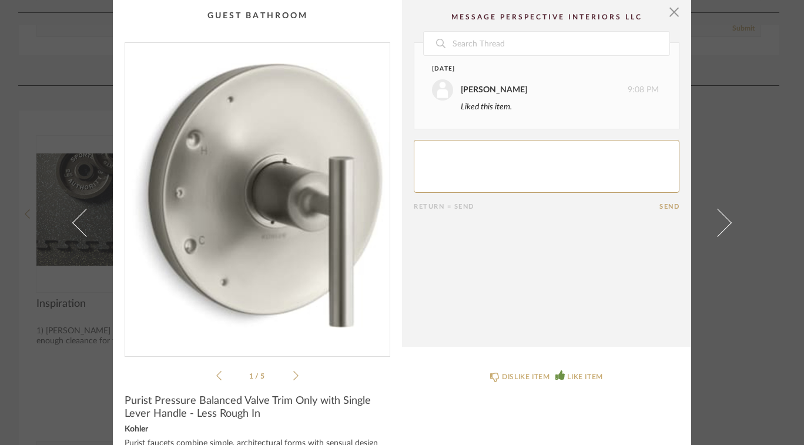
click at [735, 212] on link at bounding box center [724, 222] width 32 height 445
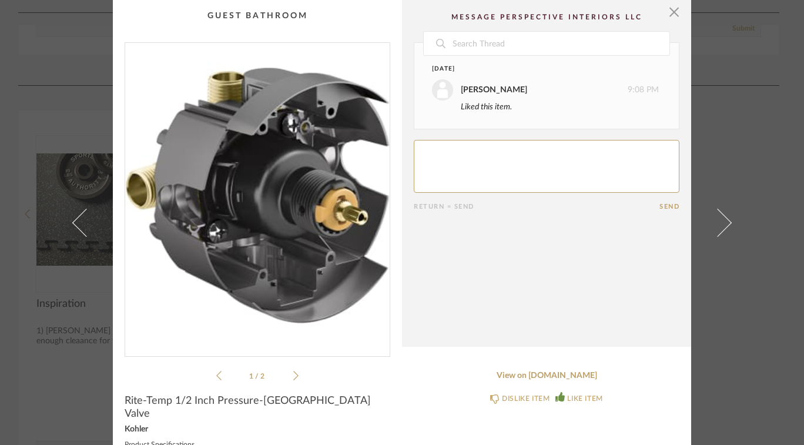
click at [673, 14] on span "button" at bounding box center [673, 11] width 23 height 23
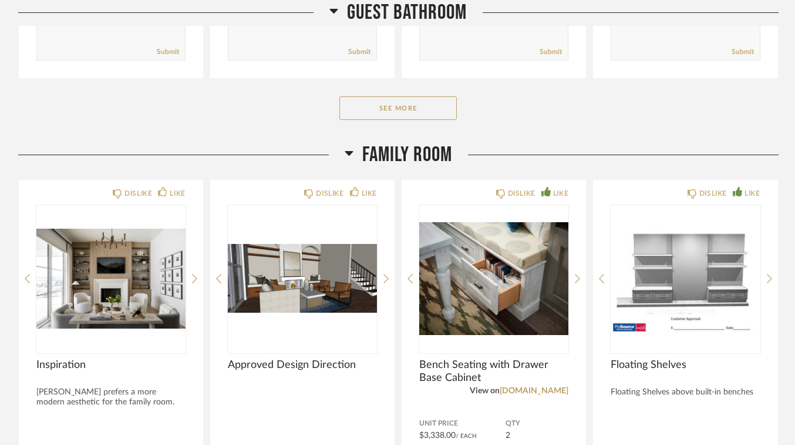
scroll to position [3532, 0]
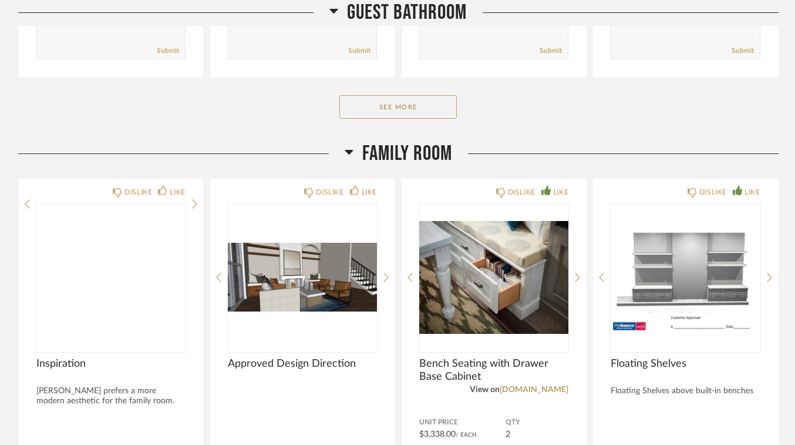
click at [0, 0] on img at bounding box center [0, 0] width 0 height 0
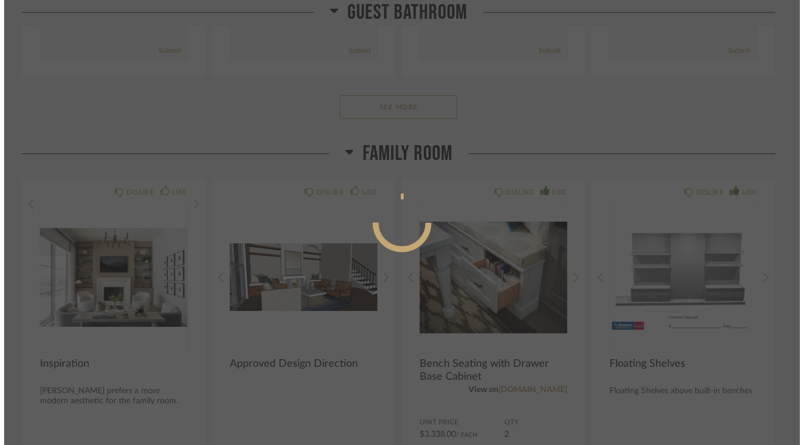
scroll to position [0, 0]
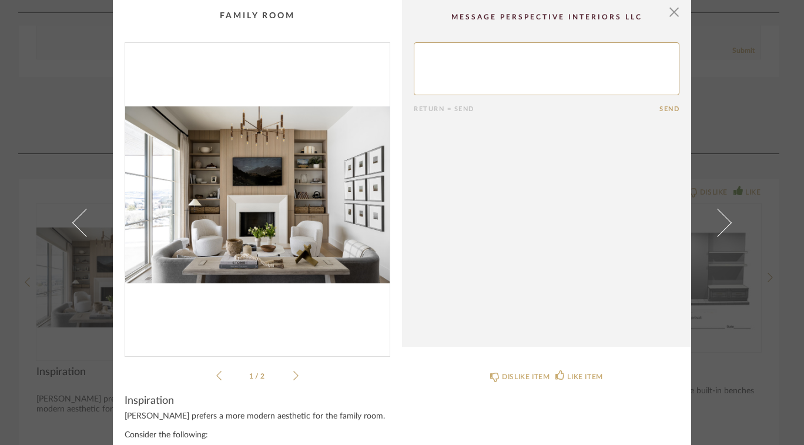
click at [300, 186] on img "0" at bounding box center [257, 195] width 264 height 304
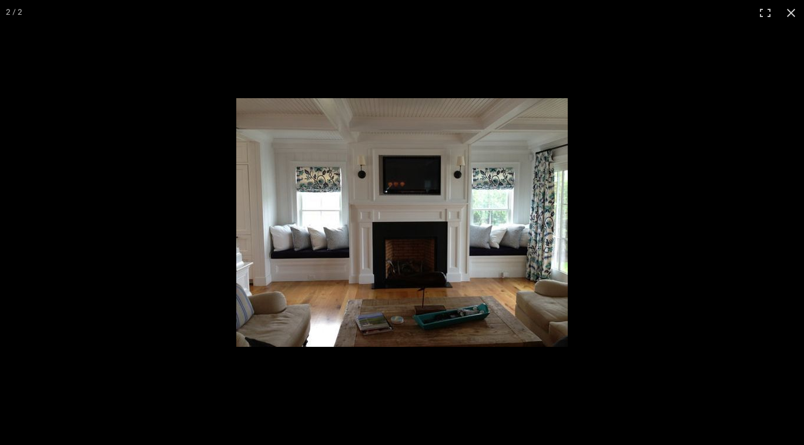
click at [790, 16] on div "× 1 / 2 Return = Send Send Inspiration [PERSON_NAME] prefers a more modern aest…" at bounding box center [402, 222] width 804 height 445
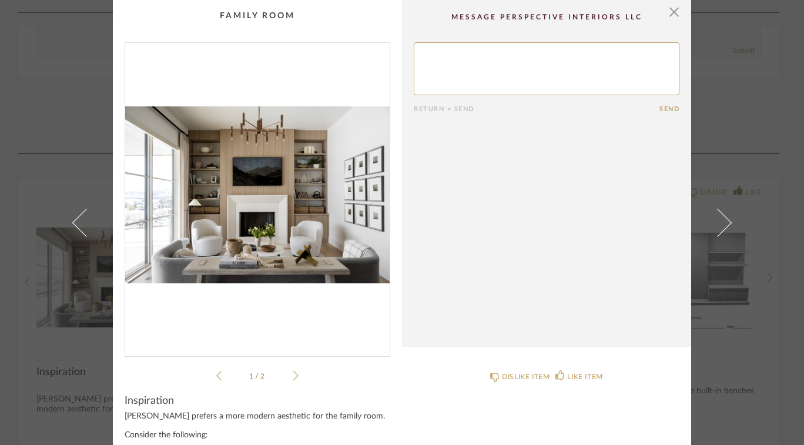
click at [725, 221] on span at bounding box center [717, 222] width 28 height 28
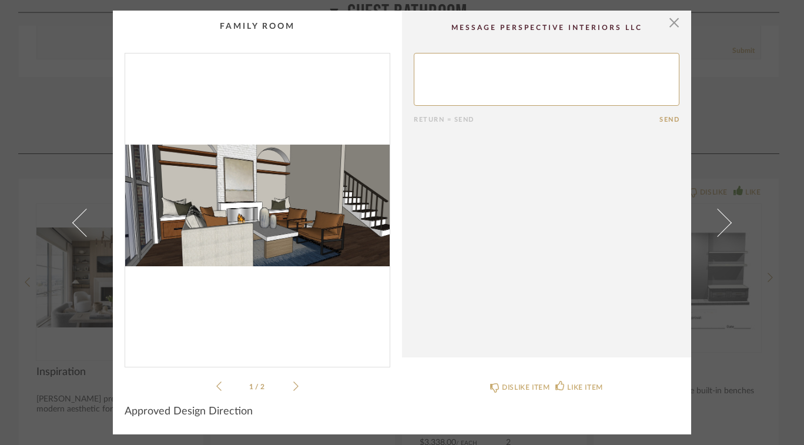
click at [290, 211] on img "0" at bounding box center [257, 205] width 264 height 304
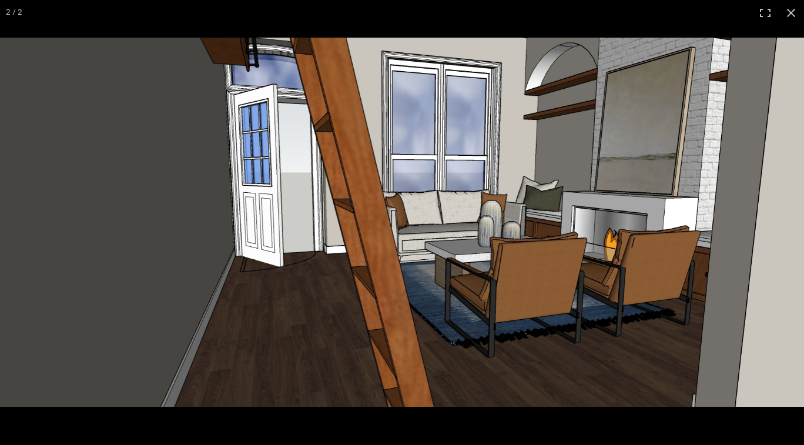
click at [793, 22] on div "× 1 / 2 Return = Send Send Approved Design Direction DISLIKE ITEM LIKE ITEM" at bounding box center [402, 222] width 804 height 445
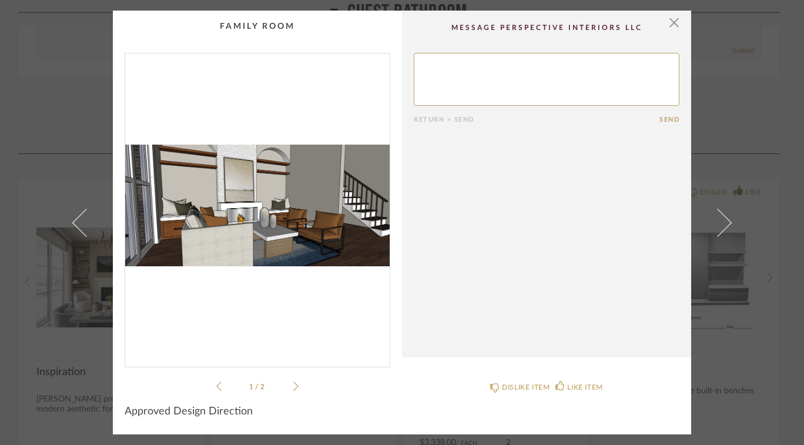
click at [719, 222] on span at bounding box center [717, 222] width 28 height 28
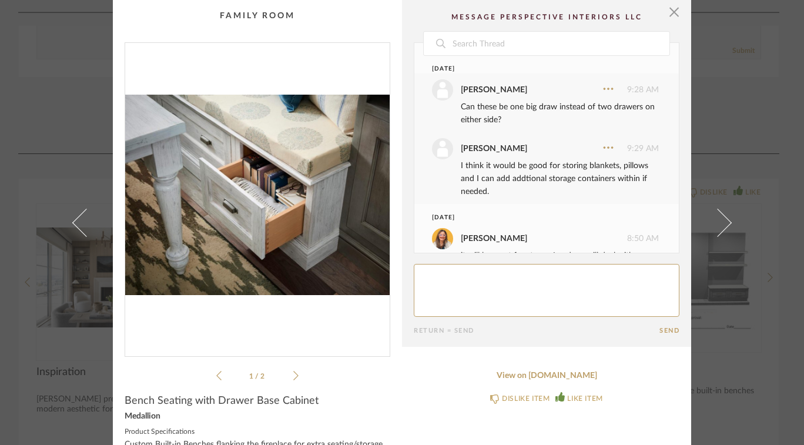
scroll to position [192, 0]
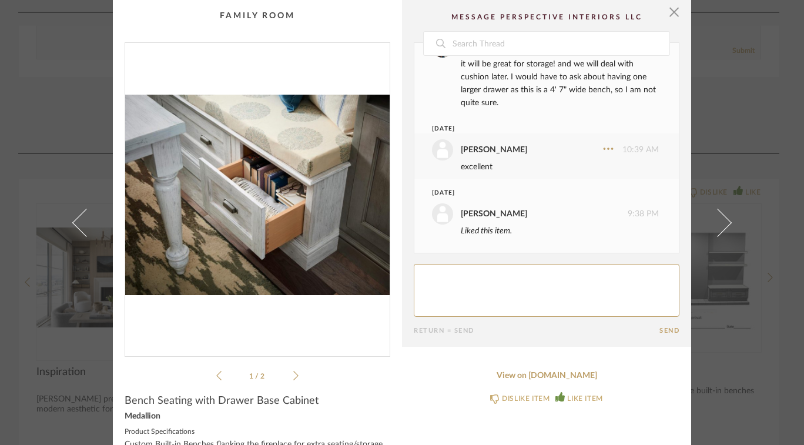
click at [723, 213] on link at bounding box center [724, 222] width 32 height 445
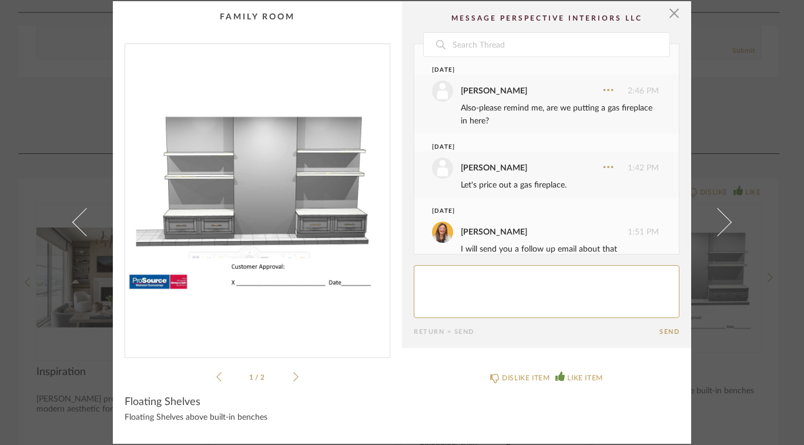
scroll to position [145, 0]
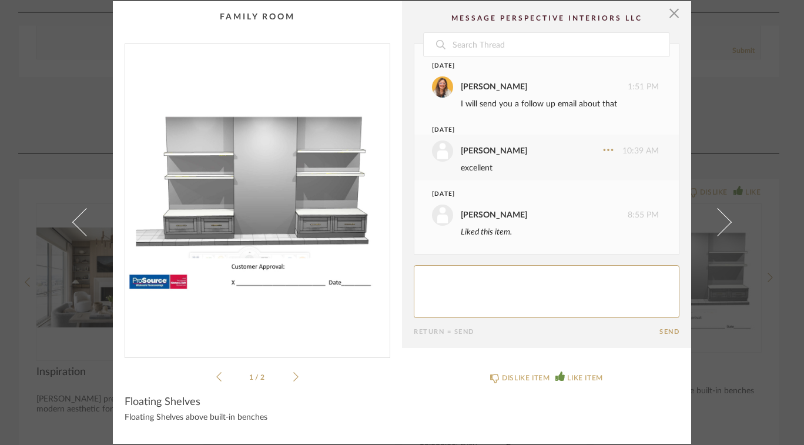
click at [725, 214] on link at bounding box center [724, 222] width 32 height 442
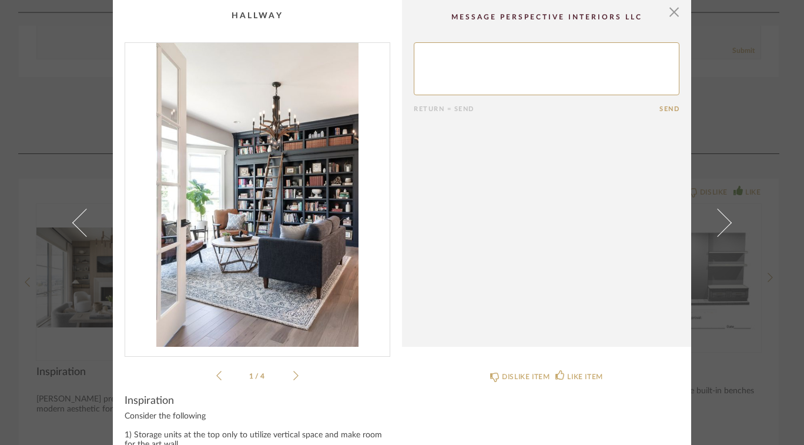
click at [734, 217] on link at bounding box center [724, 222] width 32 height 445
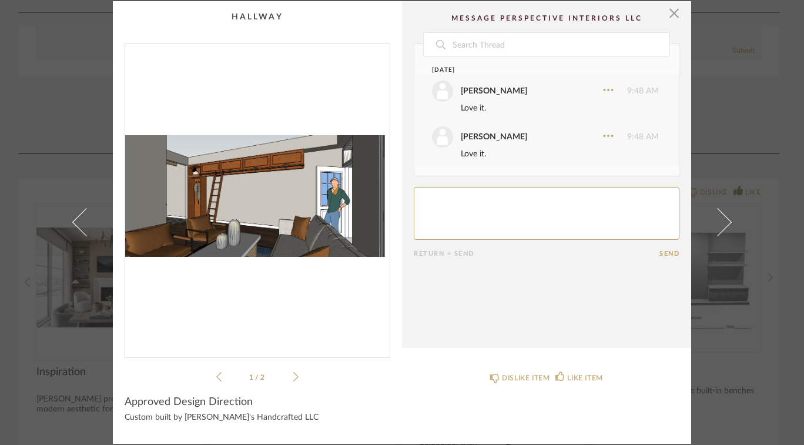
click at [287, 186] on img "0" at bounding box center [257, 196] width 264 height 304
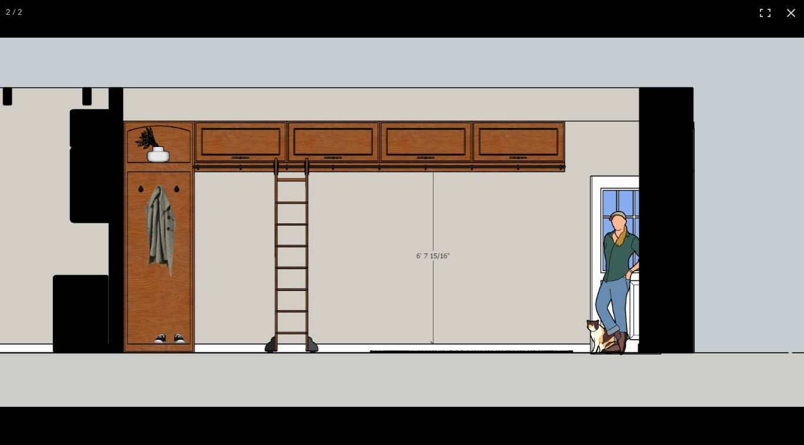
click at [673, 130] on img at bounding box center [402, 222] width 804 height 369
click at [775, 146] on img at bounding box center [402, 222] width 804 height 369
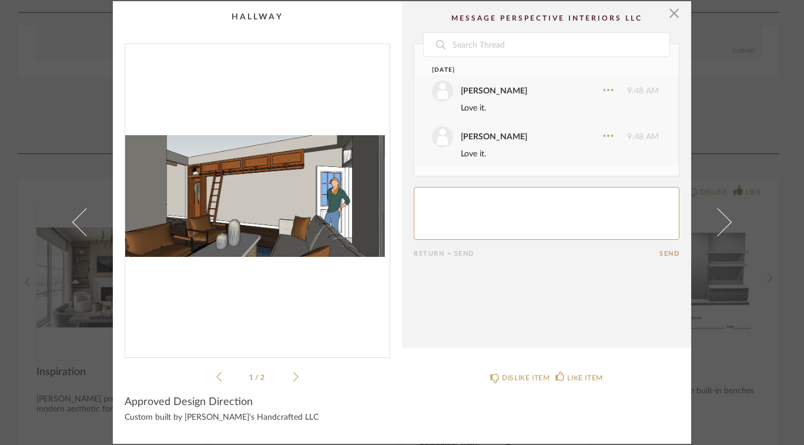
click at [722, 203] on link at bounding box center [724, 222] width 32 height 442
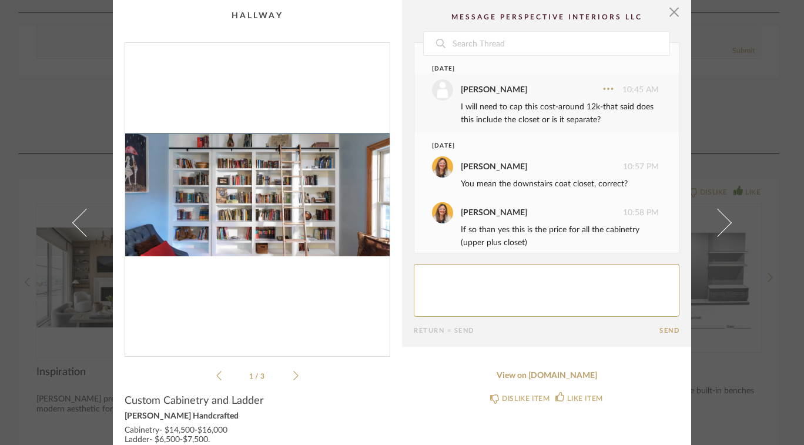
scroll to position [340, 0]
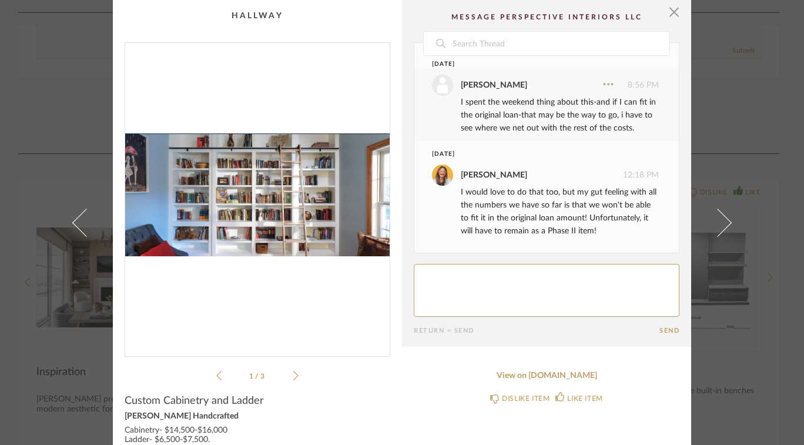
click at [677, 14] on cpp-summary-comments "Date [DATE] [PERSON_NAME] 10:45 AM I will need to cap this cost-around 12k-that…" at bounding box center [546, 173] width 289 height 347
click at [675, 8] on span "button" at bounding box center [673, 11] width 23 height 23
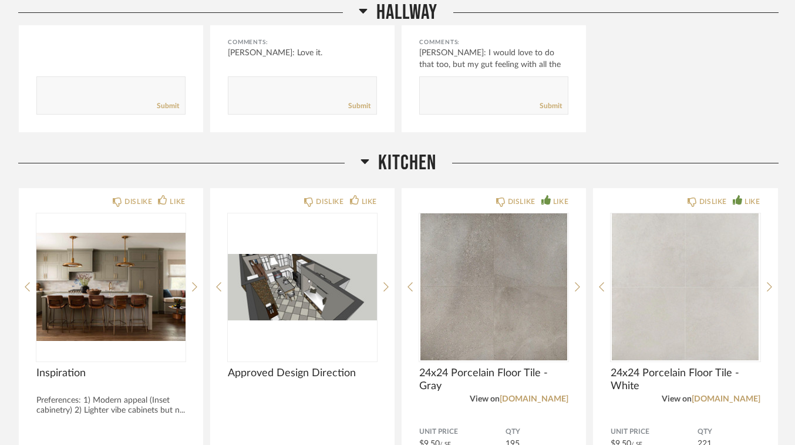
scroll to position [4420, 0]
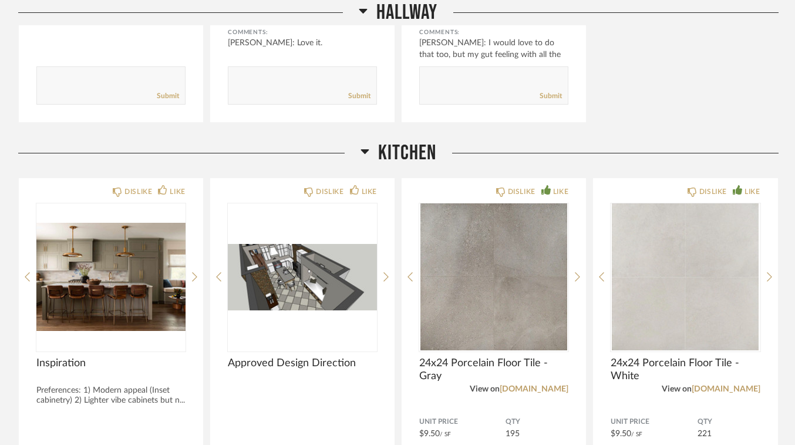
click at [369, 143] on h2 "Kitchen" at bounding box center [399, 152] width 76 height 25
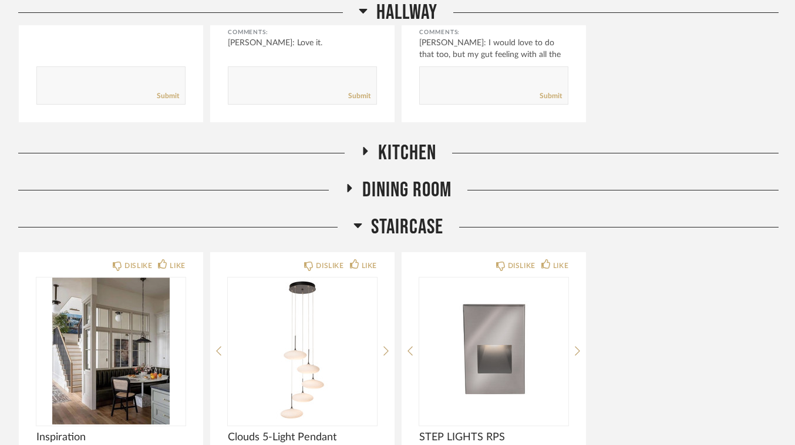
click at [378, 147] on span "Kitchen" at bounding box center [407, 152] width 58 height 25
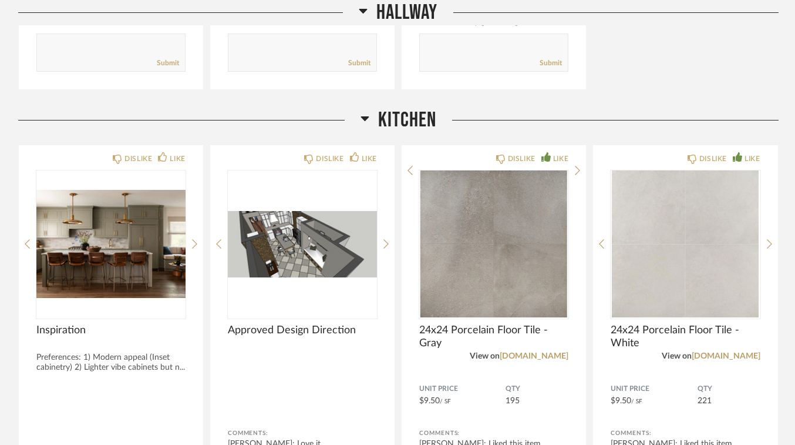
scroll to position [4493, 0]
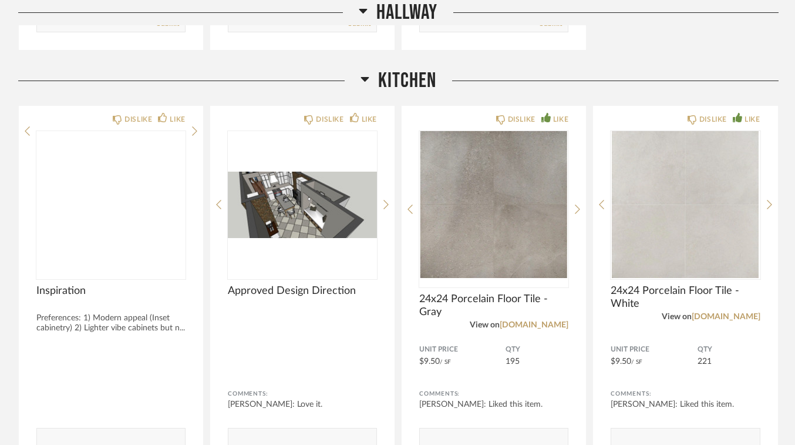
click at [0, 0] on img at bounding box center [0, 0] width 0 height 0
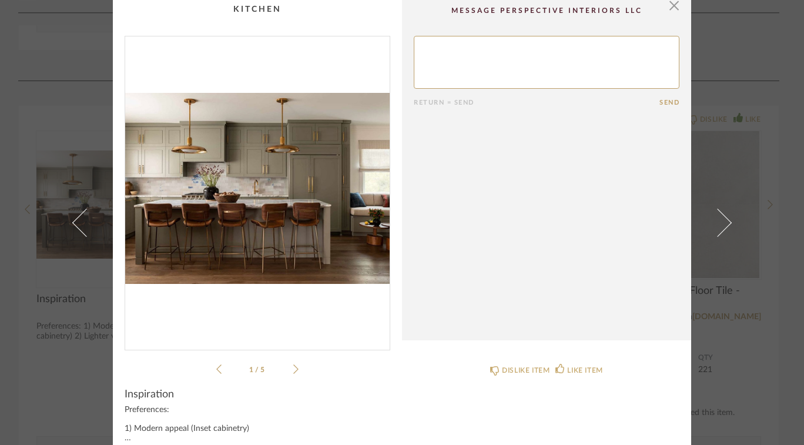
scroll to position [8, 0]
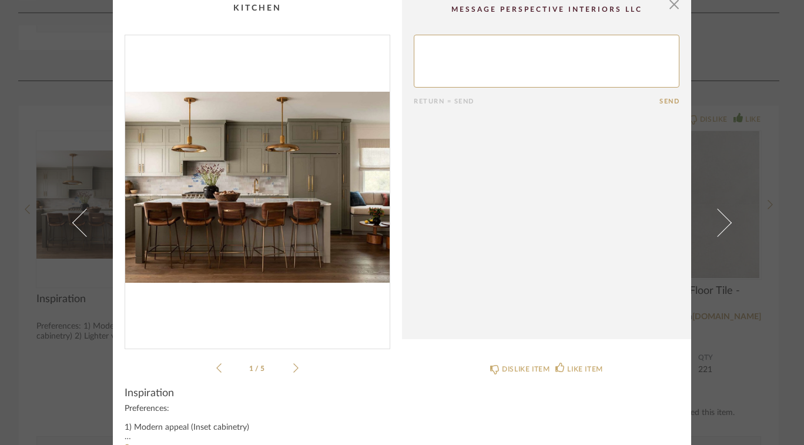
click at [686, 14] on cpp-summary-comments "Return = Send Send" at bounding box center [546, 165] width 289 height 347
click at [688, 13] on div "× 1 / 5 Return = Send Send Inspiration Preferences: 1) Modern appeal (Inset cab…" at bounding box center [401, 233] width 677 height 482
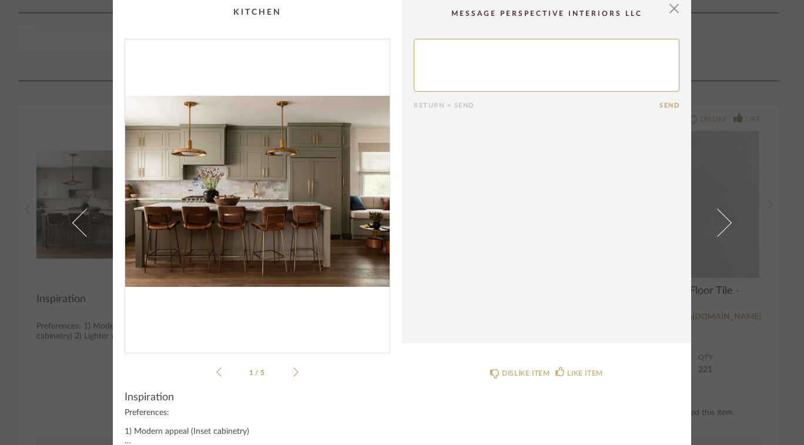
click at [671, 14] on span "button" at bounding box center [673, 7] width 23 height 23
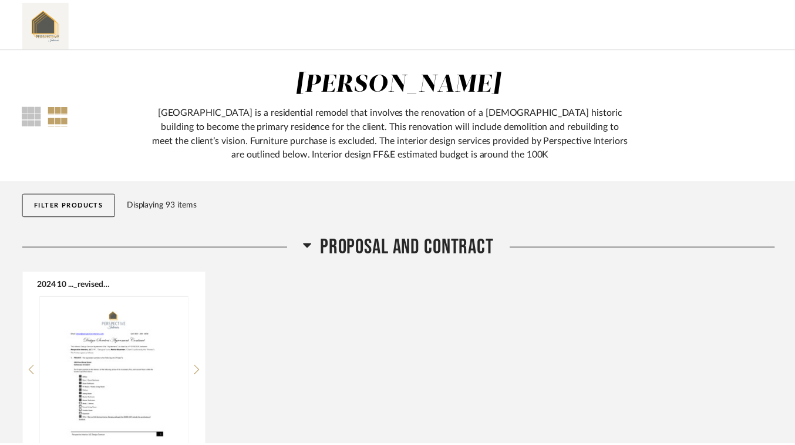
scroll to position [4493, 0]
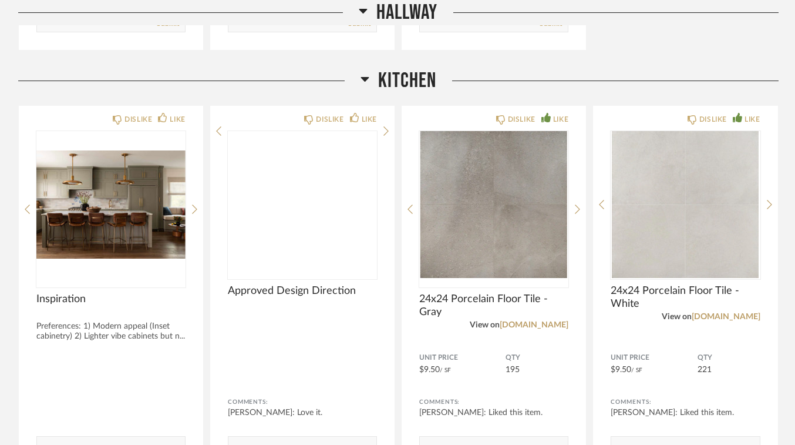
click at [0, 0] on img at bounding box center [0, 0] width 0 height 0
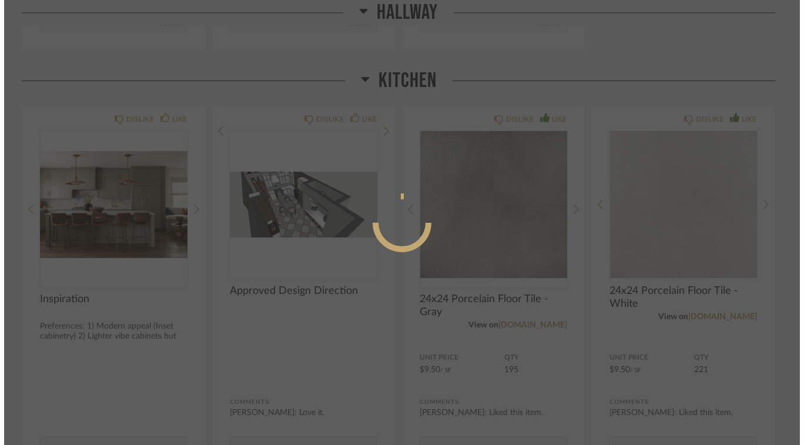
scroll to position [0, 0]
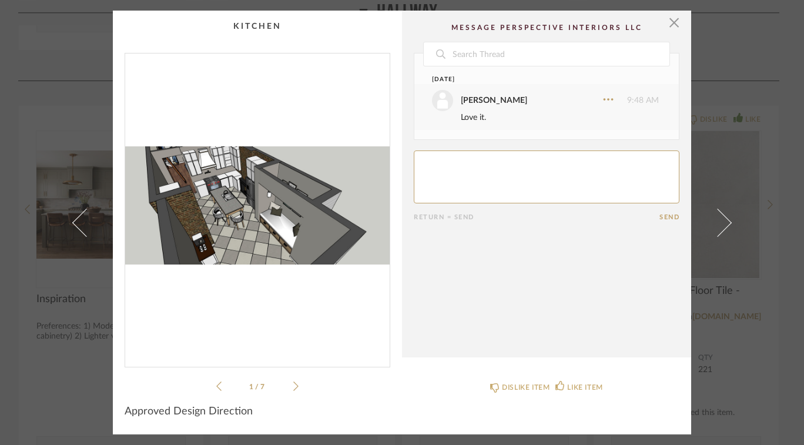
click at [274, 190] on img "0" at bounding box center [257, 205] width 264 height 304
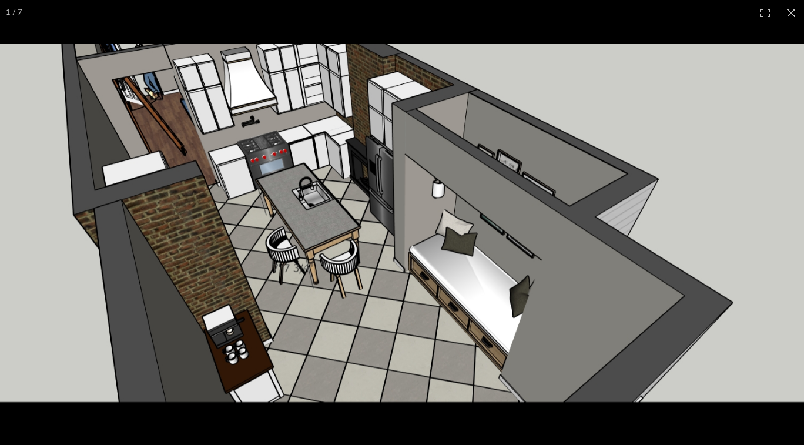
click at [774, 197] on img at bounding box center [402, 222] width 804 height 358
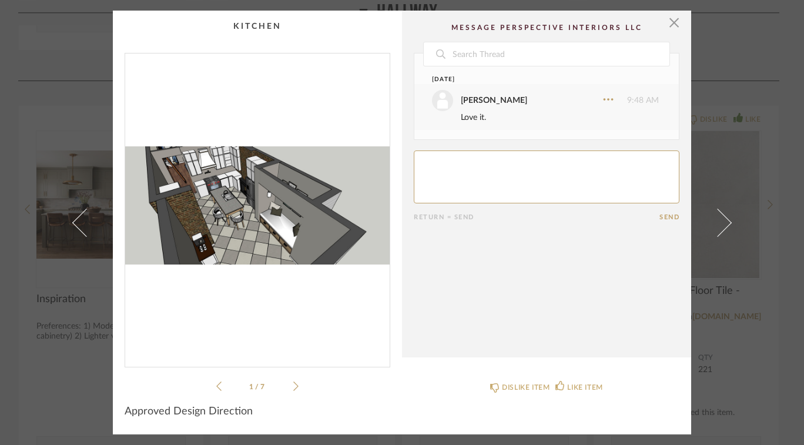
click at [674, 22] on span "button" at bounding box center [673, 22] width 23 height 23
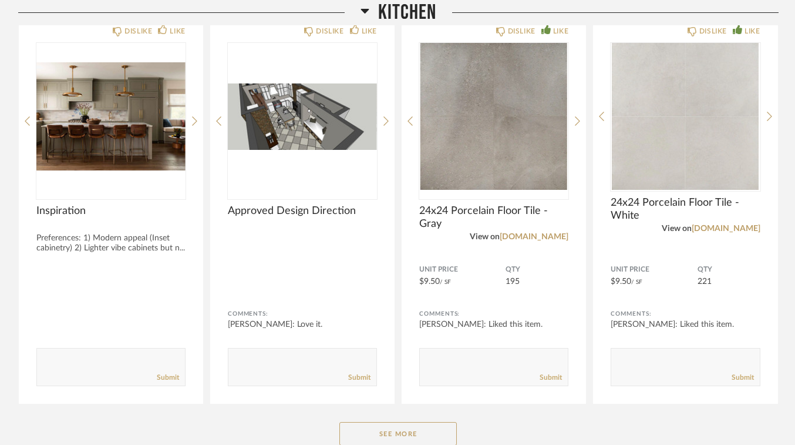
scroll to position [4653, 0]
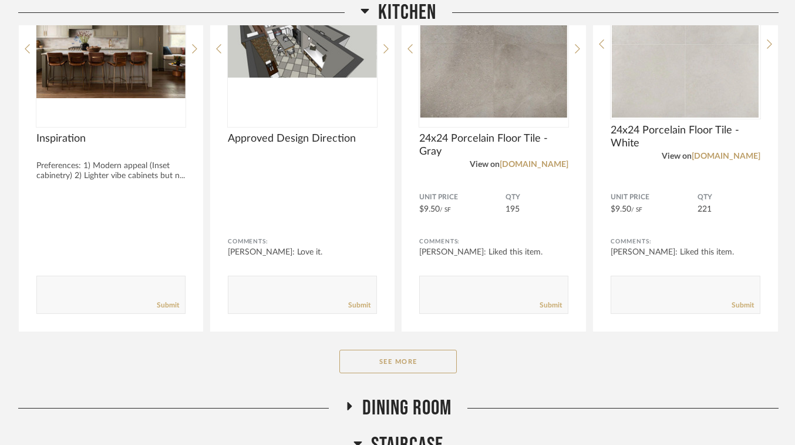
click at [381, 362] on button "See More" at bounding box center [398, 361] width 117 height 23
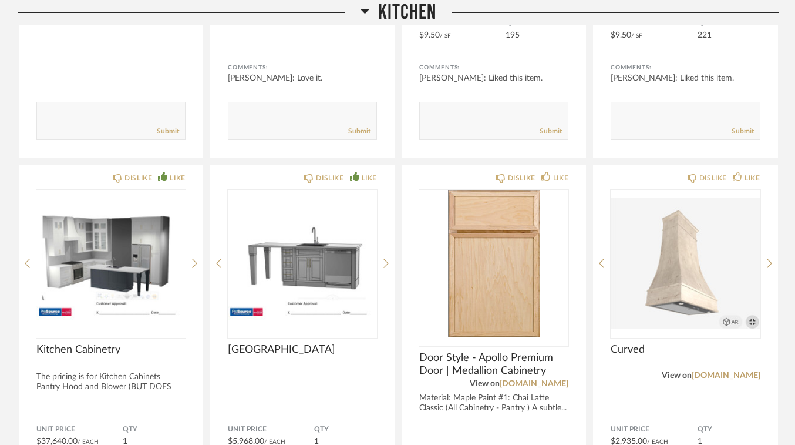
scroll to position [4847, 0]
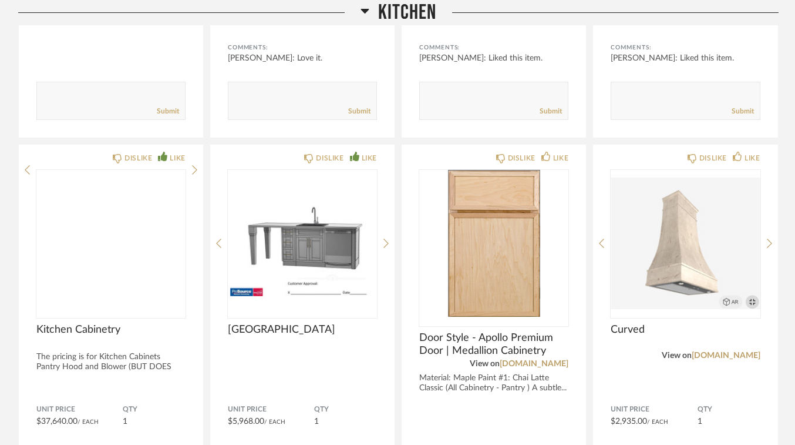
click at [0, 0] on img at bounding box center [0, 0] width 0 height 0
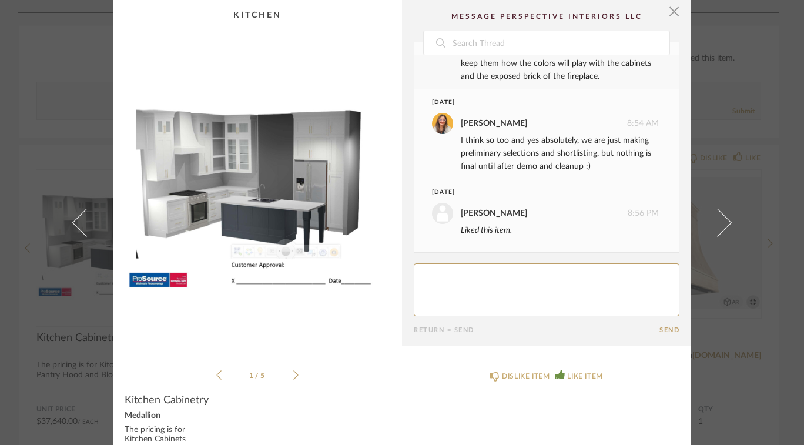
scroll to position [2, 0]
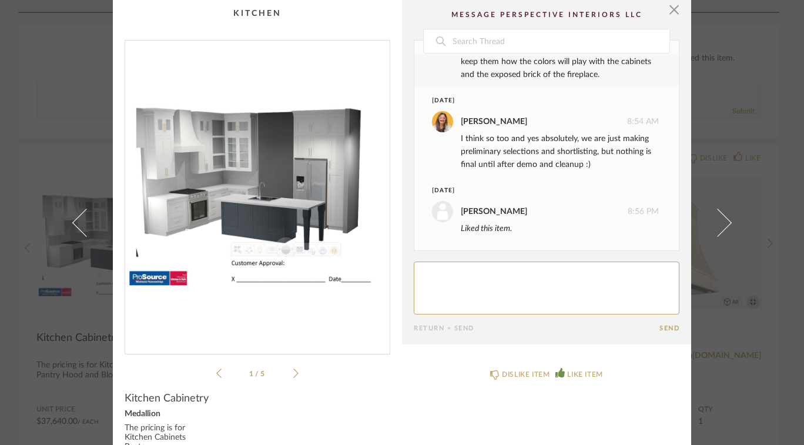
click at [708, 226] on span at bounding box center [717, 222] width 28 height 28
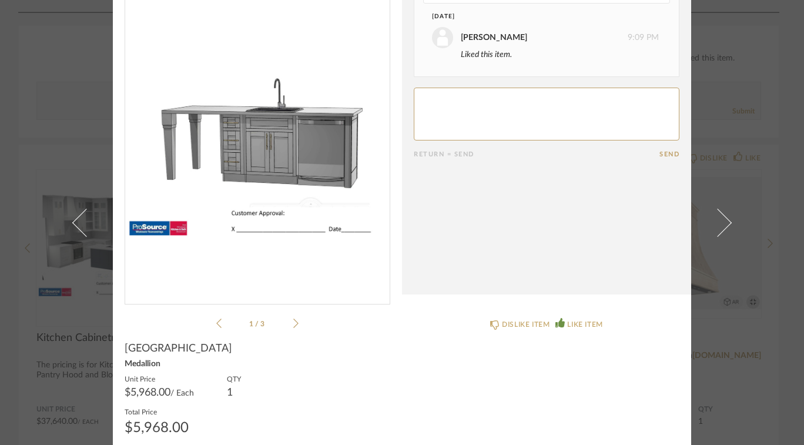
scroll to position [63, 0]
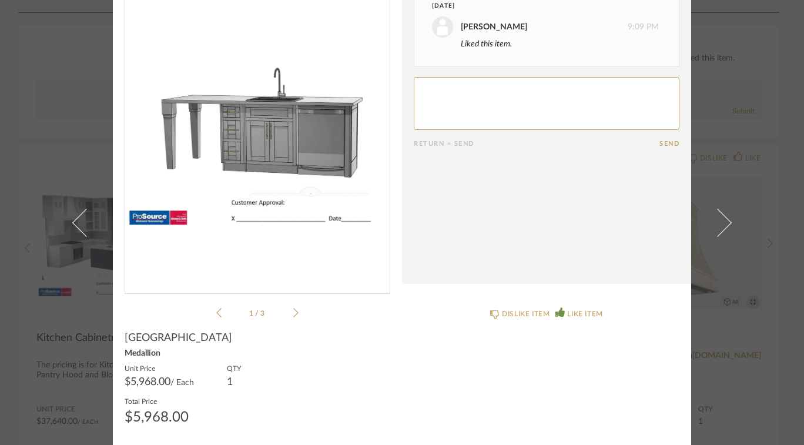
click at [720, 223] on span at bounding box center [717, 222] width 28 height 28
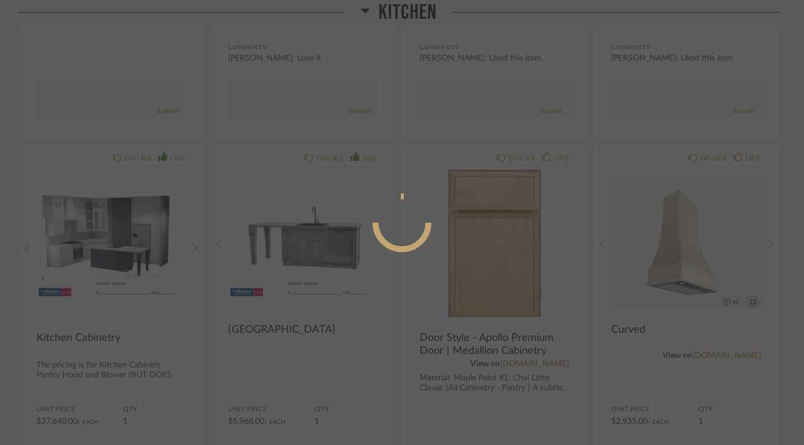
scroll to position [0, 0]
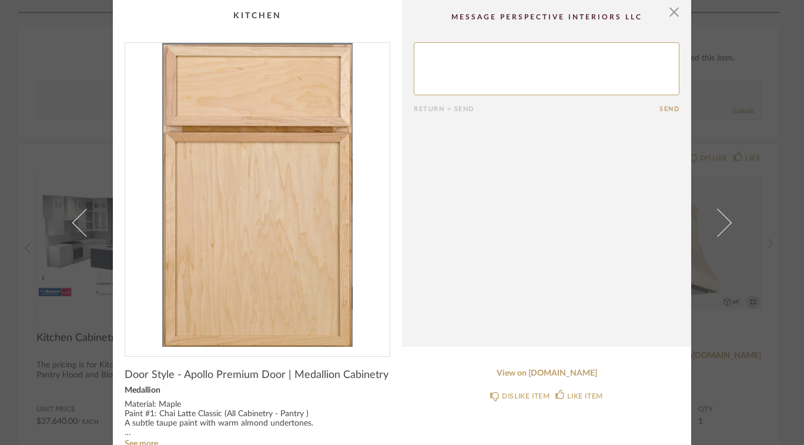
click at [717, 227] on span at bounding box center [717, 222] width 28 height 28
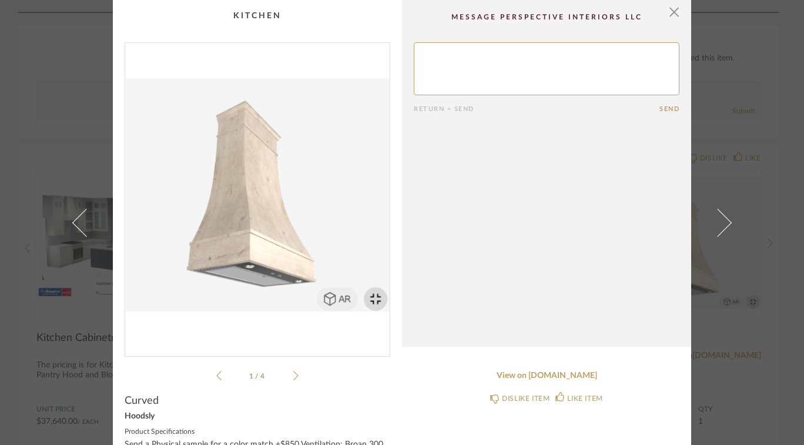
click at [70, 229] on link at bounding box center [79, 222] width 32 height 445
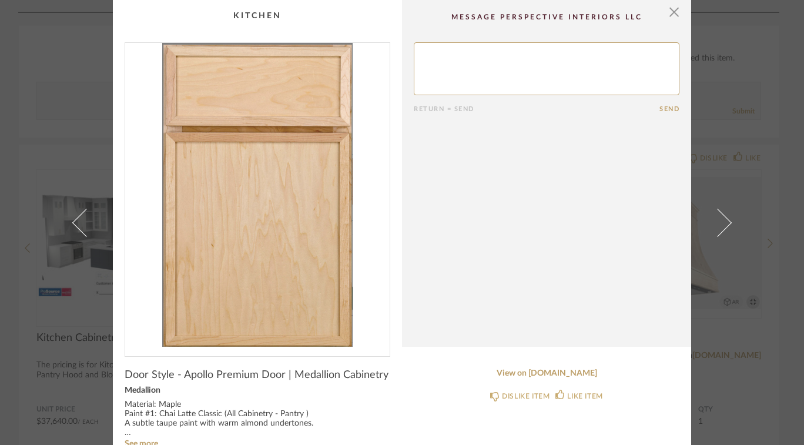
click at [663, 19] on span "button" at bounding box center [673, 11] width 23 height 23
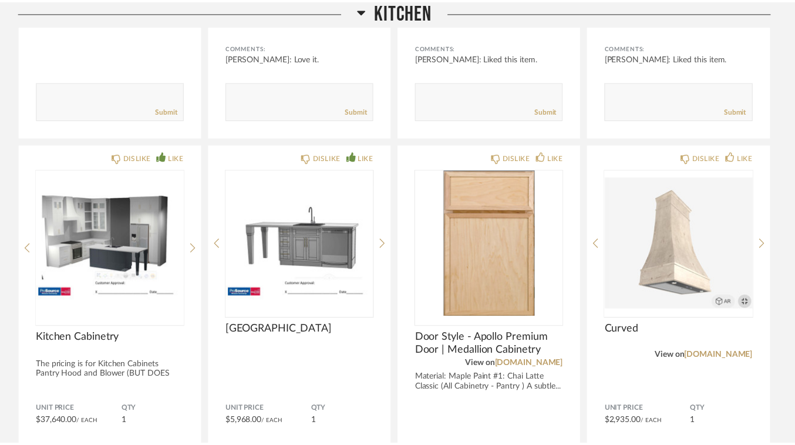
scroll to position [4847, 0]
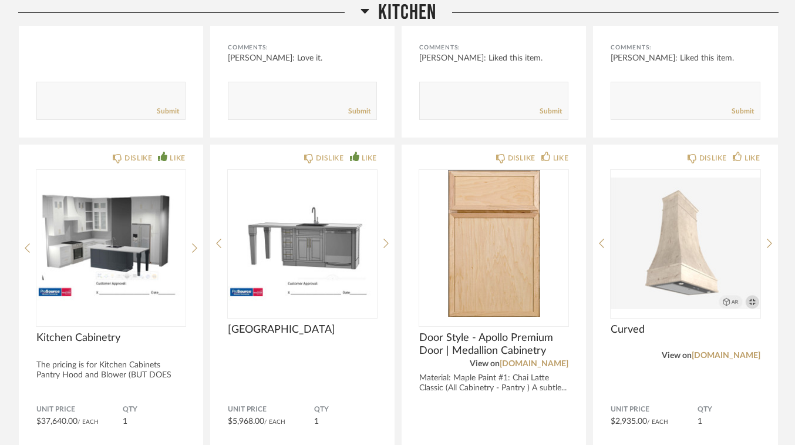
click at [491, 234] on img "0" at bounding box center [493, 243] width 149 height 147
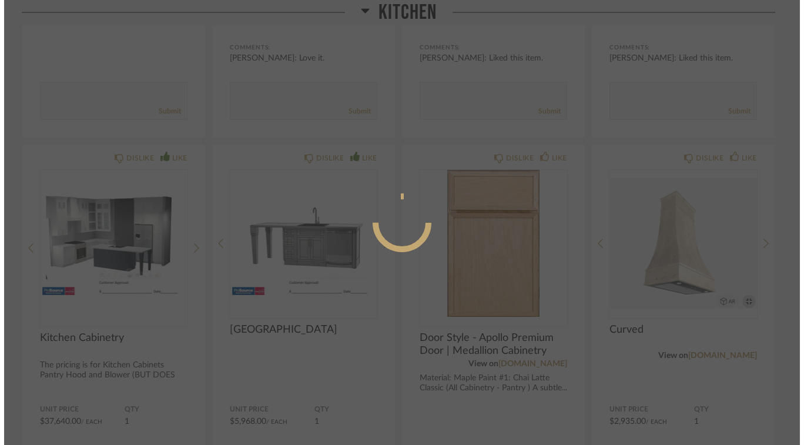
scroll to position [0, 0]
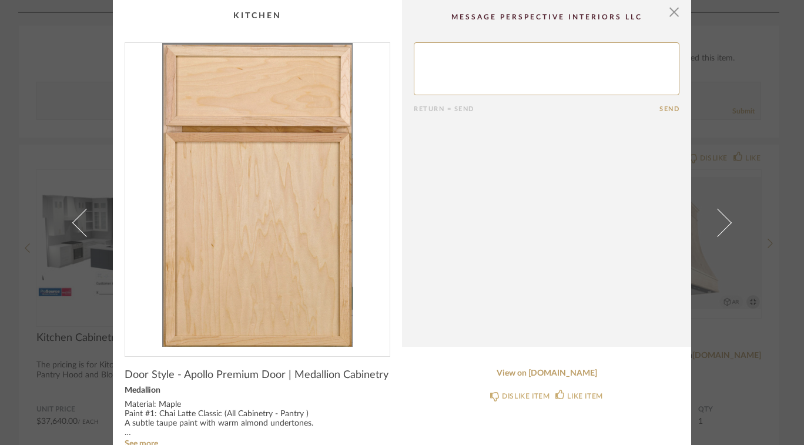
click at [670, 21] on span "button" at bounding box center [673, 11] width 23 height 23
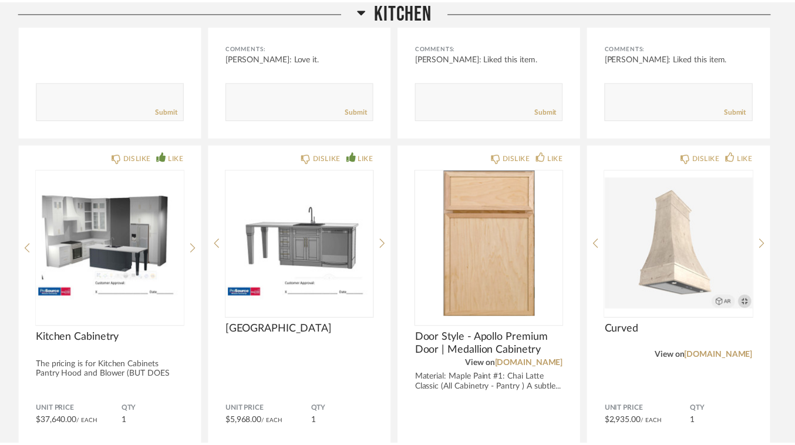
scroll to position [4847, 0]
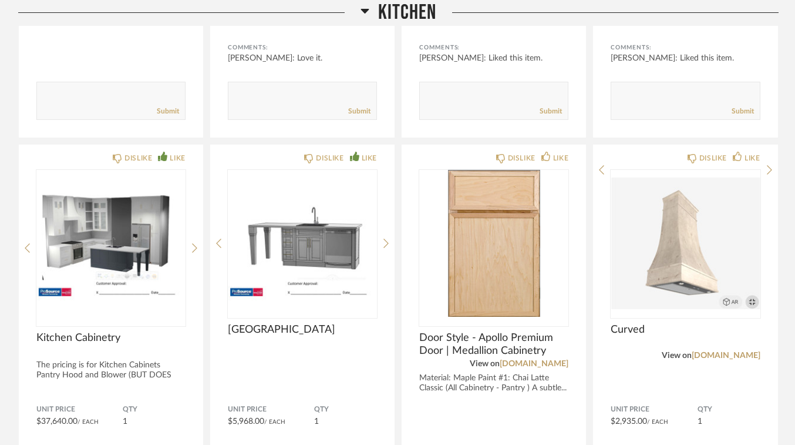
click at [0, 0] on img at bounding box center [0, 0] width 0 height 0
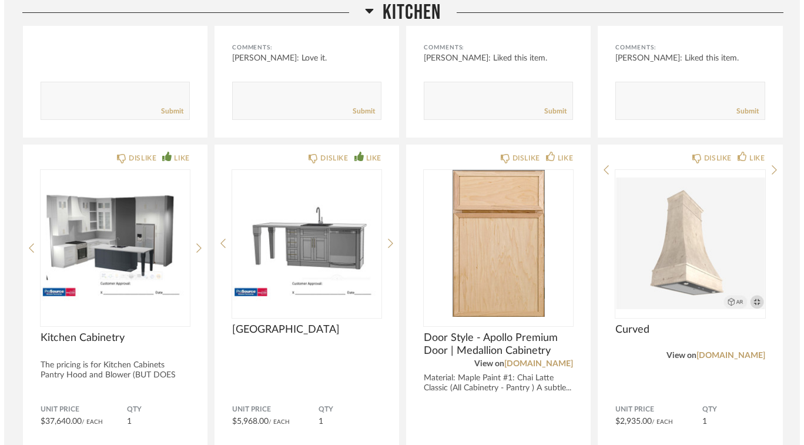
scroll to position [0, 0]
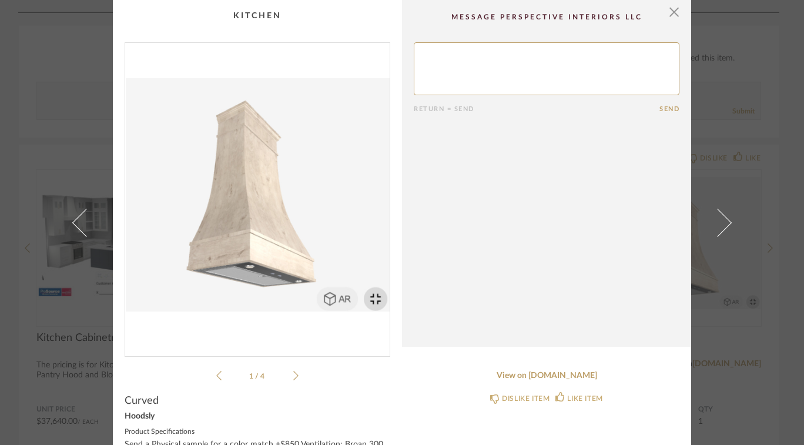
click at [671, 21] on span "button" at bounding box center [673, 11] width 23 height 23
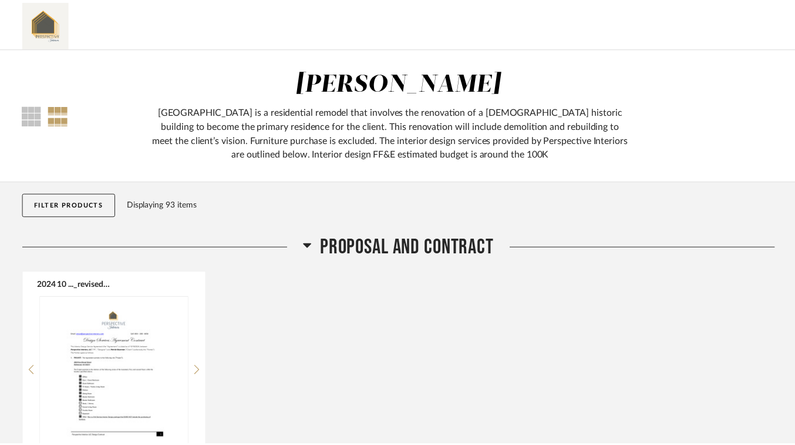
scroll to position [4847, 0]
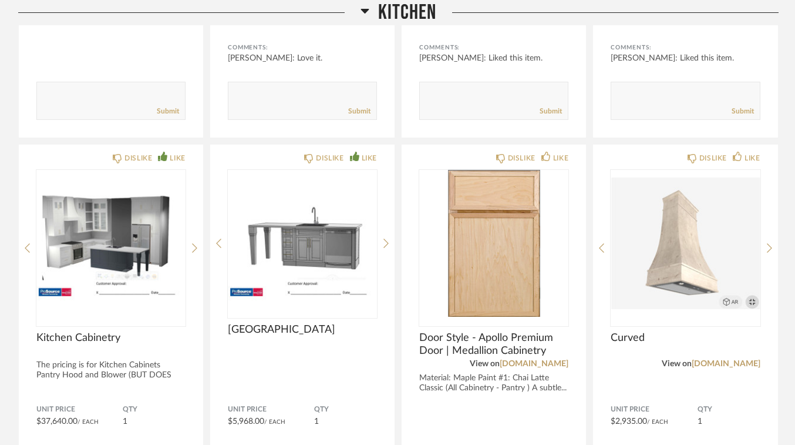
click at [694, 252] on img "0" at bounding box center [685, 243] width 149 height 147
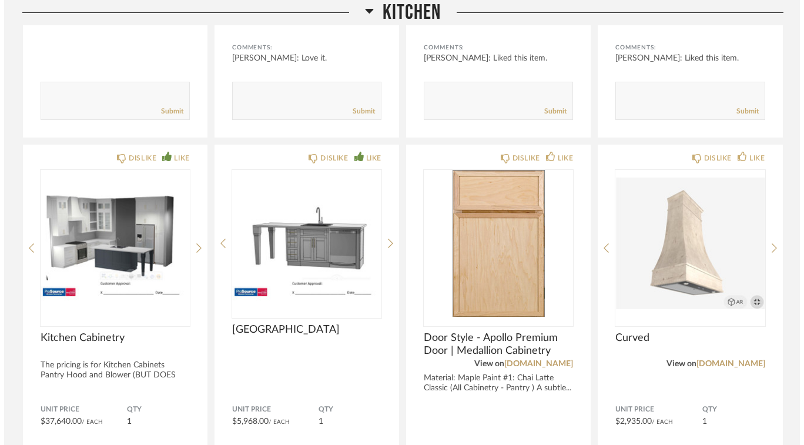
scroll to position [0, 0]
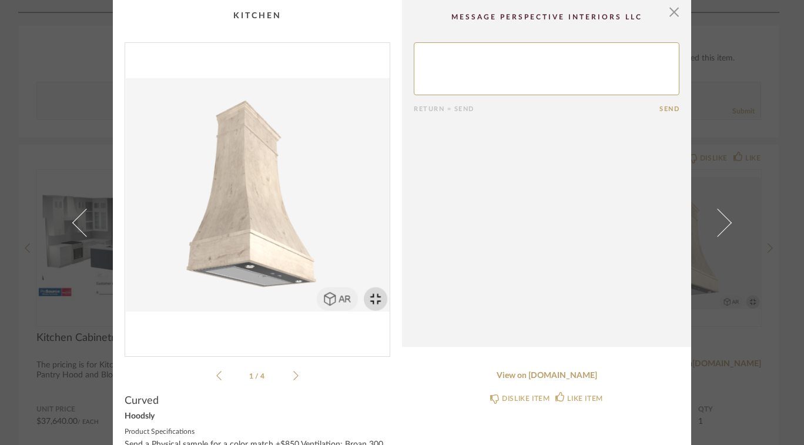
click at [734, 228] on link at bounding box center [724, 222] width 32 height 445
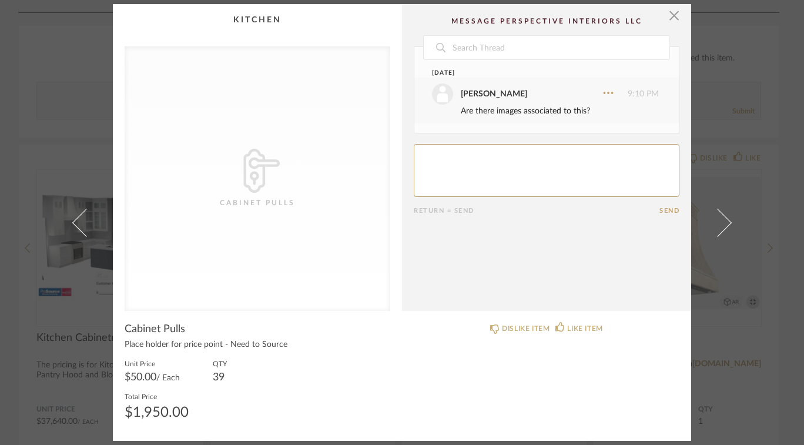
click at [670, 9] on span "button" at bounding box center [673, 15] width 23 height 23
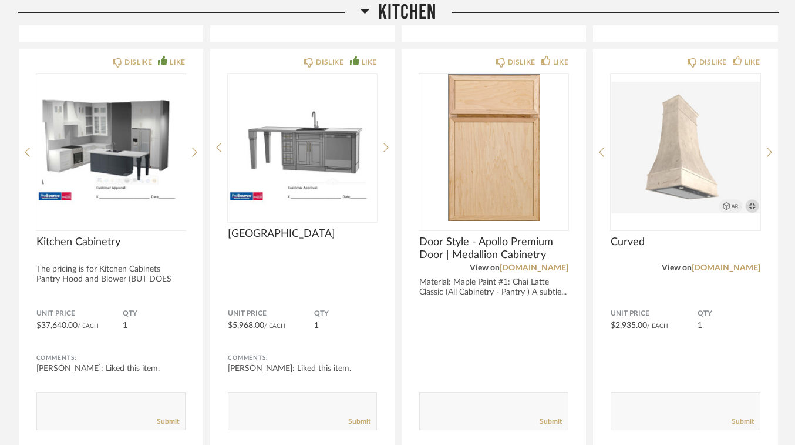
scroll to position [4929, 0]
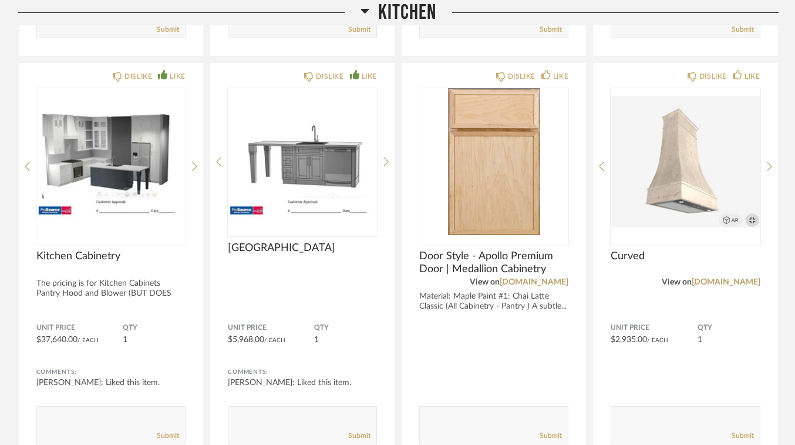
click at [91, 160] on img "0" at bounding box center [110, 161] width 149 height 147
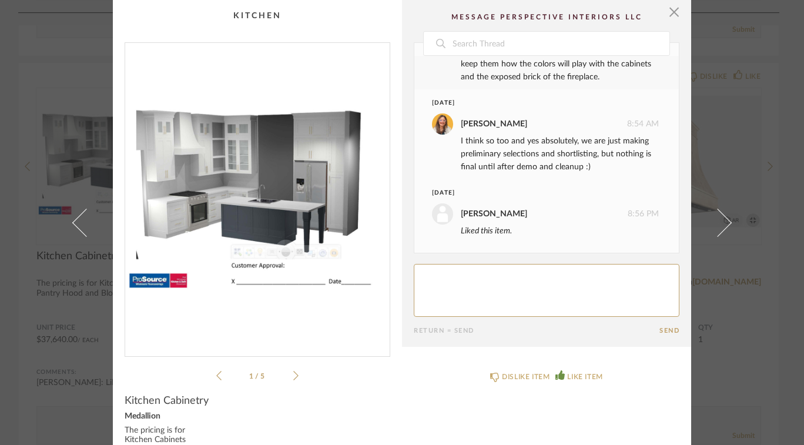
scroll to position [3, 0]
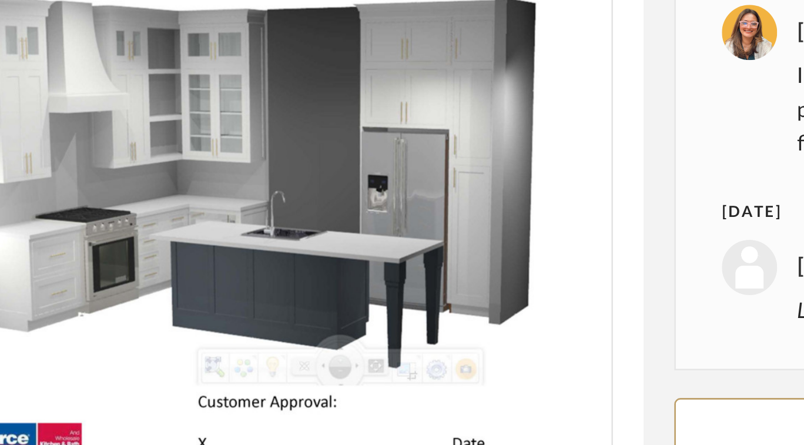
click at [287, 182] on img "0" at bounding box center [257, 192] width 264 height 304
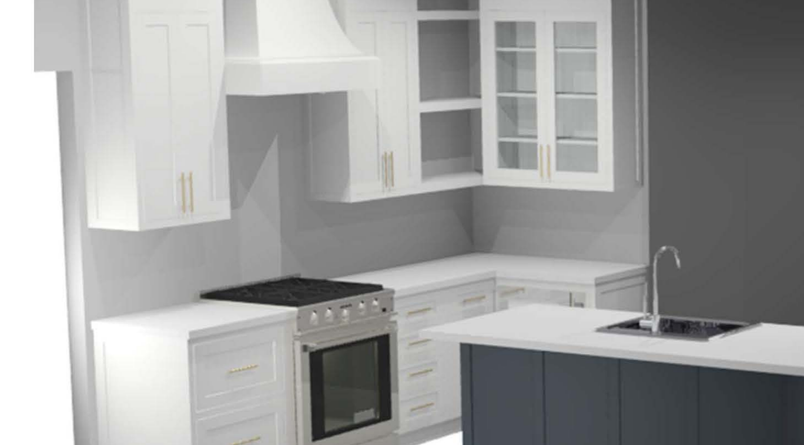
click at [200, 177] on img at bounding box center [401, 222] width 509 height 393
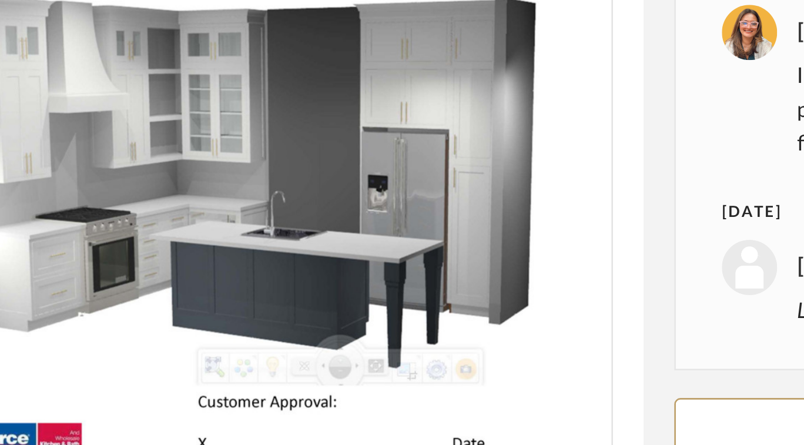
scroll to position [0, 0]
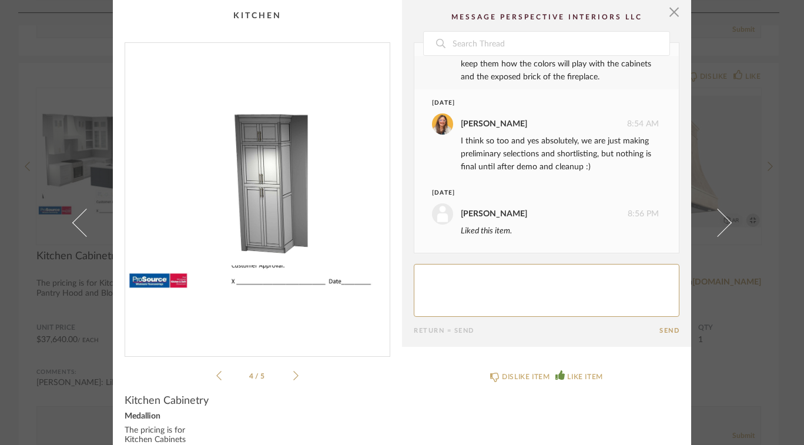
click at [662, 19] on span "button" at bounding box center [673, 11] width 23 height 23
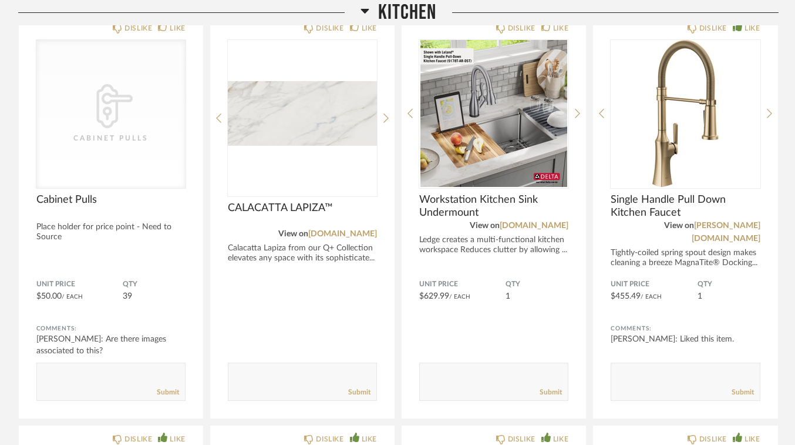
scroll to position [5376, 0]
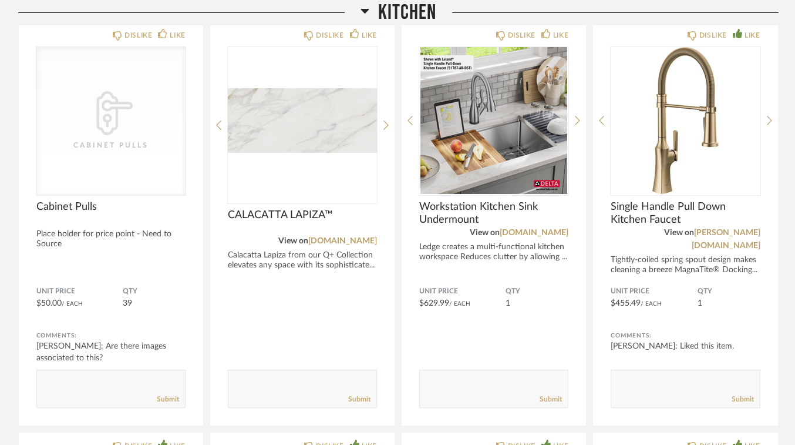
click at [317, 126] on img "1" at bounding box center [302, 120] width 149 height 147
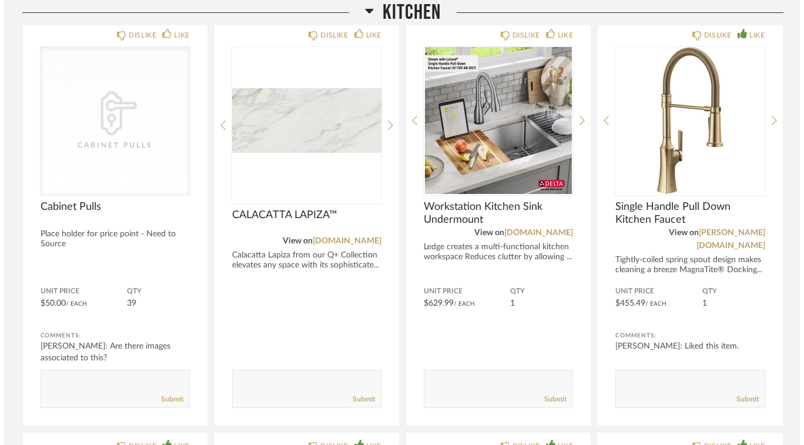
scroll to position [0, 0]
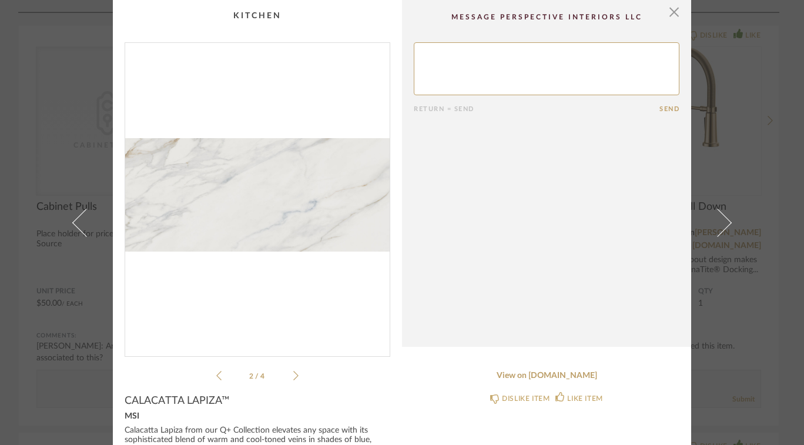
click at [670, 9] on span "button" at bounding box center [673, 11] width 23 height 23
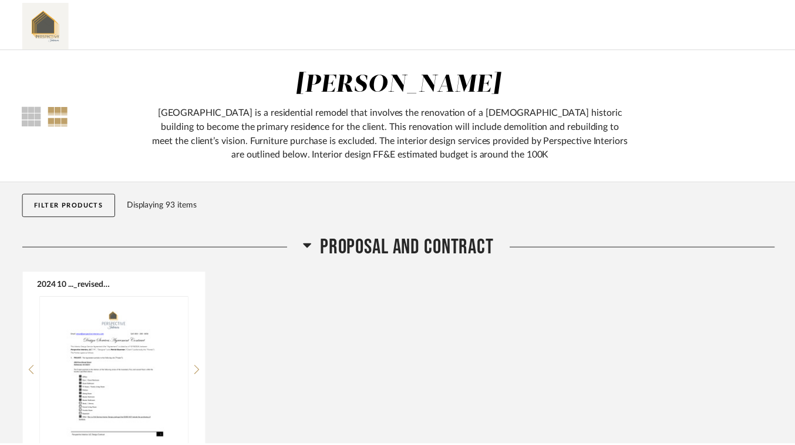
scroll to position [5376, 0]
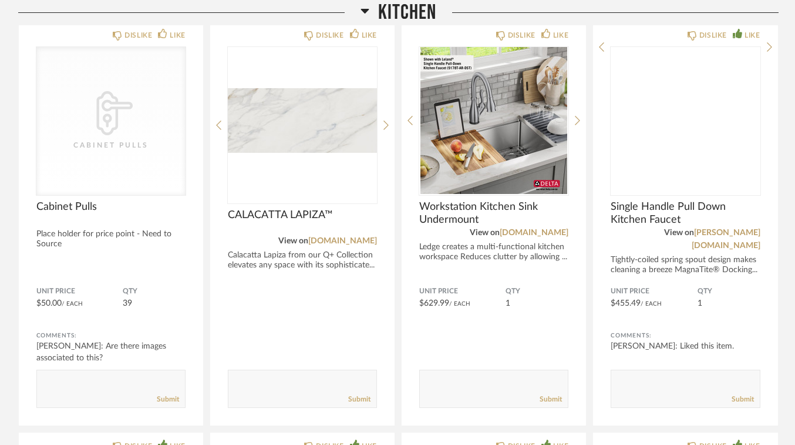
click at [0, 0] on img at bounding box center [0, 0] width 0 height 0
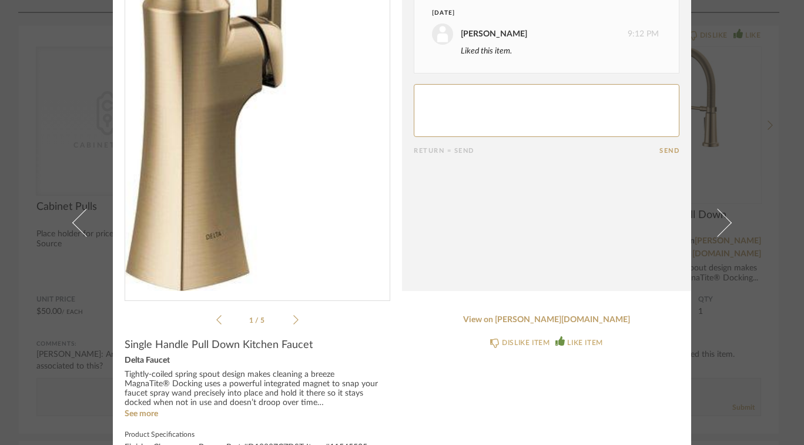
scroll to position [66, 0]
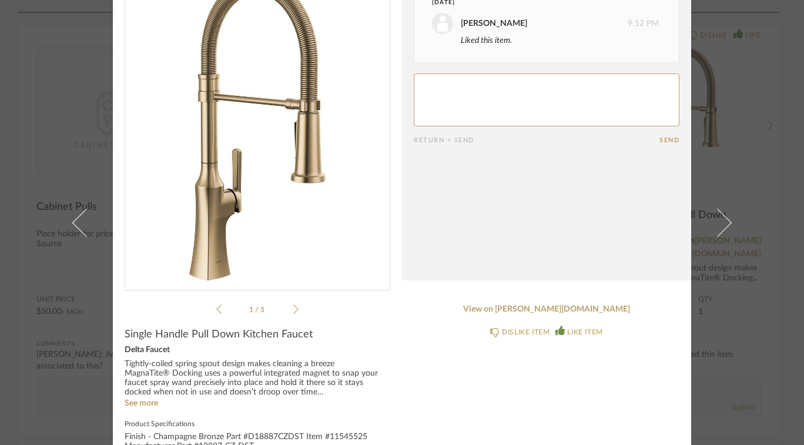
click at [293, 311] on icon at bounding box center [295, 309] width 5 height 11
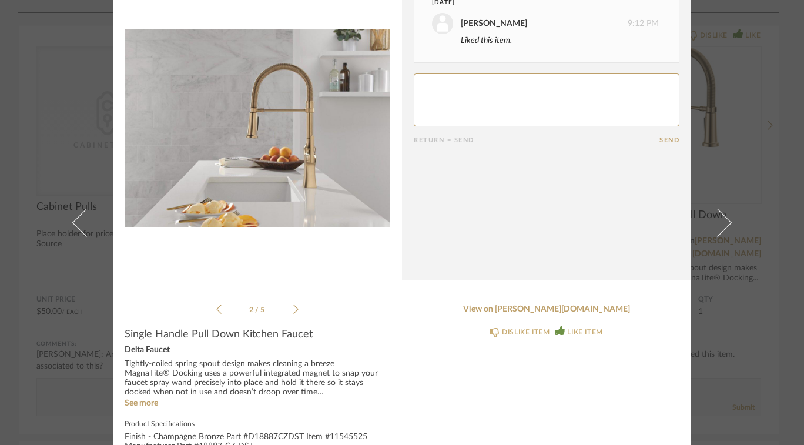
click at [293, 308] on icon at bounding box center [295, 309] width 5 height 11
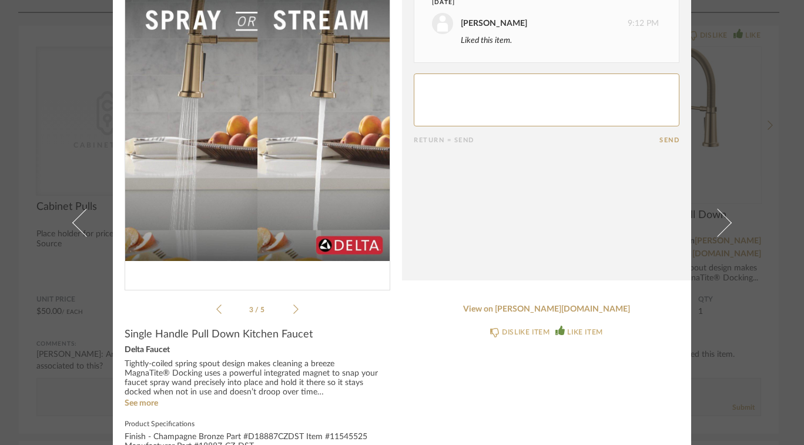
click at [293, 311] on icon at bounding box center [295, 308] width 5 height 9
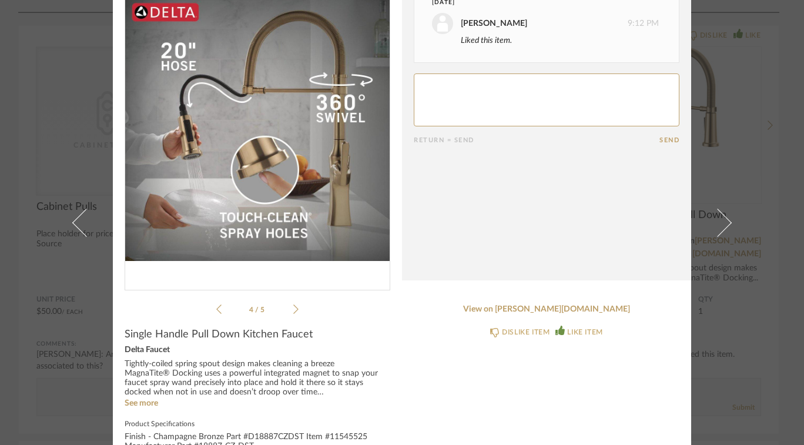
scroll to position [0, 0]
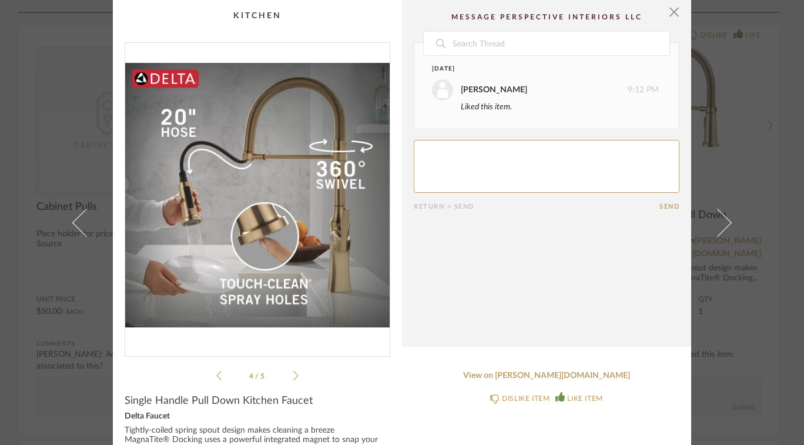
click at [678, 13] on cpp-summary-comments "Date [DATE] [PERSON_NAME] 9:12 PM Liked this item. Return = Send Send" at bounding box center [546, 173] width 289 height 347
click at [662, 10] on span "button" at bounding box center [673, 11] width 23 height 23
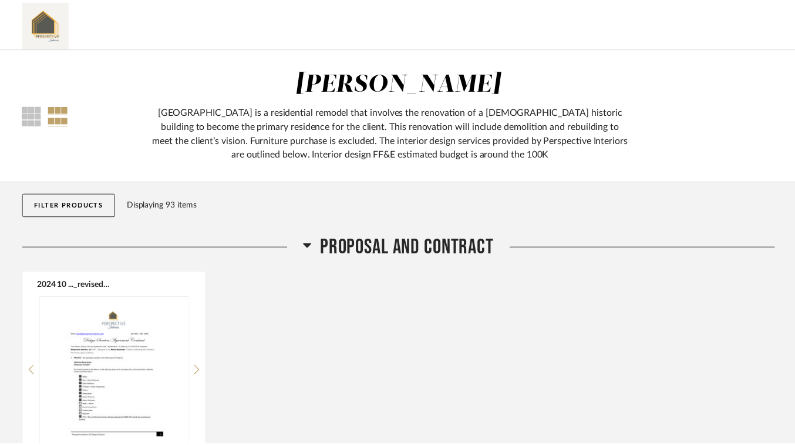
scroll to position [5376, 0]
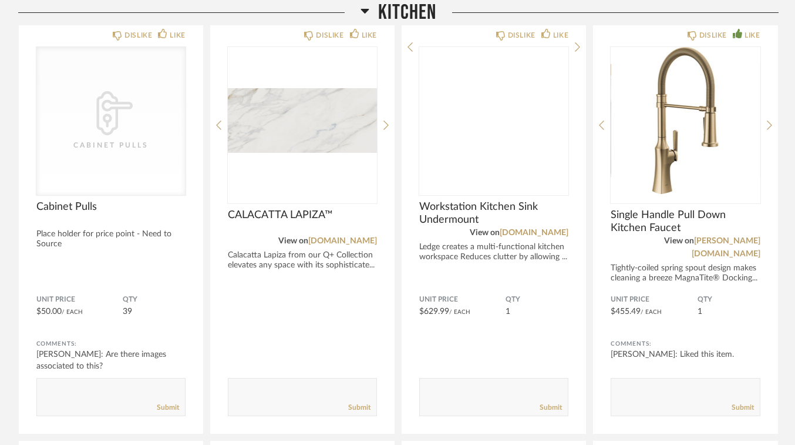
click at [0, 0] on img at bounding box center [0, 0] width 0 height 0
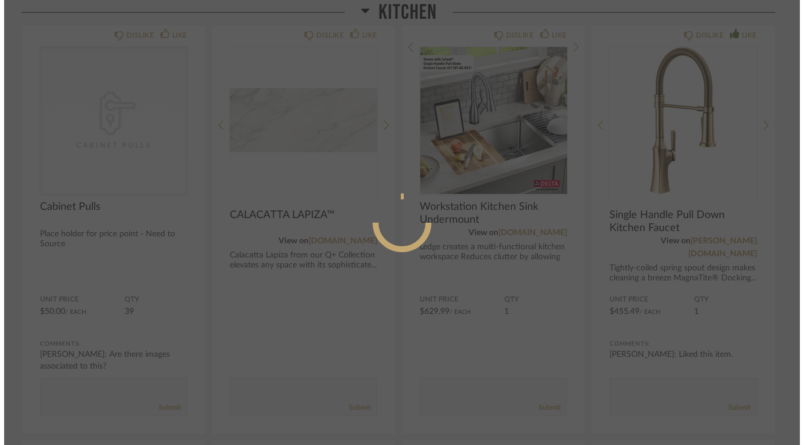
scroll to position [0, 0]
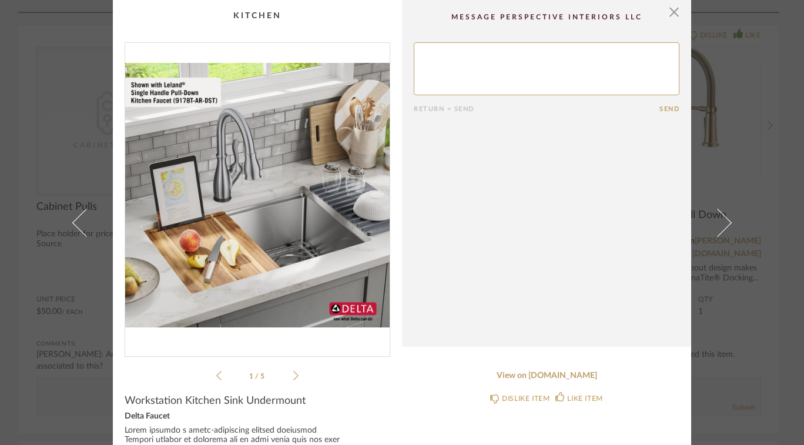
click at [269, 255] on img "0" at bounding box center [257, 195] width 264 height 304
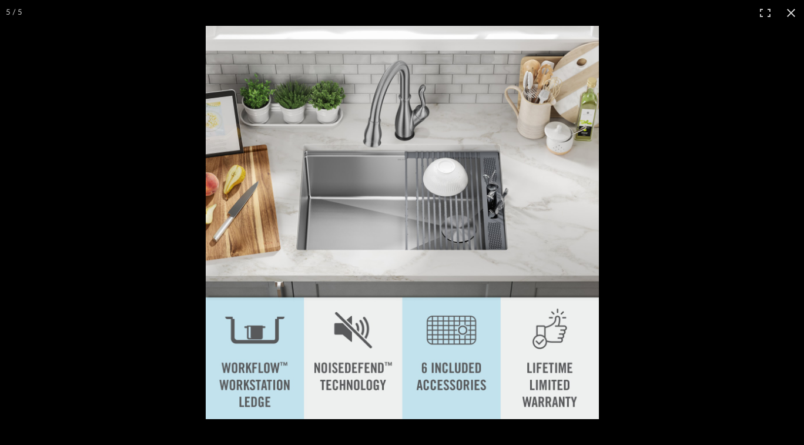
click at [790, 15] on div "× 1 / 5 Return = Send Send Workstation Kitchen Sink Undermount Delta Faucet See…" at bounding box center [402, 222] width 804 height 445
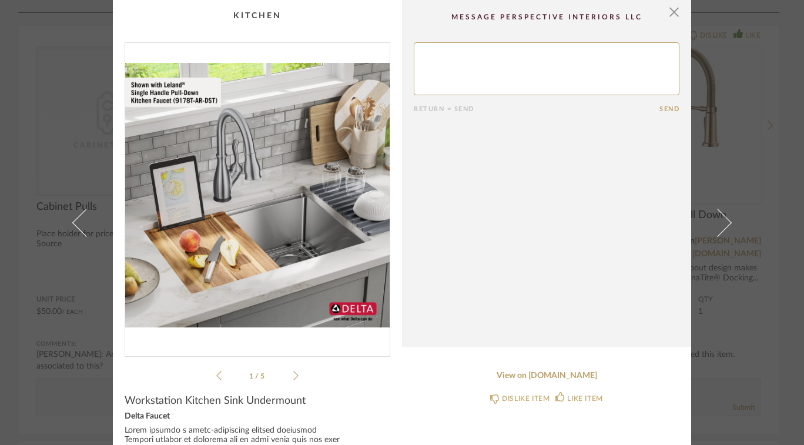
click at [673, 13] on span "button" at bounding box center [673, 11] width 23 height 23
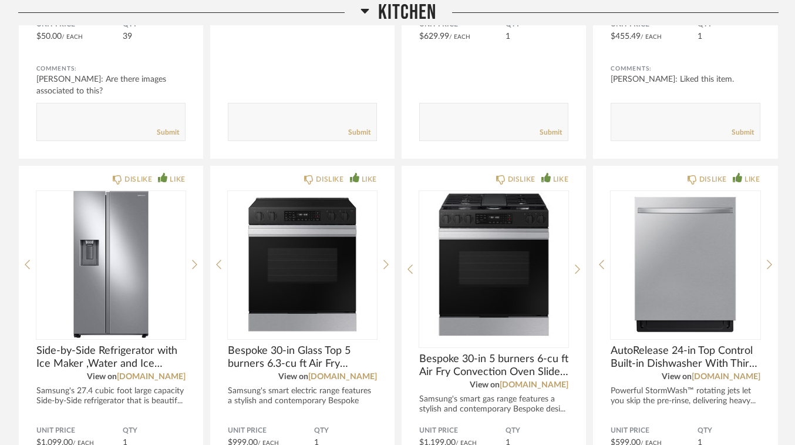
scroll to position [5649, 0]
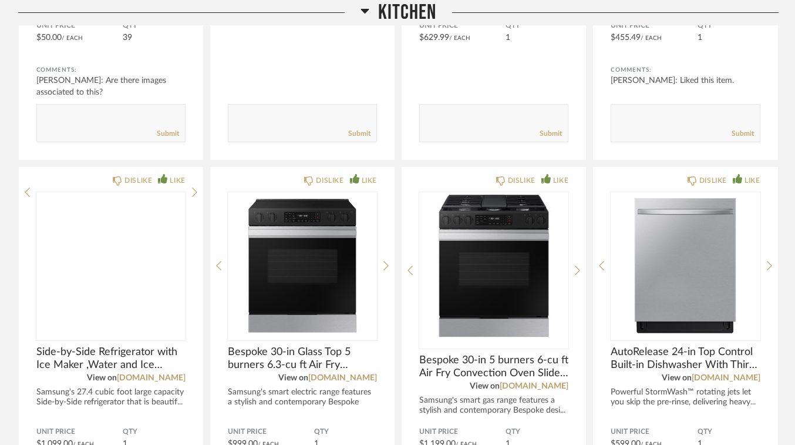
click at [0, 0] on img at bounding box center [0, 0] width 0 height 0
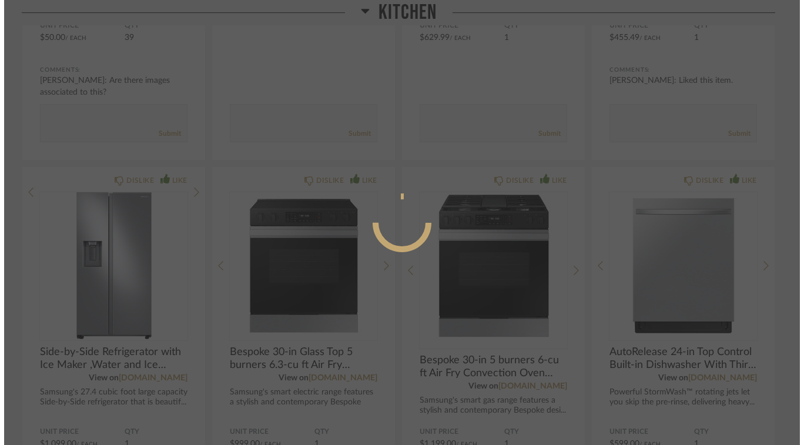
scroll to position [0, 0]
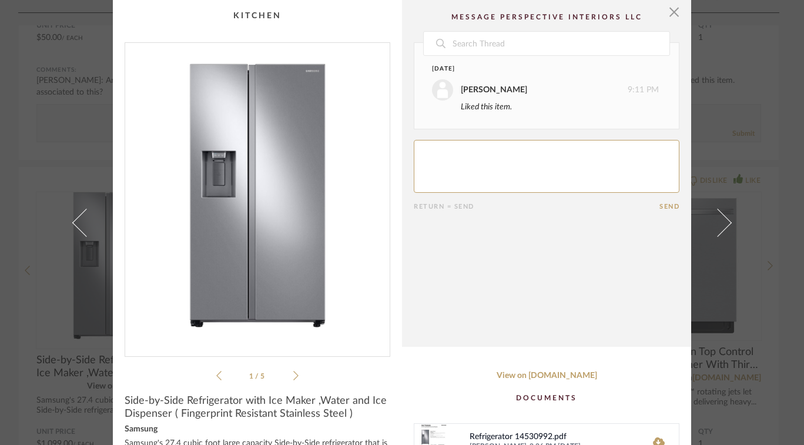
click at [719, 226] on span at bounding box center [717, 222] width 28 height 28
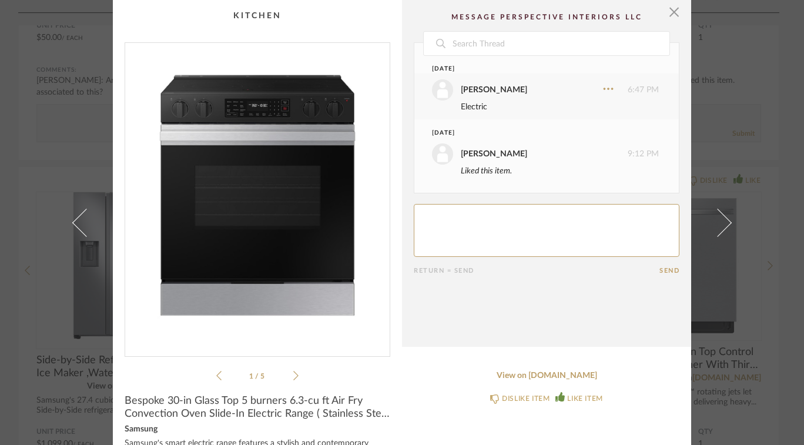
click at [713, 217] on span at bounding box center [717, 222] width 28 height 28
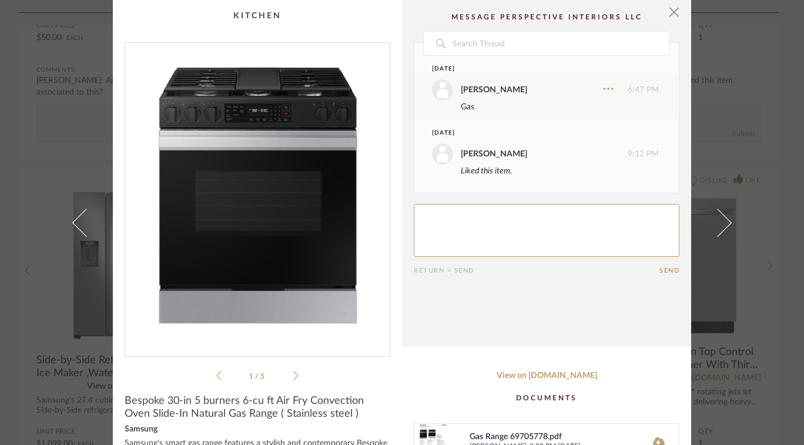
click at [733, 223] on link at bounding box center [724, 222] width 32 height 445
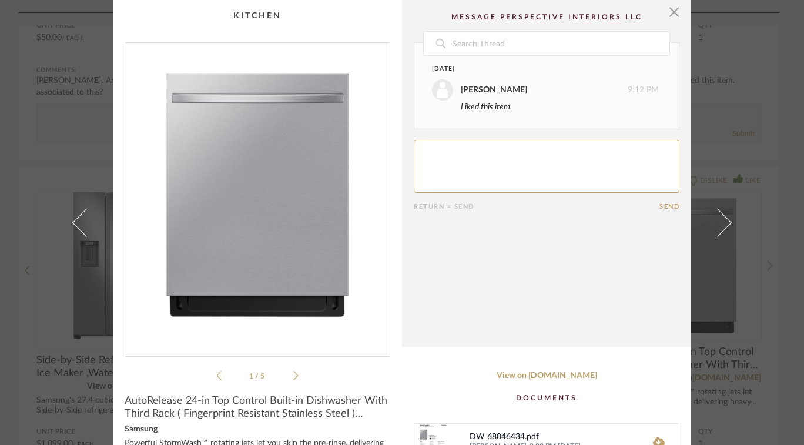
click at [293, 375] on icon at bounding box center [295, 375] width 5 height 11
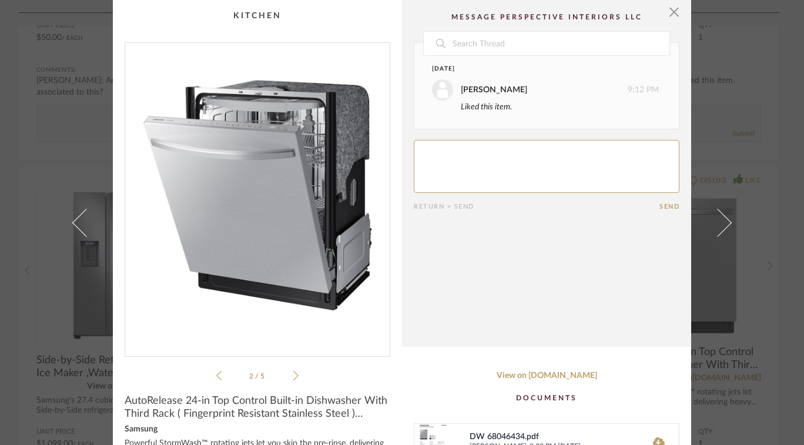
click at [293, 375] on icon at bounding box center [295, 375] width 5 height 11
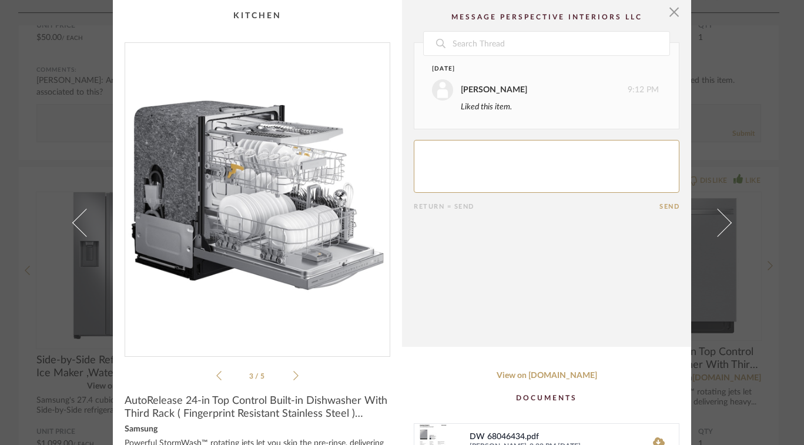
click at [216, 376] on icon at bounding box center [218, 375] width 5 height 11
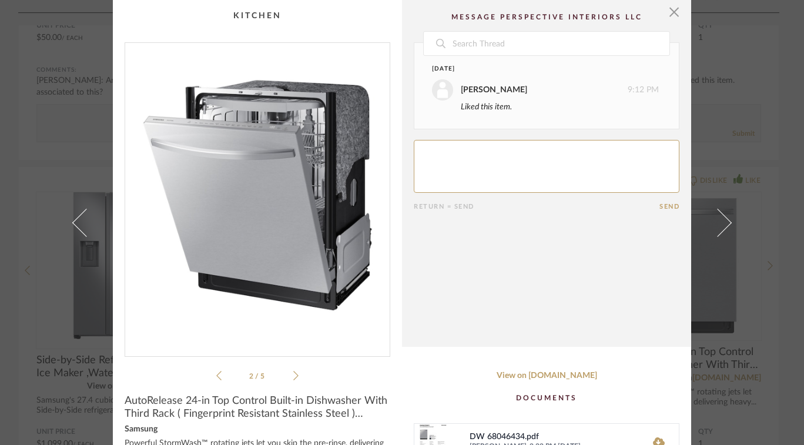
click at [293, 377] on icon at bounding box center [295, 375] width 5 height 11
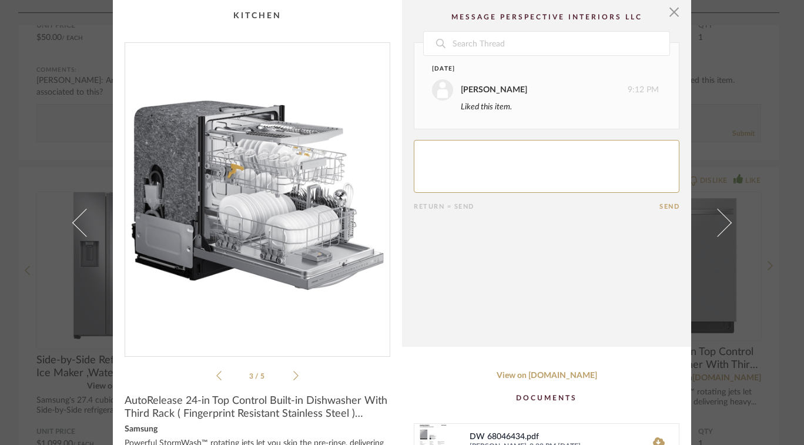
click at [293, 375] on icon at bounding box center [295, 375] width 5 height 11
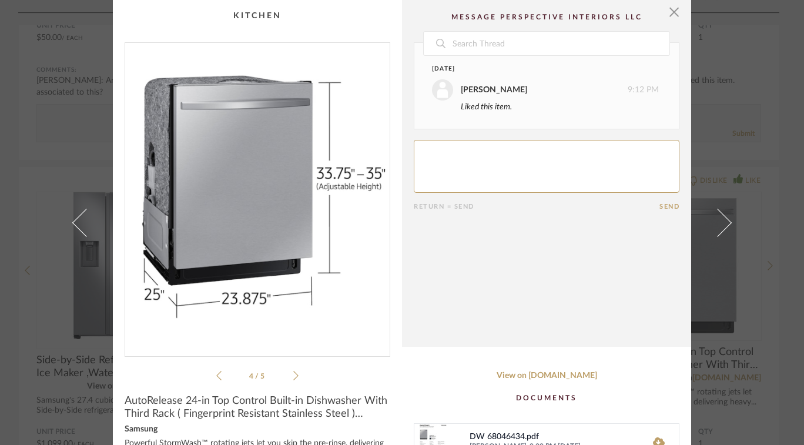
click at [293, 375] on icon at bounding box center [295, 375] width 5 height 11
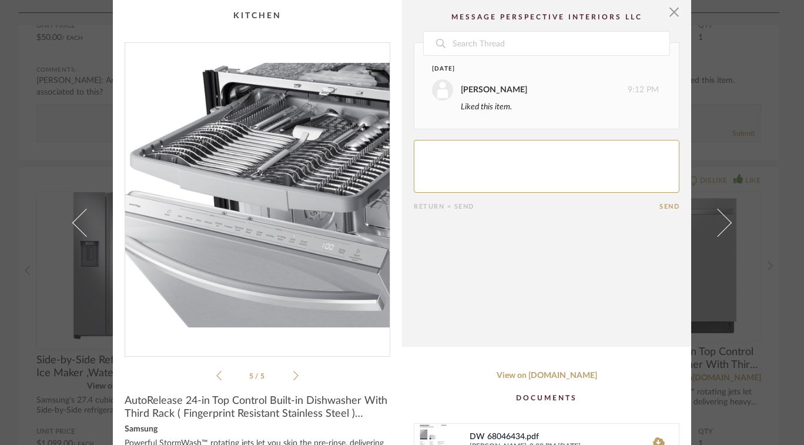
click at [293, 375] on icon at bounding box center [295, 375] width 5 height 11
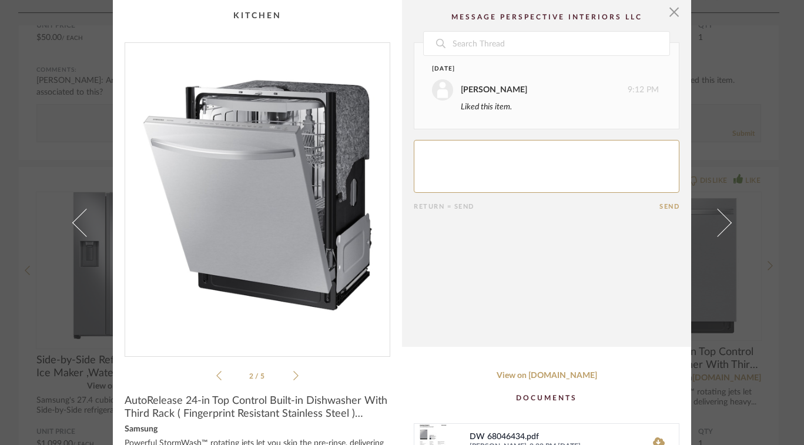
click at [667, 8] on span "button" at bounding box center [673, 11] width 23 height 23
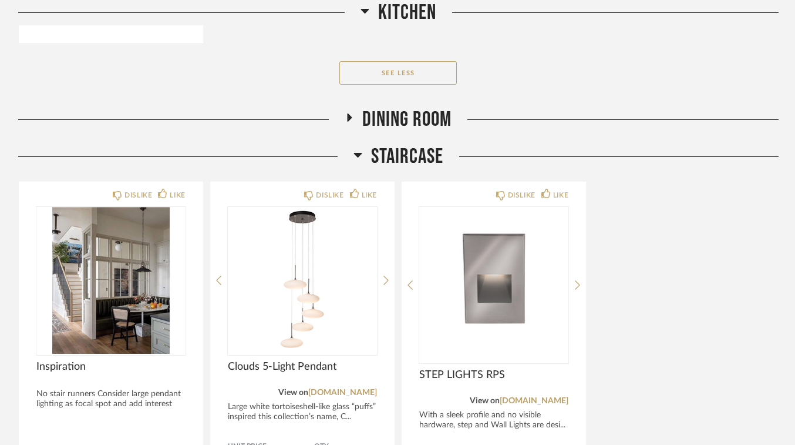
scroll to position [6567, 0]
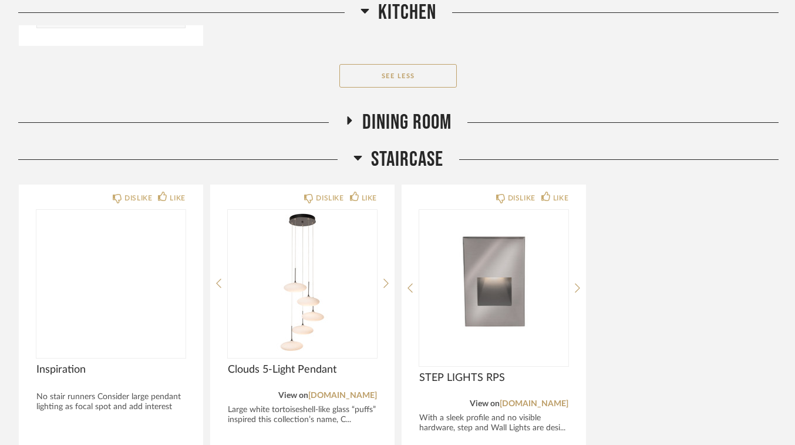
click at [0, 0] on img at bounding box center [0, 0] width 0 height 0
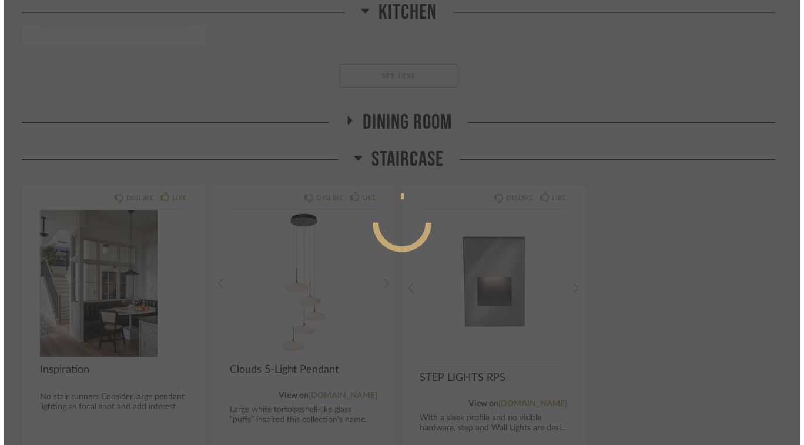
scroll to position [0, 0]
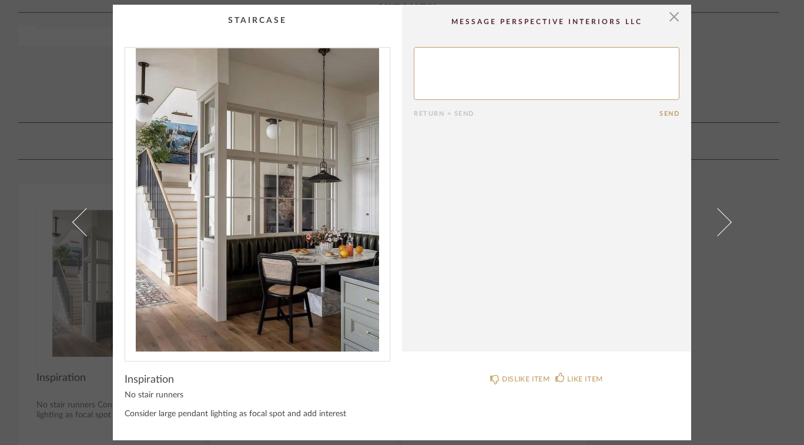
click at [666, 26] on span "button" at bounding box center [673, 16] width 23 height 23
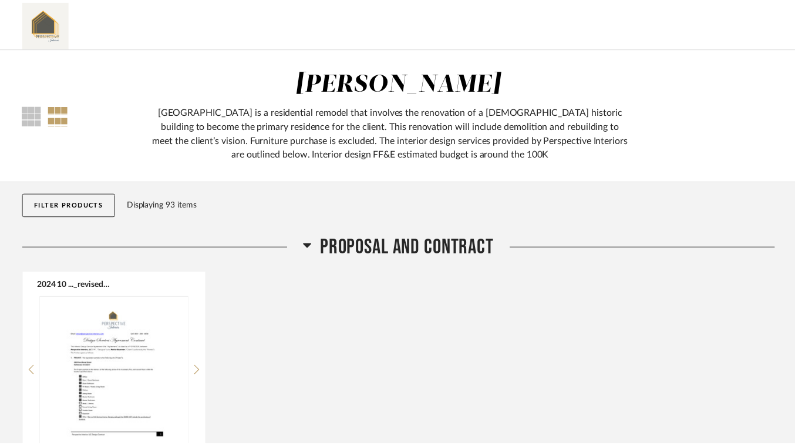
scroll to position [6567, 0]
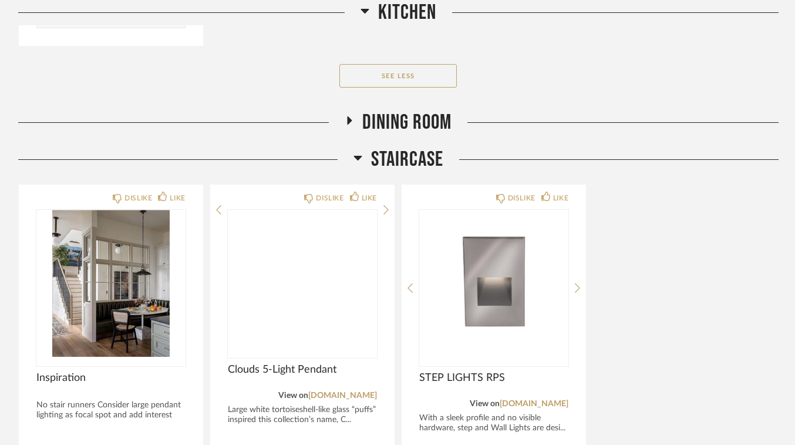
click at [0, 0] on img at bounding box center [0, 0] width 0 height 0
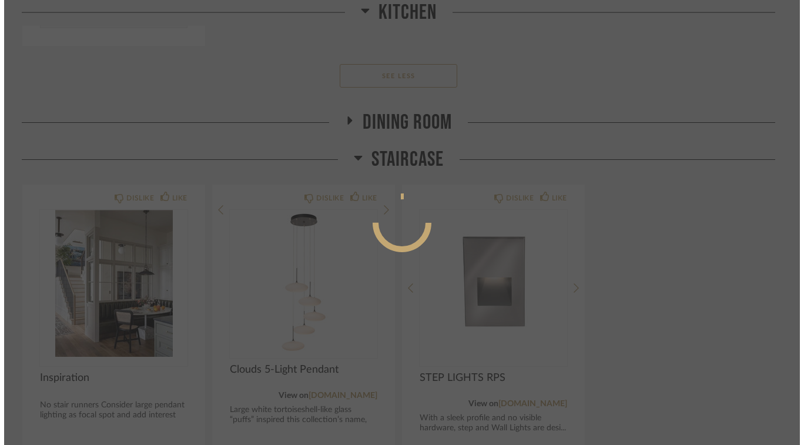
scroll to position [0, 0]
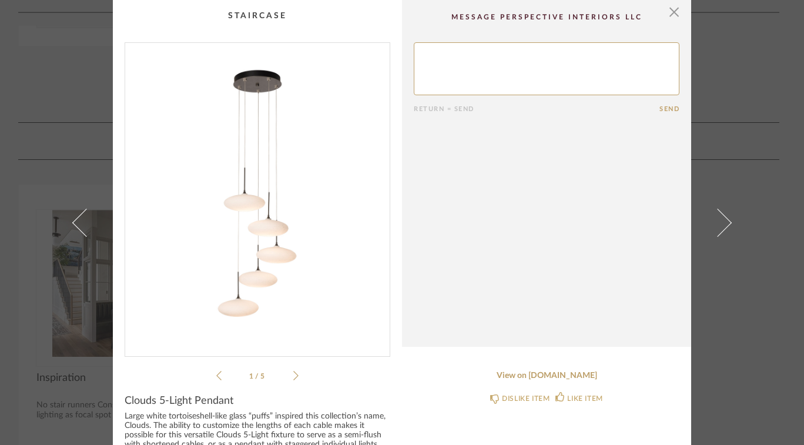
click at [293, 375] on icon at bounding box center [295, 375] width 5 height 11
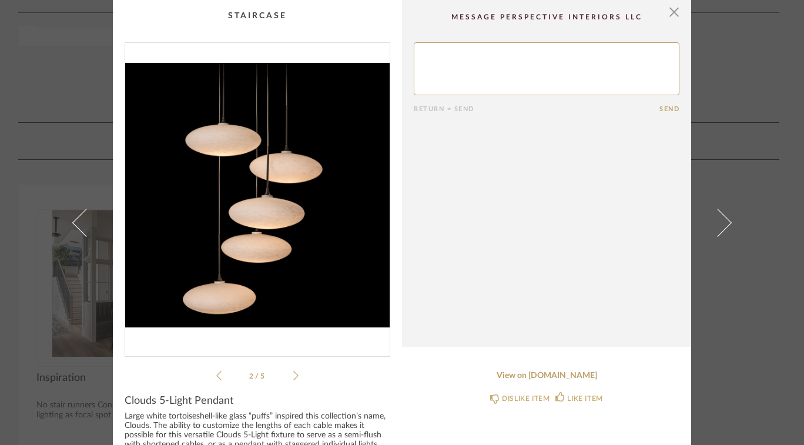
click at [293, 375] on icon at bounding box center [295, 375] width 5 height 11
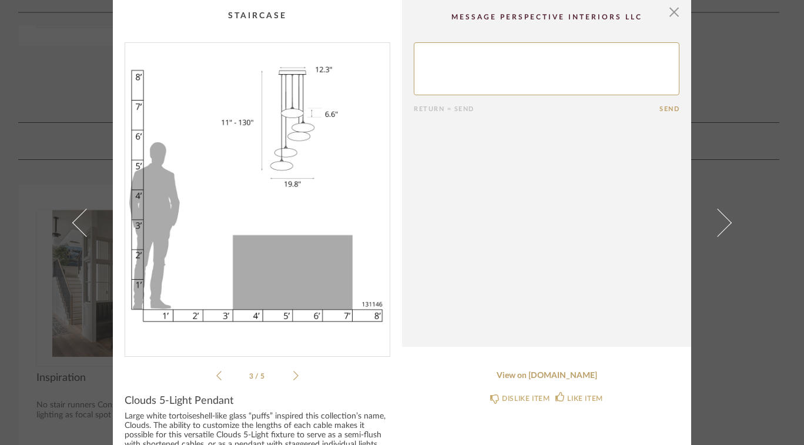
click at [293, 379] on icon at bounding box center [295, 375] width 5 height 11
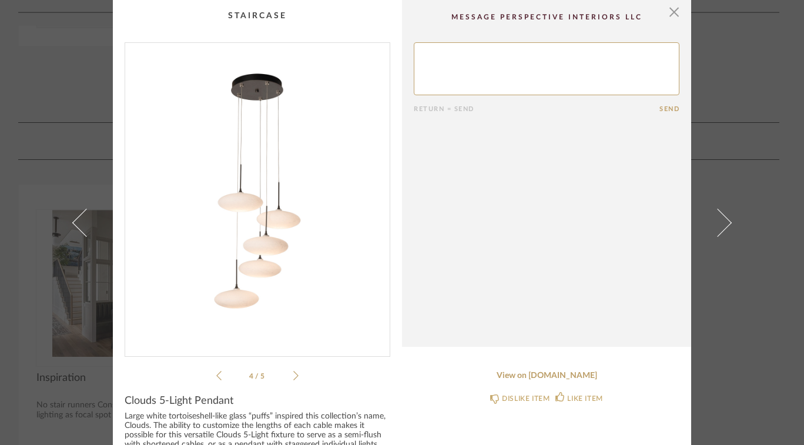
click at [665, 17] on span "button" at bounding box center [673, 11] width 23 height 23
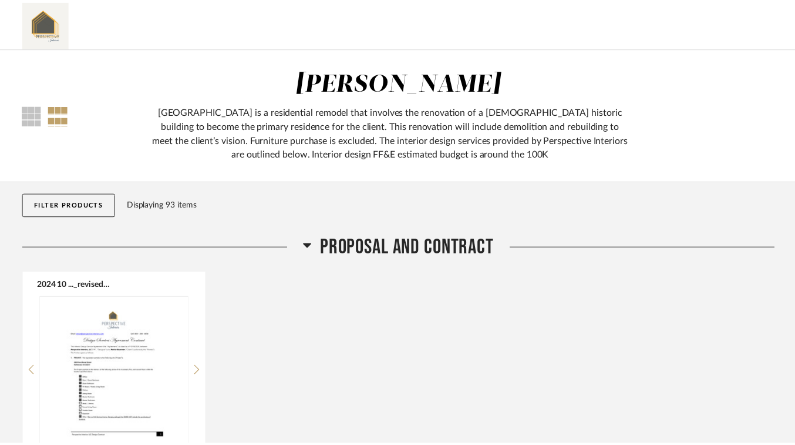
scroll to position [6567, 0]
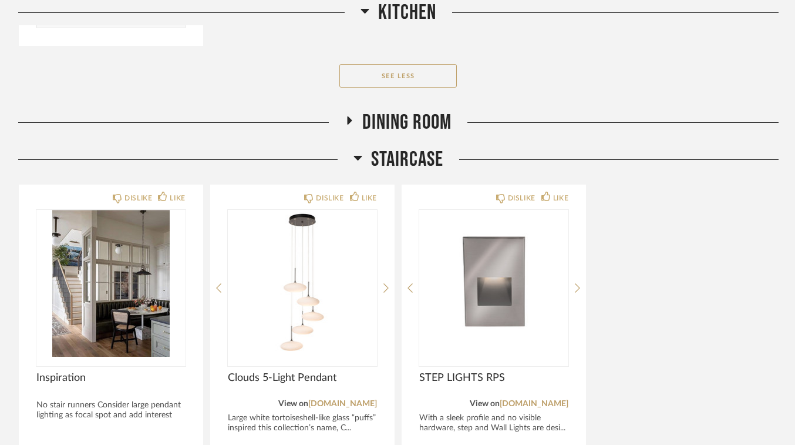
click at [503, 278] on img "0" at bounding box center [493, 283] width 149 height 147
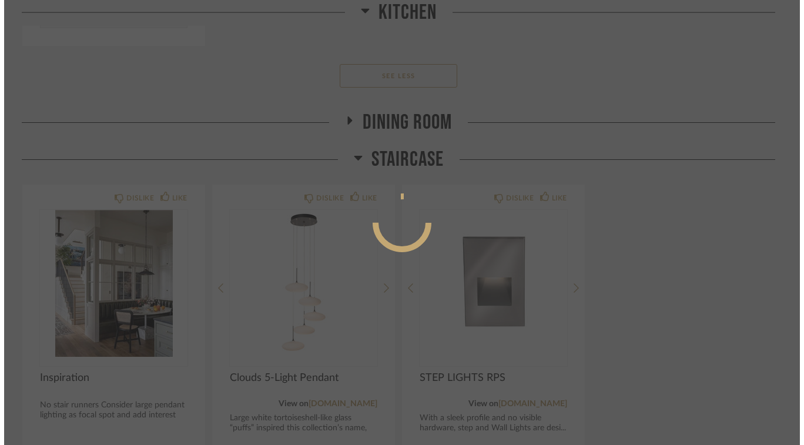
scroll to position [0, 0]
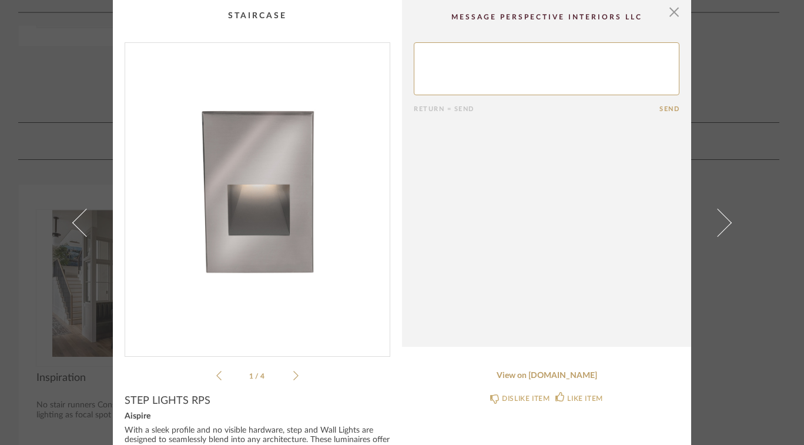
click at [293, 380] on icon at bounding box center [295, 375] width 5 height 11
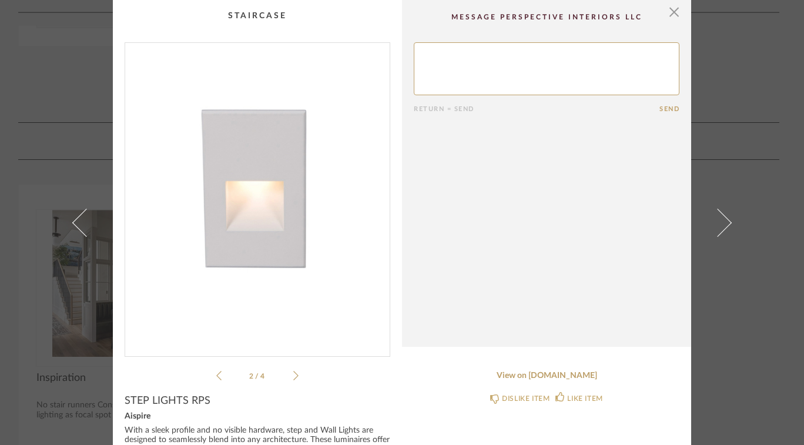
click at [293, 380] on icon at bounding box center [295, 375] width 5 height 11
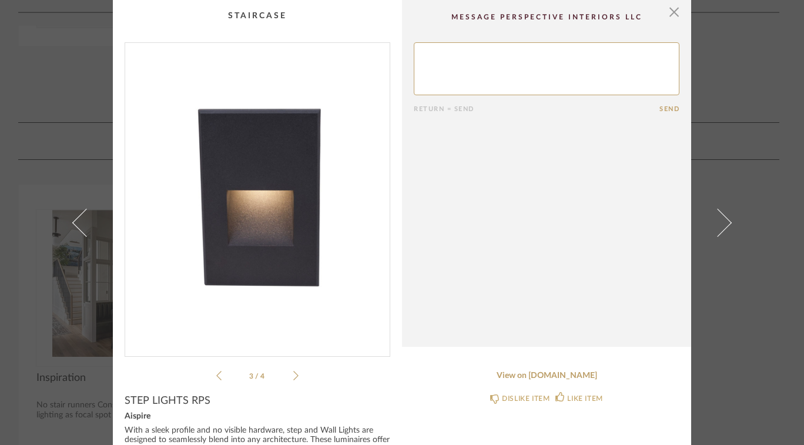
click at [293, 379] on icon at bounding box center [295, 375] width 5 height 11
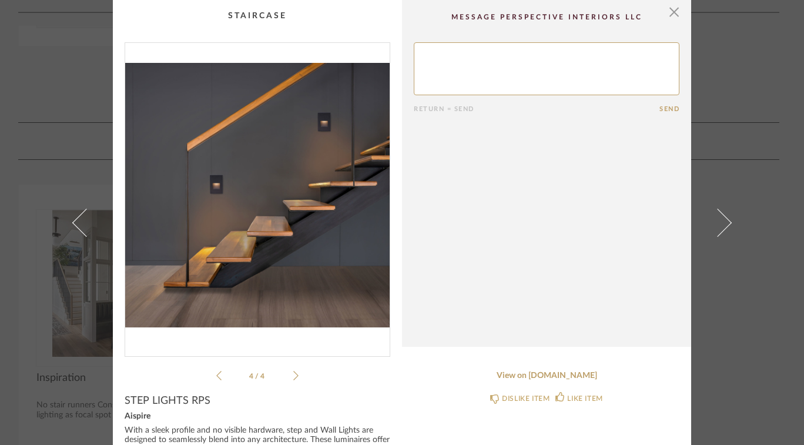
click at [722, 227] on span at bounding box center [717, 222] width 28 height 28
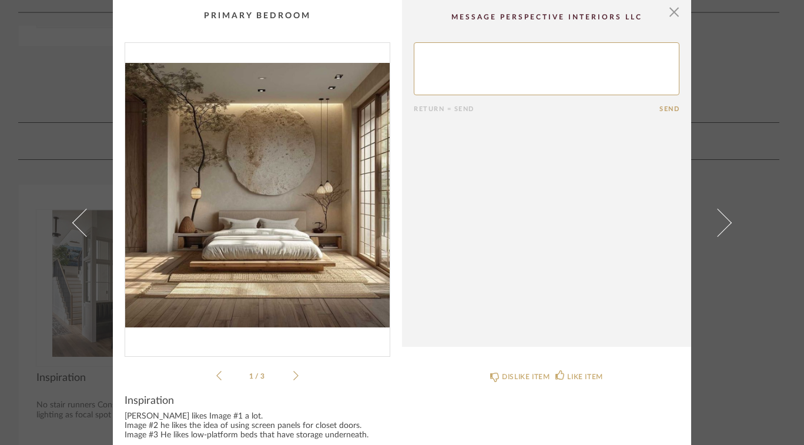
click at [680, 15] on cpp-summary-comments "Return = Send Send" at bounding box center [546, 173] width 289 height 347
click at [664, 19] on span "button" at bounding box center [673, 11] width 23 height 23
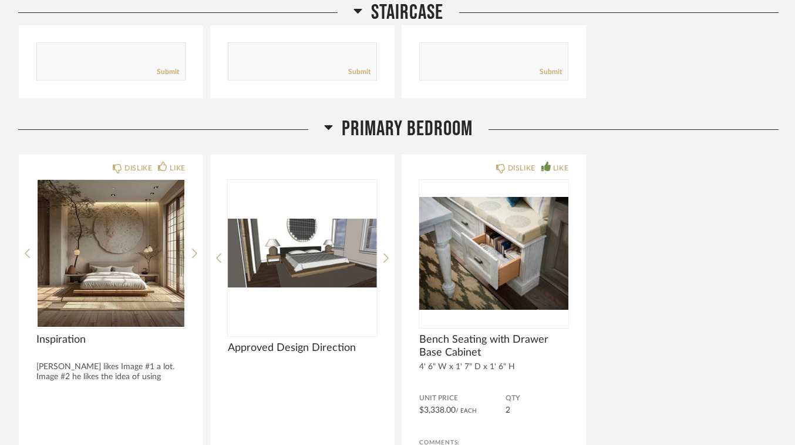
scroll to position [7086, 0]
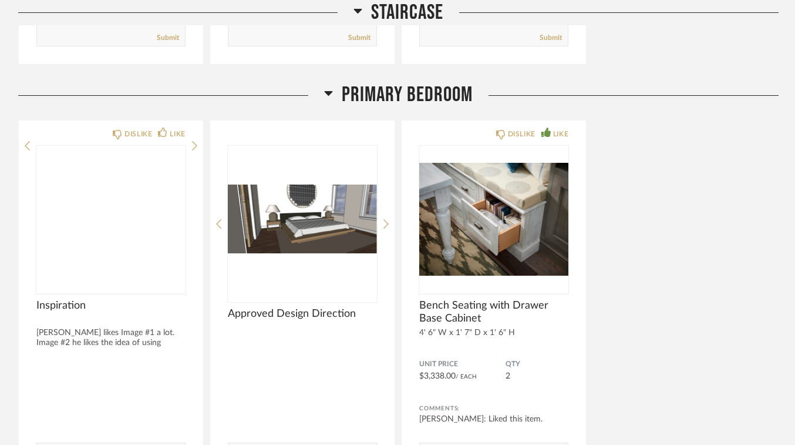
click at [0, 0] on img at bounding box center [0, 0] width 0 height 0
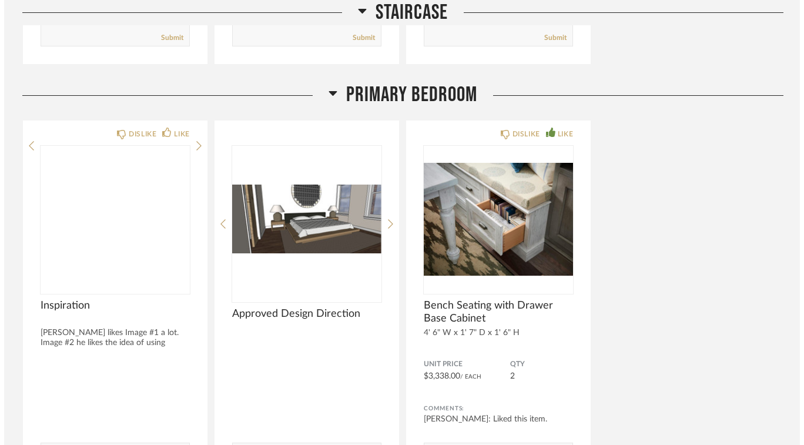
scroll to position [0, 0]
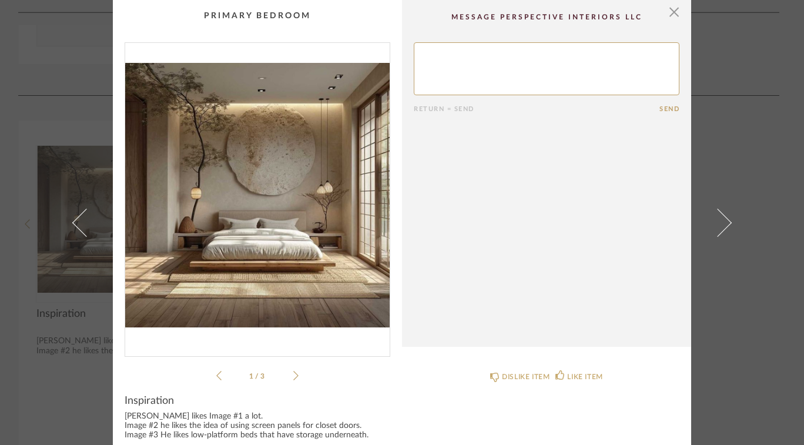
click at [308, 247] on img "0" at bounding box center [257, 195] width 264 height 304
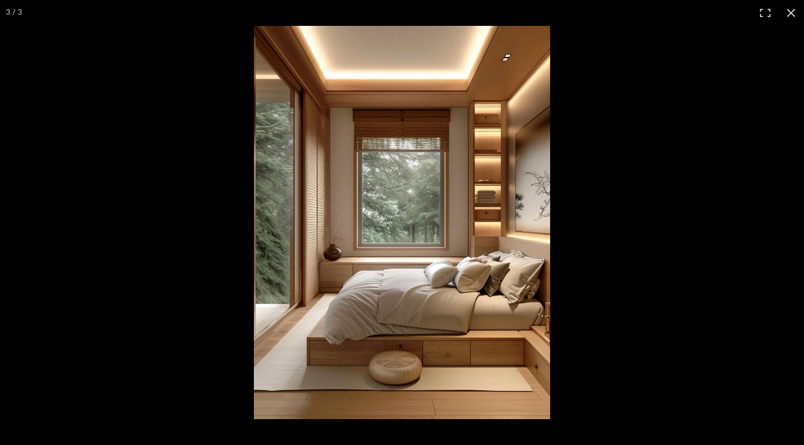
click at [758, 229] on div at bounding box center [656, 248] width 804 height 445
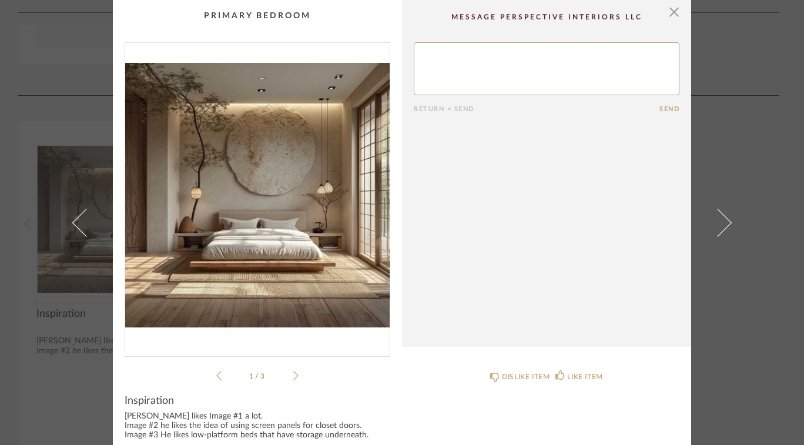
click at [716, 223] on span at bounding box center [717, 222] width 28 height 28
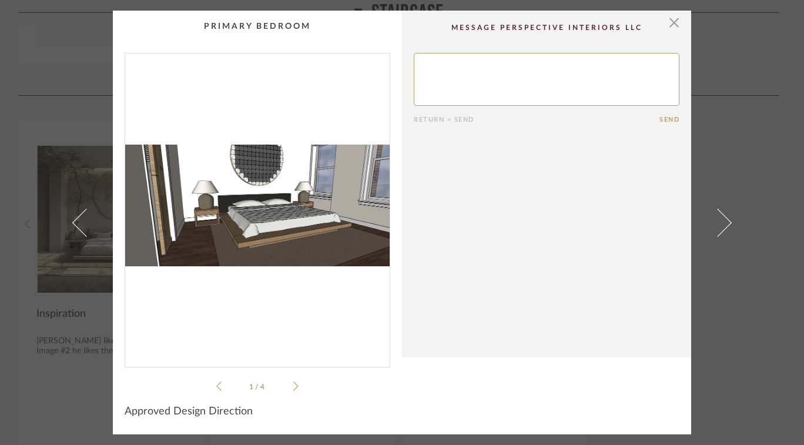
click at [294, 236] on img "0" at bounding box center [257, 205] width 264 height 304
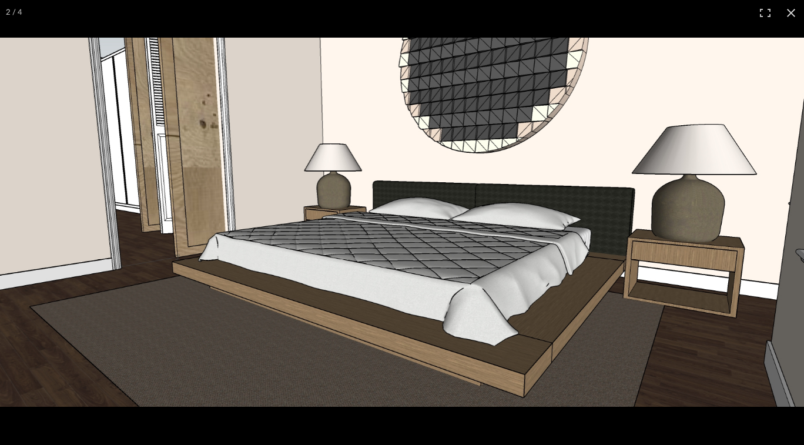
click at [794, 18] on div "× 1 / 4 Return = Send Send Approved Design Direction" at bounding box center [402, 222] width 804 height 445
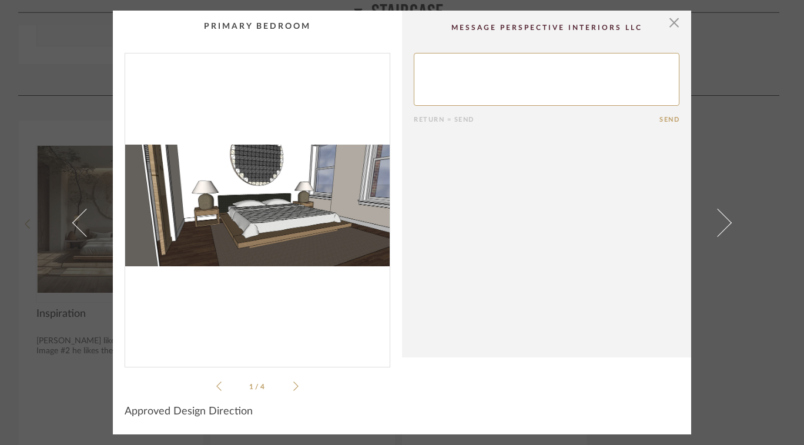
click at [686, 31] on cpp-summary-comments "Return = Send Send" at bounding box center [546, 184] width 289 height 347
click at [673, 26] on span "button" at bounding box center [673, 22] width 23 height 23
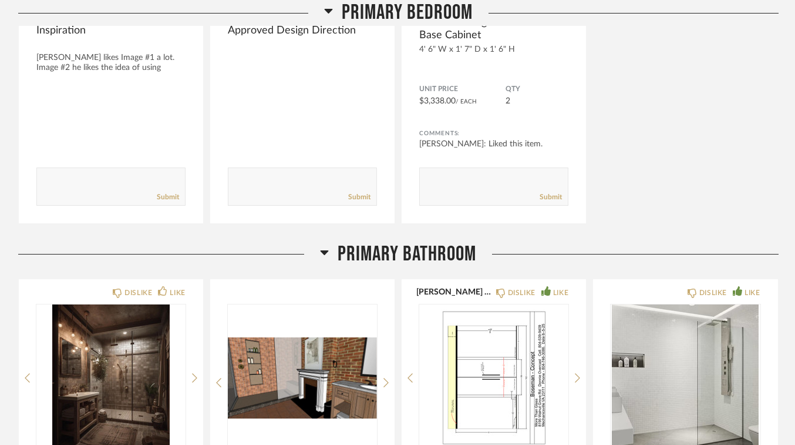
scroll to position [7370, 0]
click at [350, 241] on span "Primary Bathroom" at bounding box center [407, 253] width 139 height 25
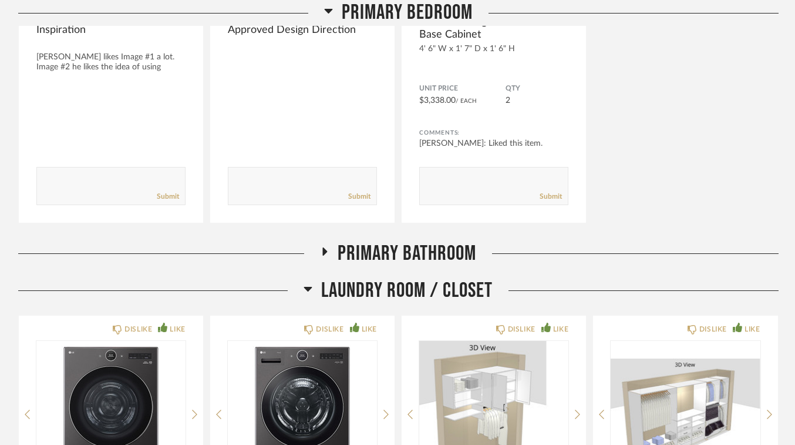
click at [334, 241] on h2 "Primary Bathroom" at bounding box center [398, 253] width 156 height 25
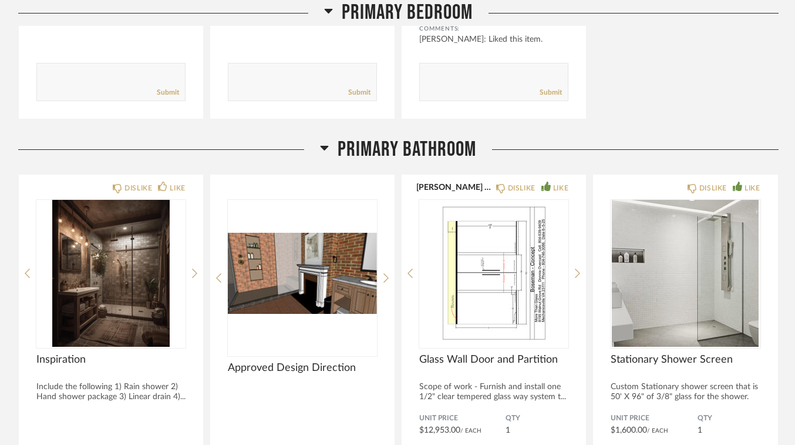
scroll to position [7479, 0]
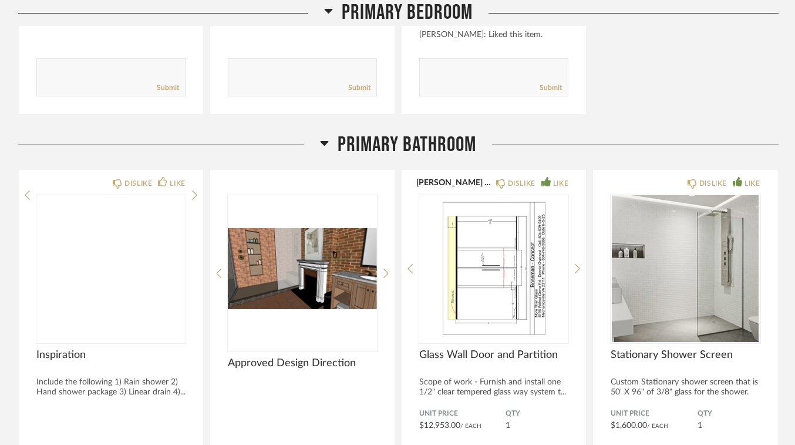
click at [0, 0] on img at bounding box center [0, 0] width 0 height 0
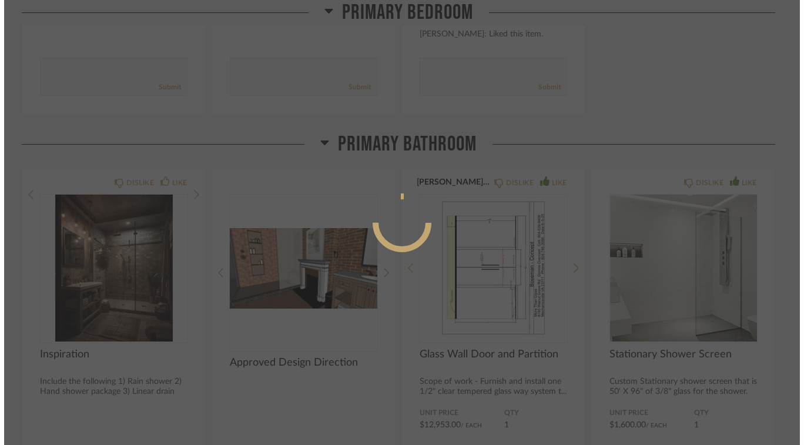
scroll to position [0, 0]
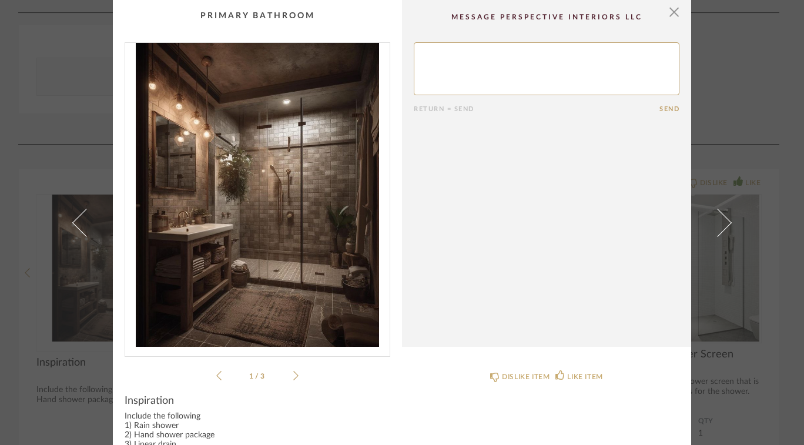
click at [265, 261] on img "0" at bounding box center [257, 195] width 264 height 304
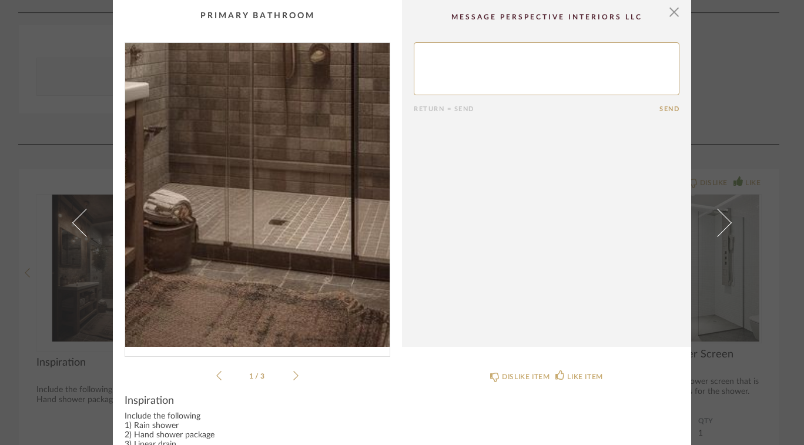
click at [719, 240] on link at bounding box center [724, 222] width 32 height 445
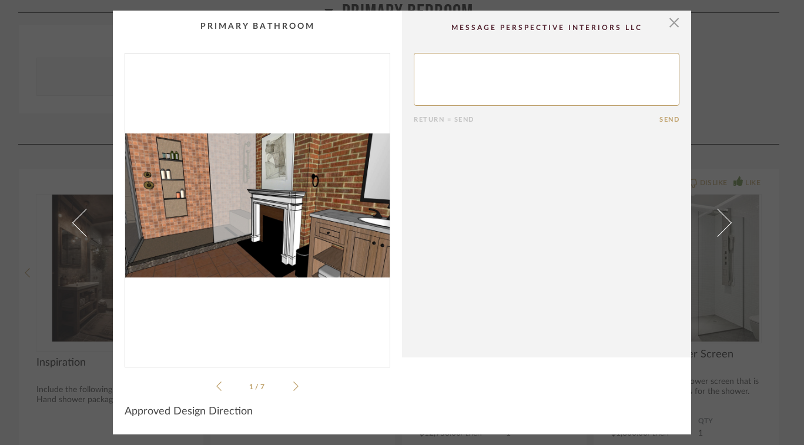
click at [306, 242] on img "0" at bounding box center [257, 205] width 264 height 304
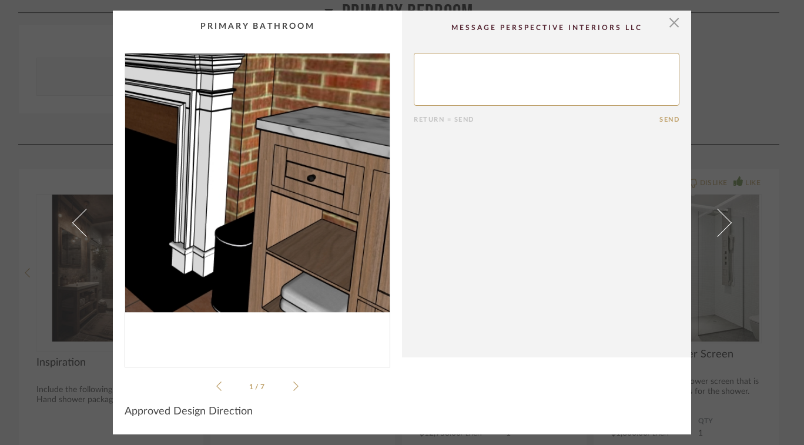
click at [670, 32] on span "button" at bounding box center [673, 22] width 23 height 23
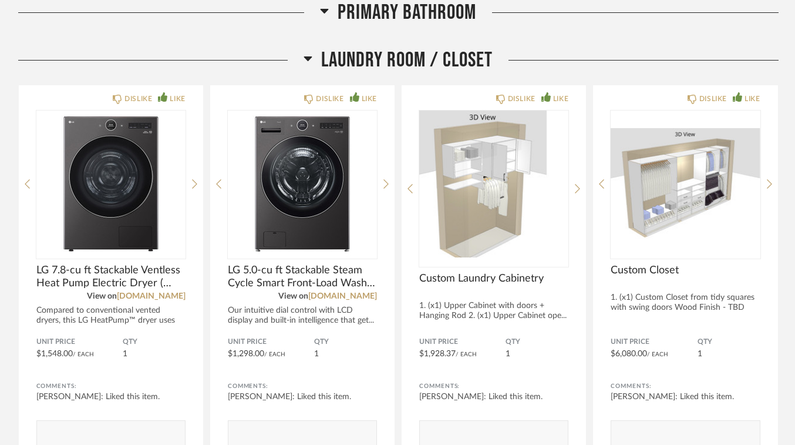
scroll to position [7966, 0]
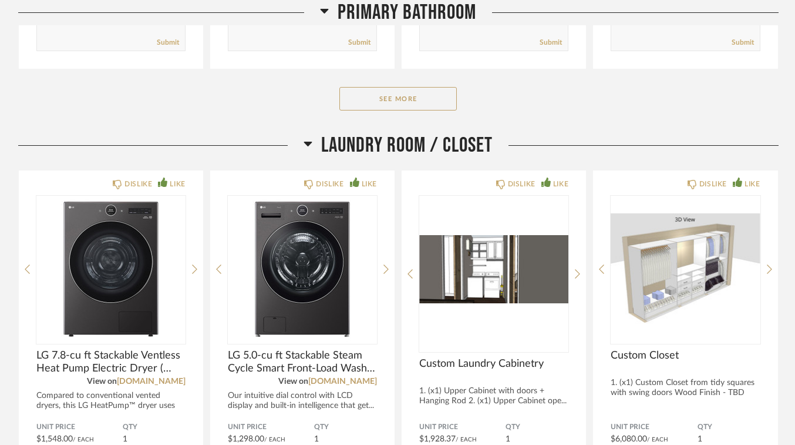
click at [486, 266] on img "2" at bounding box center [493, 269] width 149 height 147
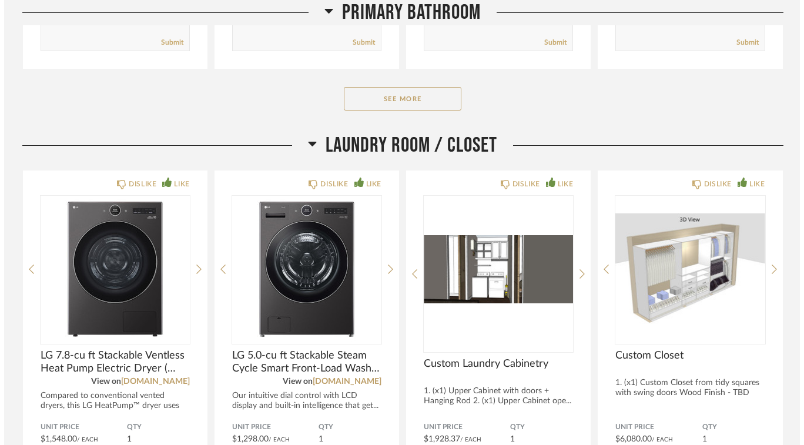
scroll to position [0, 0]
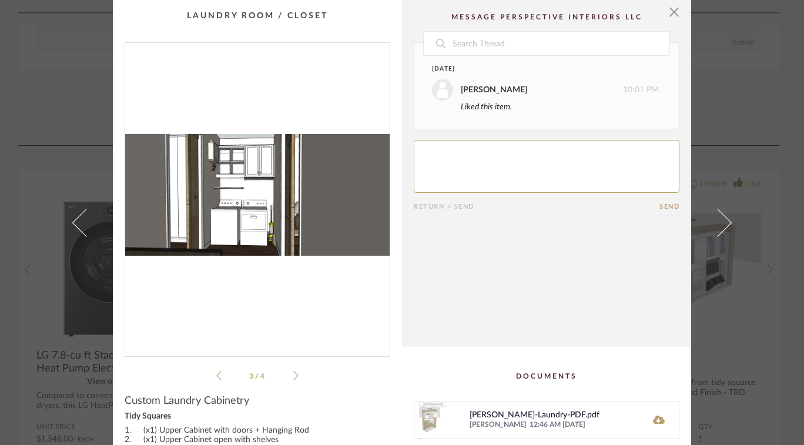
click at [224, 205] on img "2" at bounding box center [257, 195] width 264 height 304
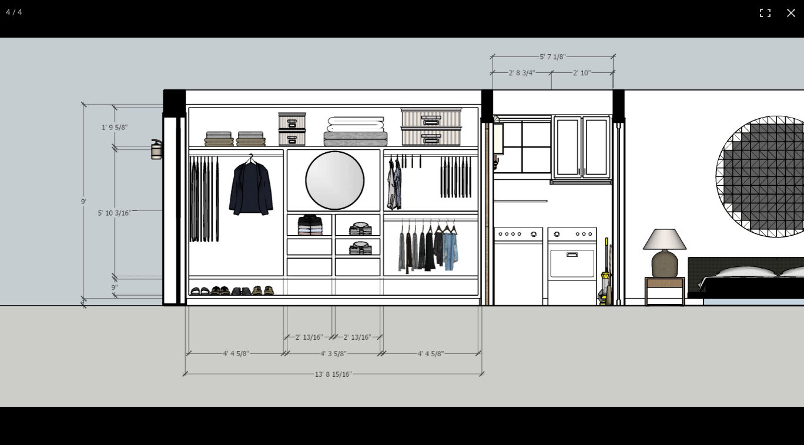
click at [791, 15] on div "× 3 / 4 Date [DATE] [PERSON_NAME] 10:01 PM Liked this item. Return = Send Send …" at bounding box center [402, 222] width 804 height 445
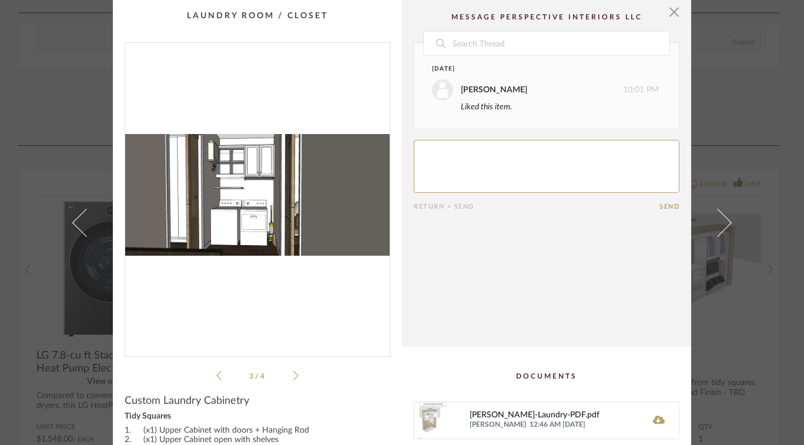
click at [664, 9] on span "button" at bounding box center [673, 11] width 23 height 23
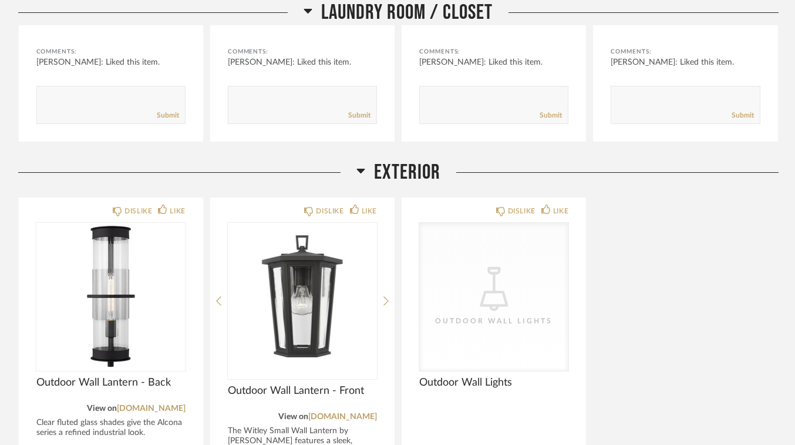
scroll to position [8379, 0]
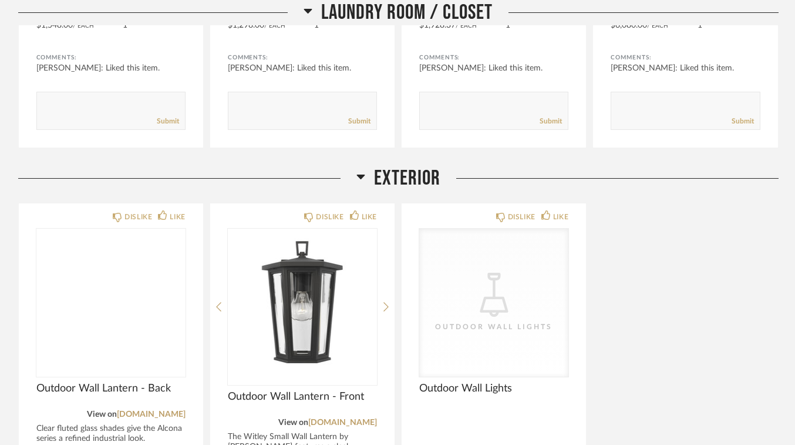
click at [0, 0] on img at bounding box center [0, 0] width 0 height 0
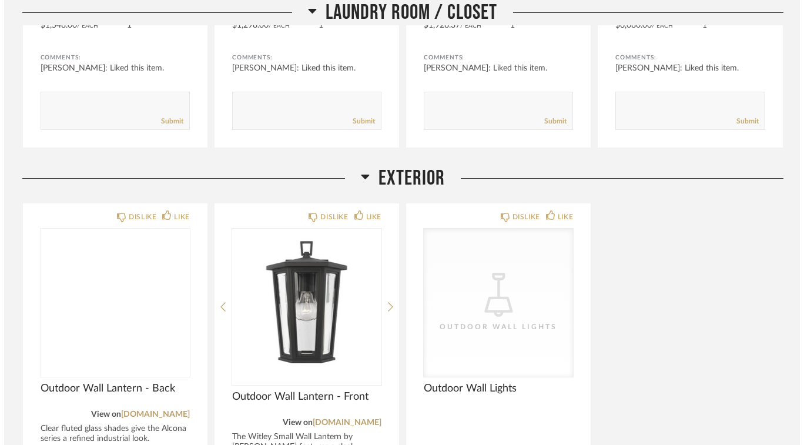
scroll to position [0, 0]
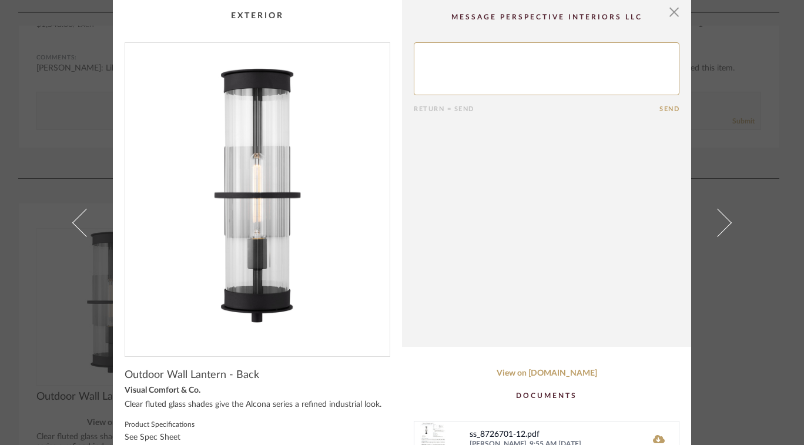
click at [330, 194] on img "0" at bounding box center [257, 195] width 264 height 304
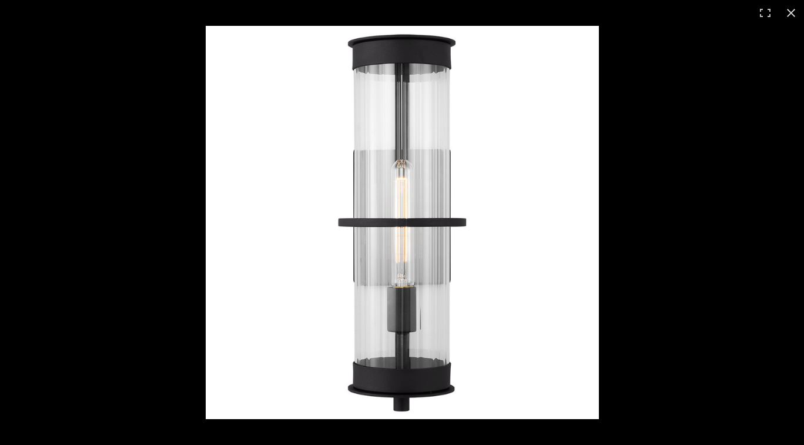
click at [550, 254] on img at bounding box center [402, 222] width 393 height 393
click at [767, 78] on div at bounding box center [608, 248] width 804 height 445
click at [786, 15] on div "× Return = Send Send Outdoor Wall Lantern - Back Visual Comfort & Co. Clear flu…" at bounding box center [402, 222] width 804 height 445
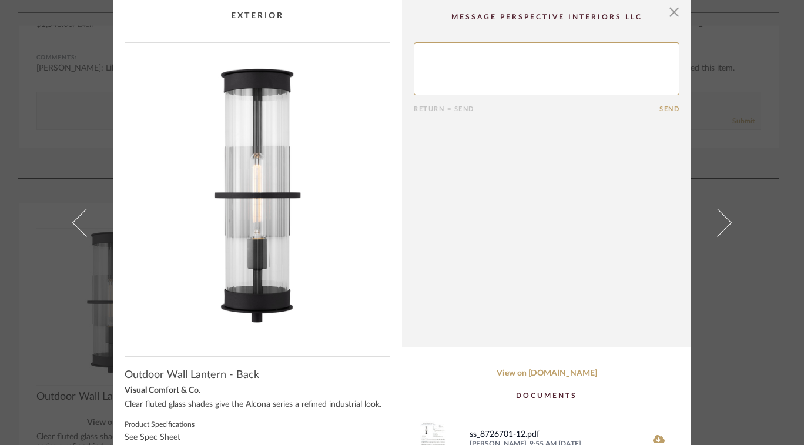
click at [713, 230] on span at bounding box center [717, 222] width 28 height 28
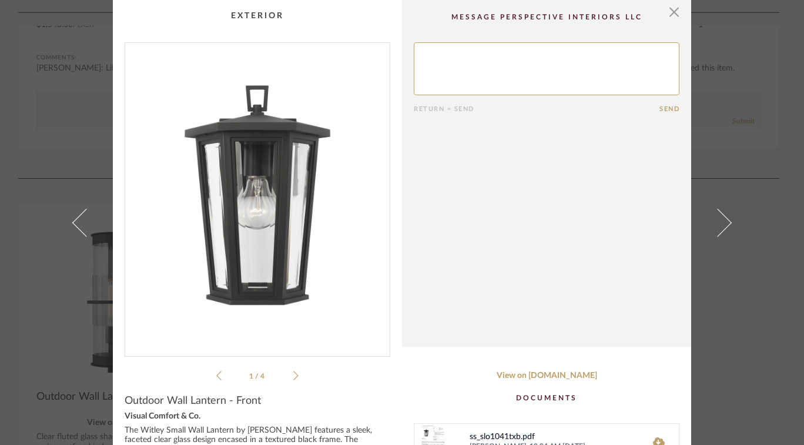
click at [715, 225] on span at bounding box center [717, 222] width 28 height 28
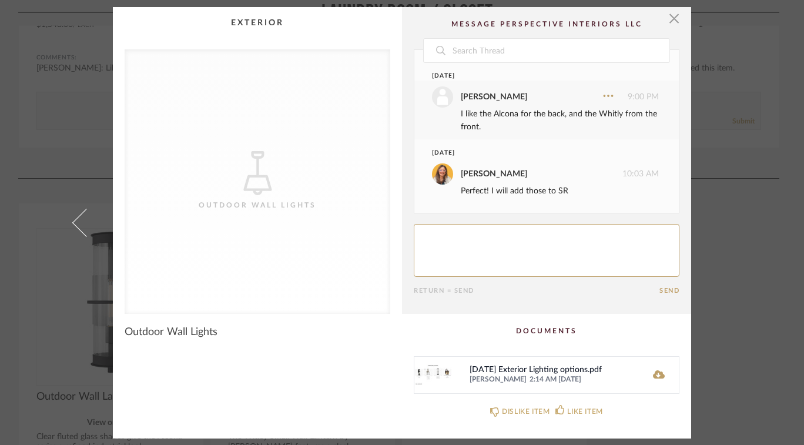
click at [678, 19] on cpp-summary-comments "Date [DATE] [PERSON_NAME] 9:00 PM I like the Alcona for the back, and the Whitl…" at bounding box center [546, 160] width 289 height 307
click at [672, 17] on span "button" at bounding box center [673, 18] width 23 height 23
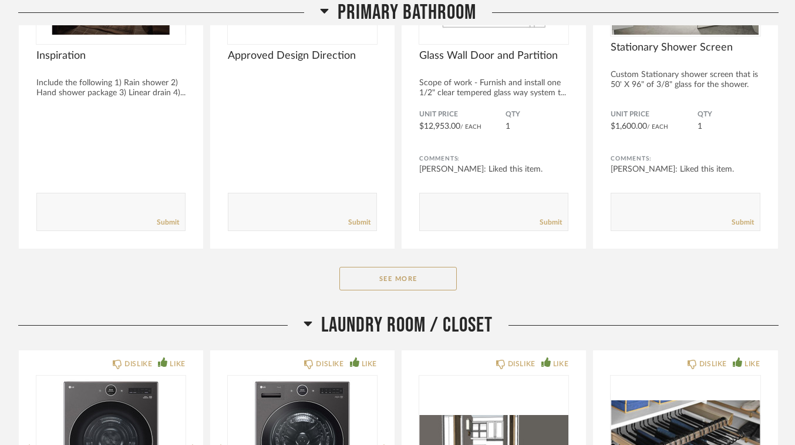
scroll to position [7783, 0]
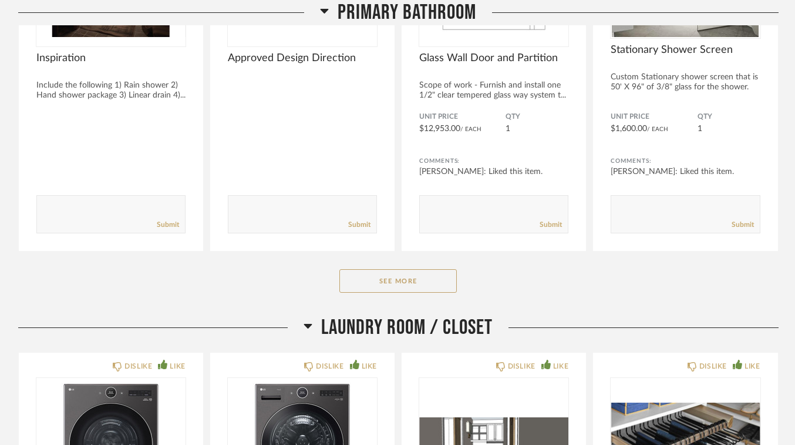
click at [436, 278] on button "See More" at bounding box center [398, 280] width 117 height 23
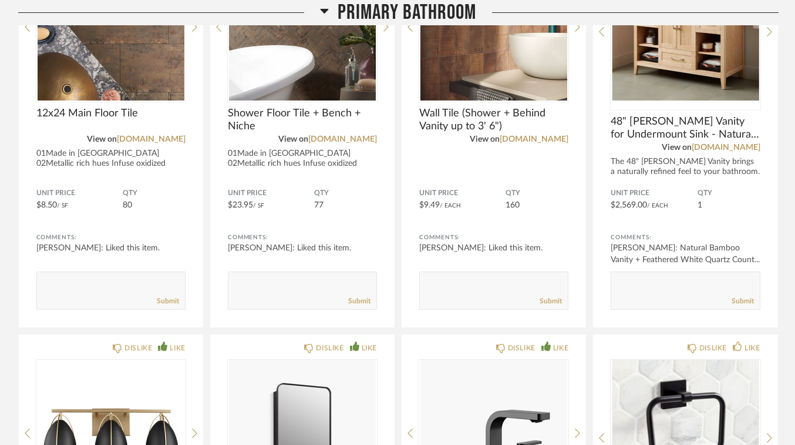
scroll to position [8105, 0]
